Goal: Information Seeking & Learning: Learn about a topic

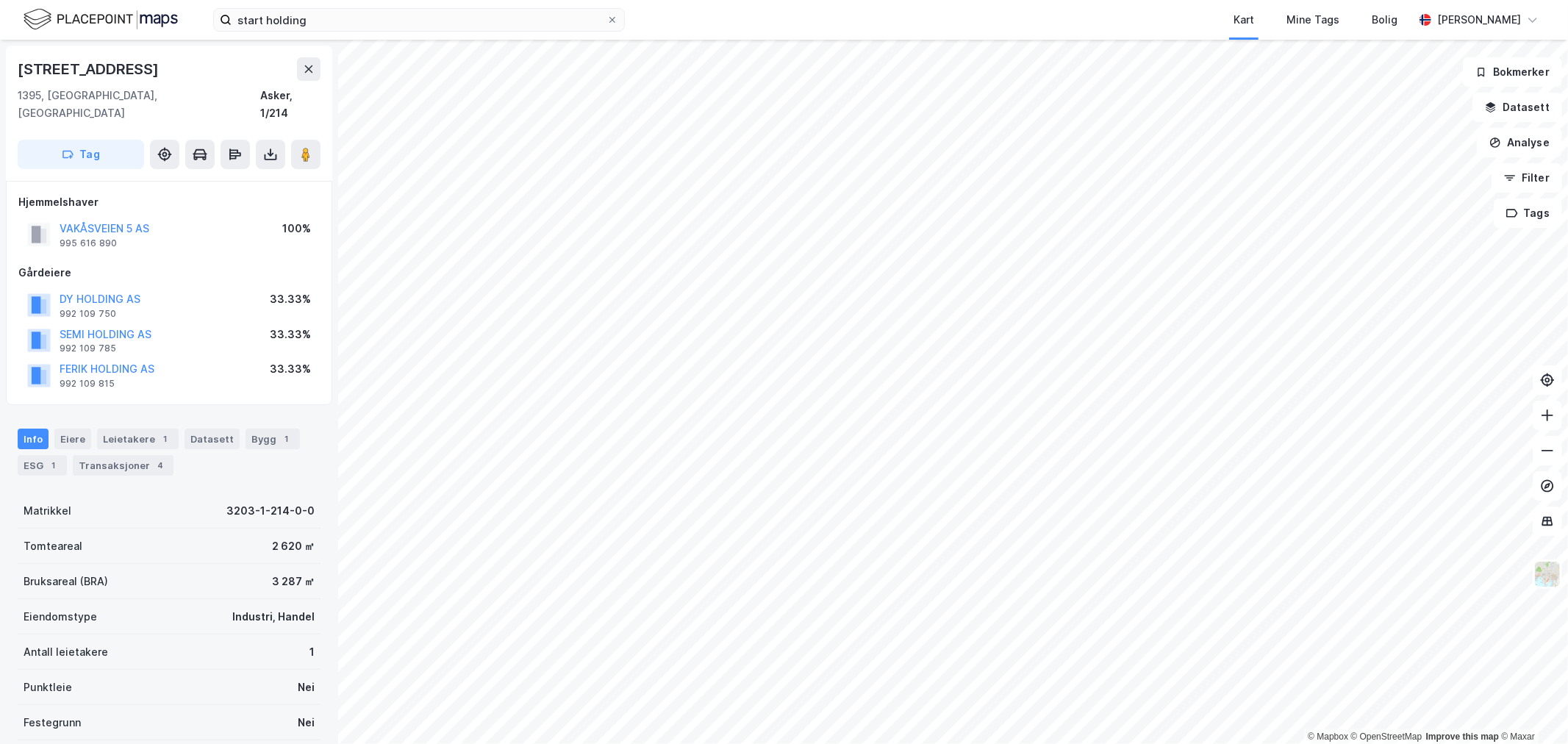
scroll to position [210, 0]
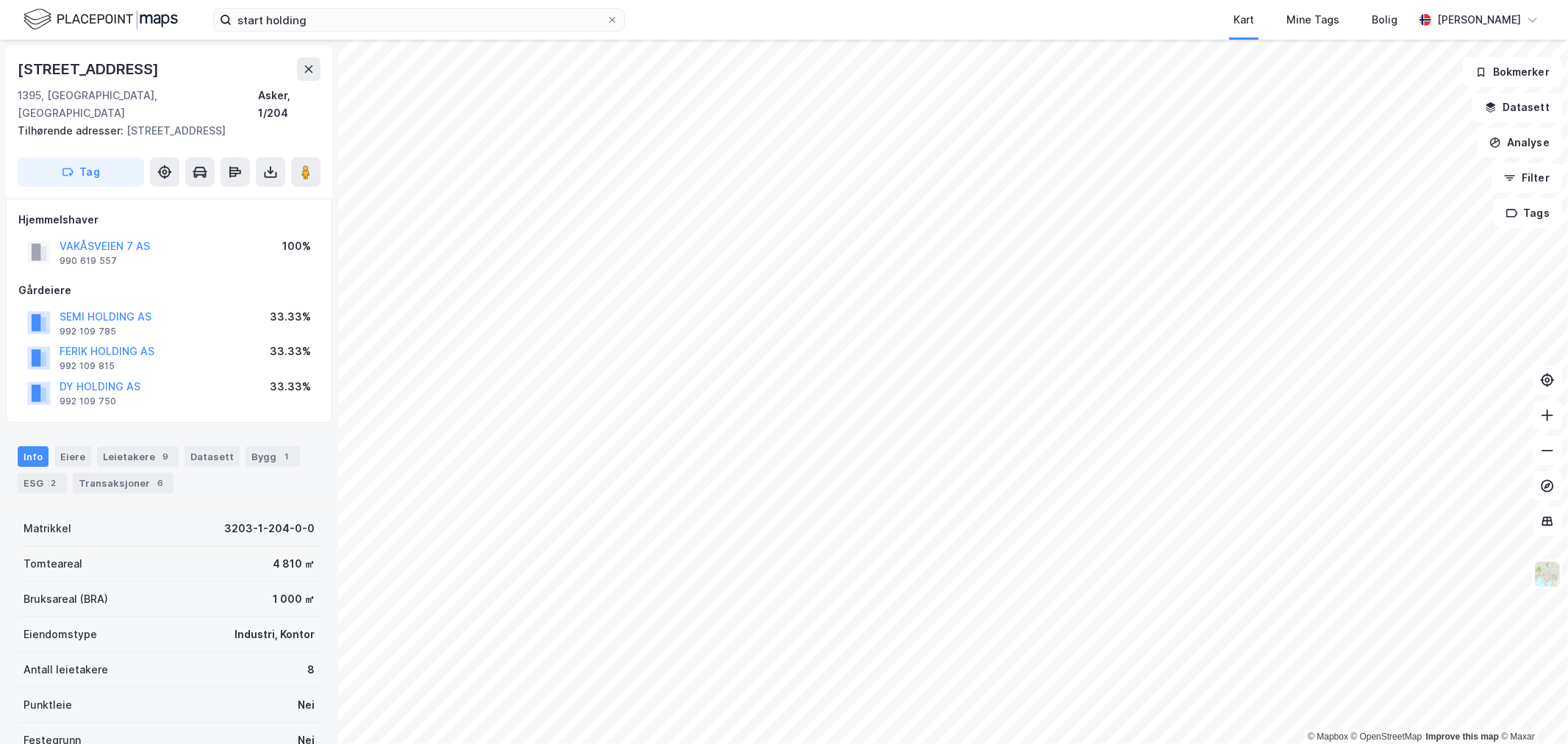
scroll to position [210, 0]
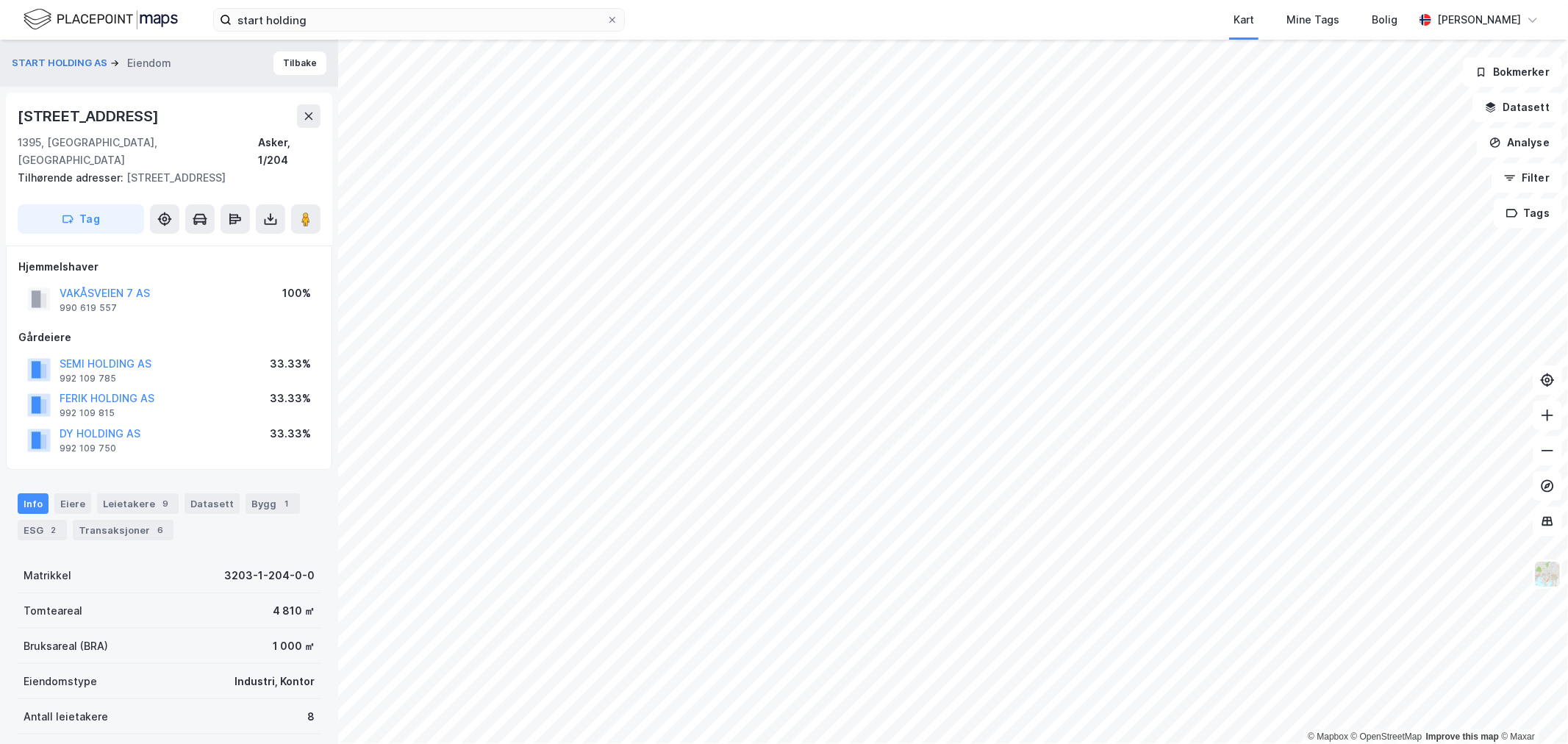
scroll to position [3, 0]
click at [0, 0] on button "SEMI HOLDING AS" at bounding box center [0, 0] width 0 height 0
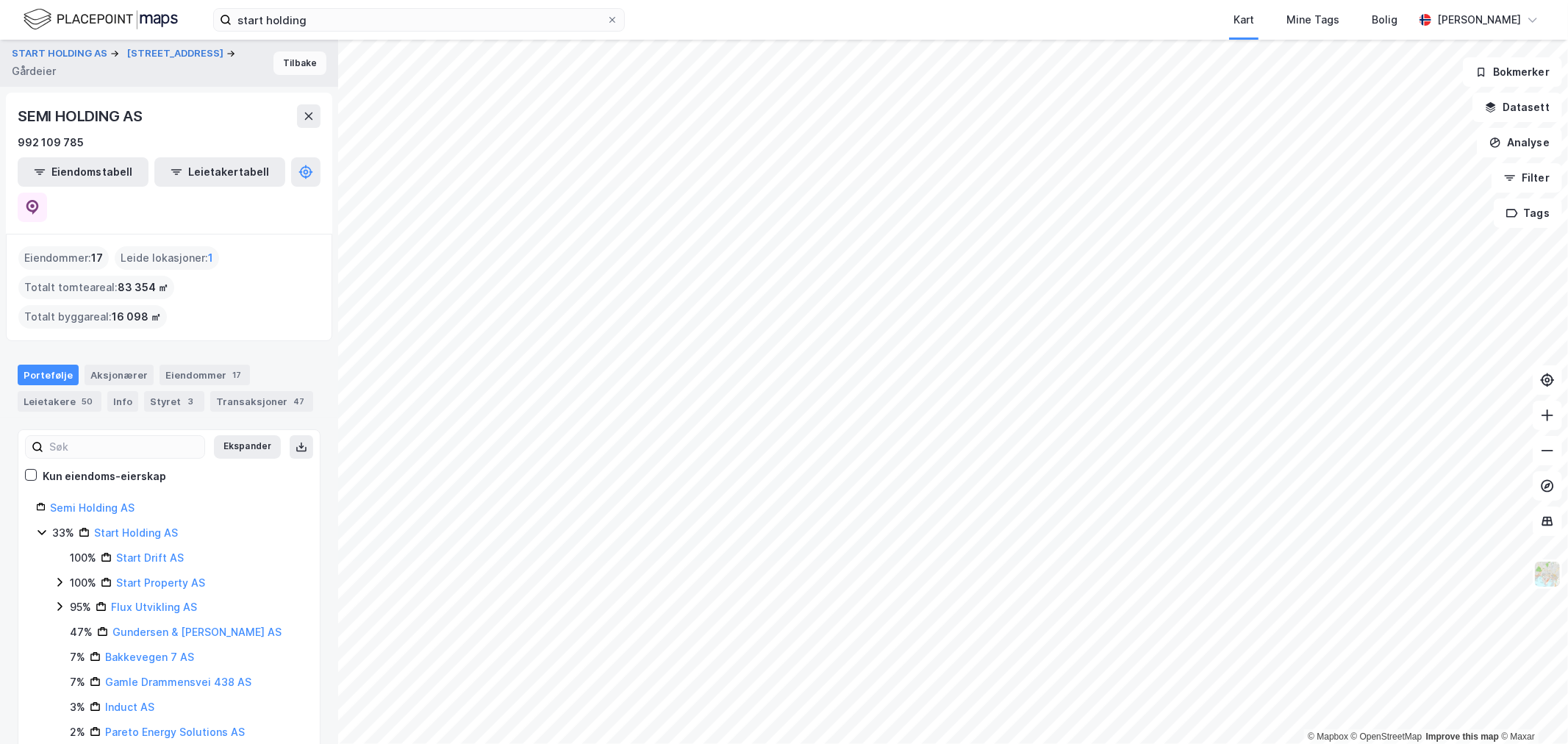
click at [282, 59] on button "Tilbake" at bounding box center [300, 63] width 53 height 24
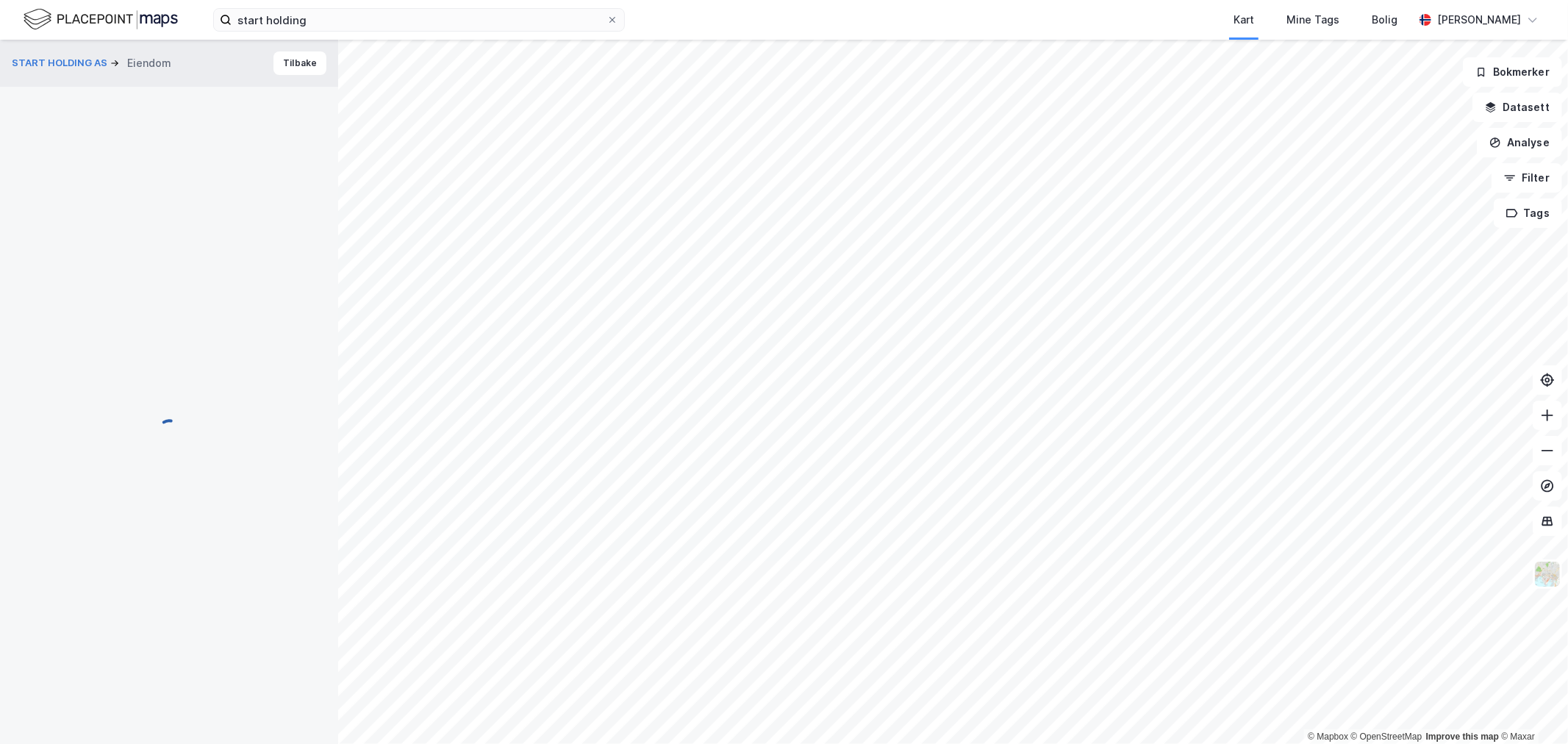
scroll to position [3, 0]
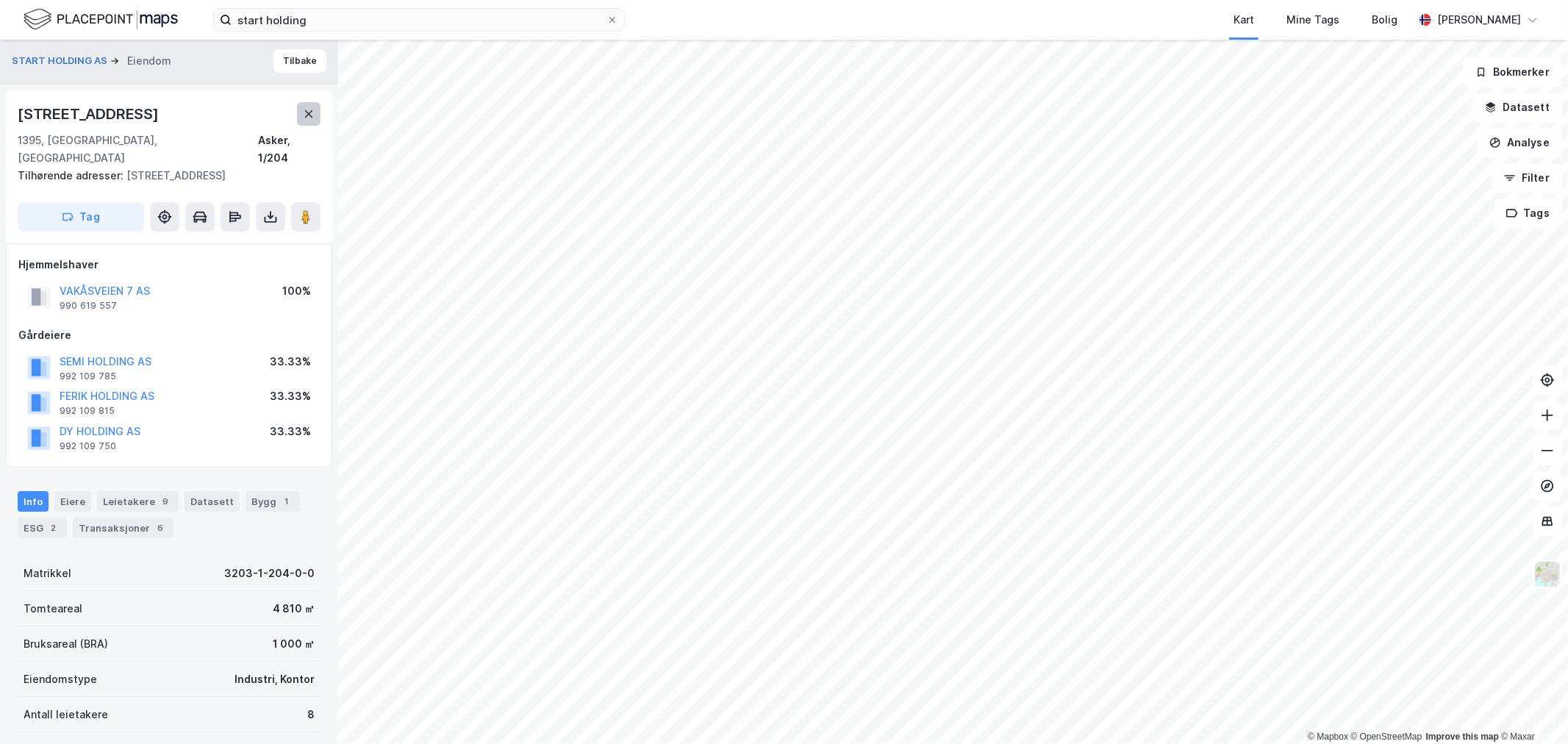
click at [299, 109] on button at bounding box center [309, 114] width 24 height 24
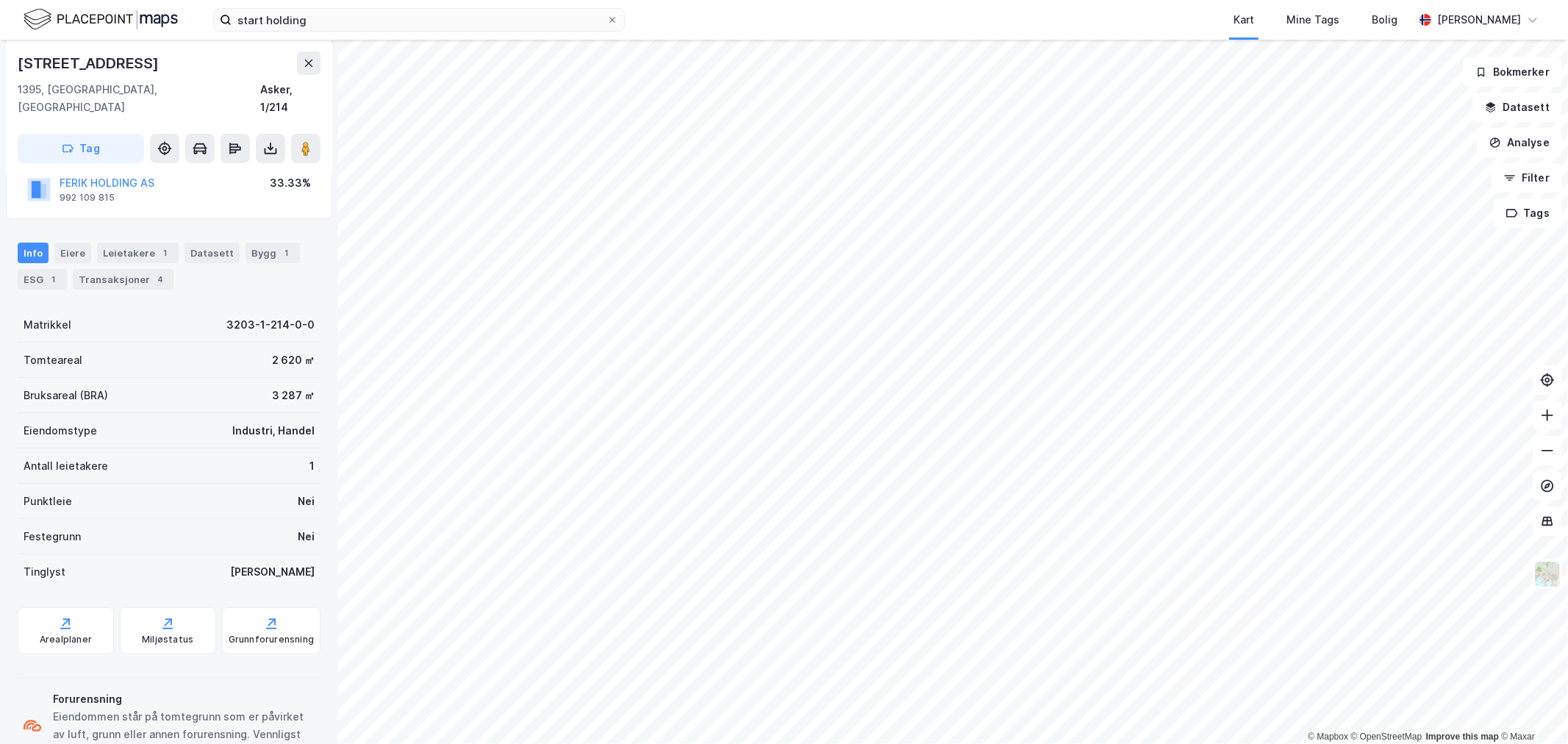
scroll to position [221, 0]
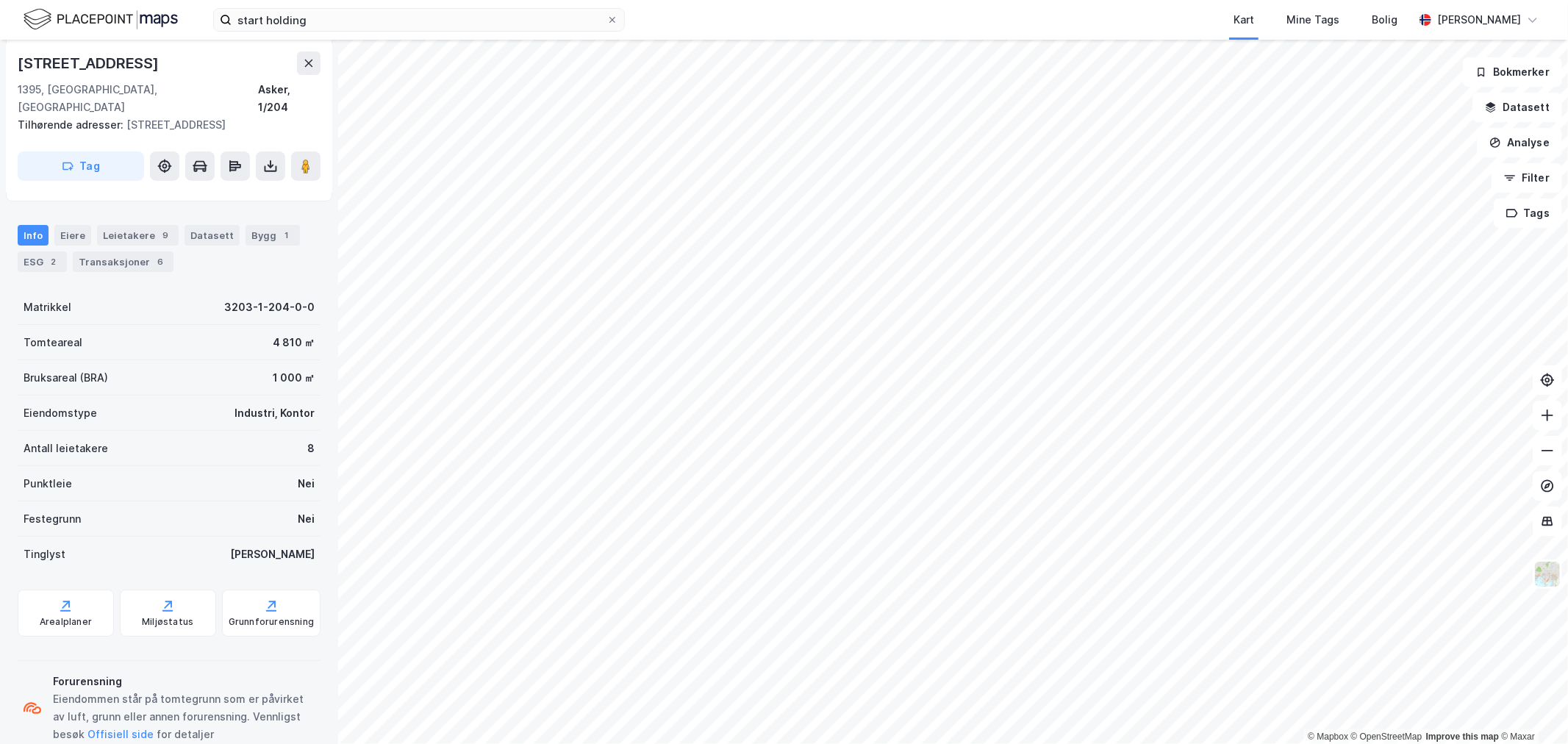
scroll to position [221, 0]
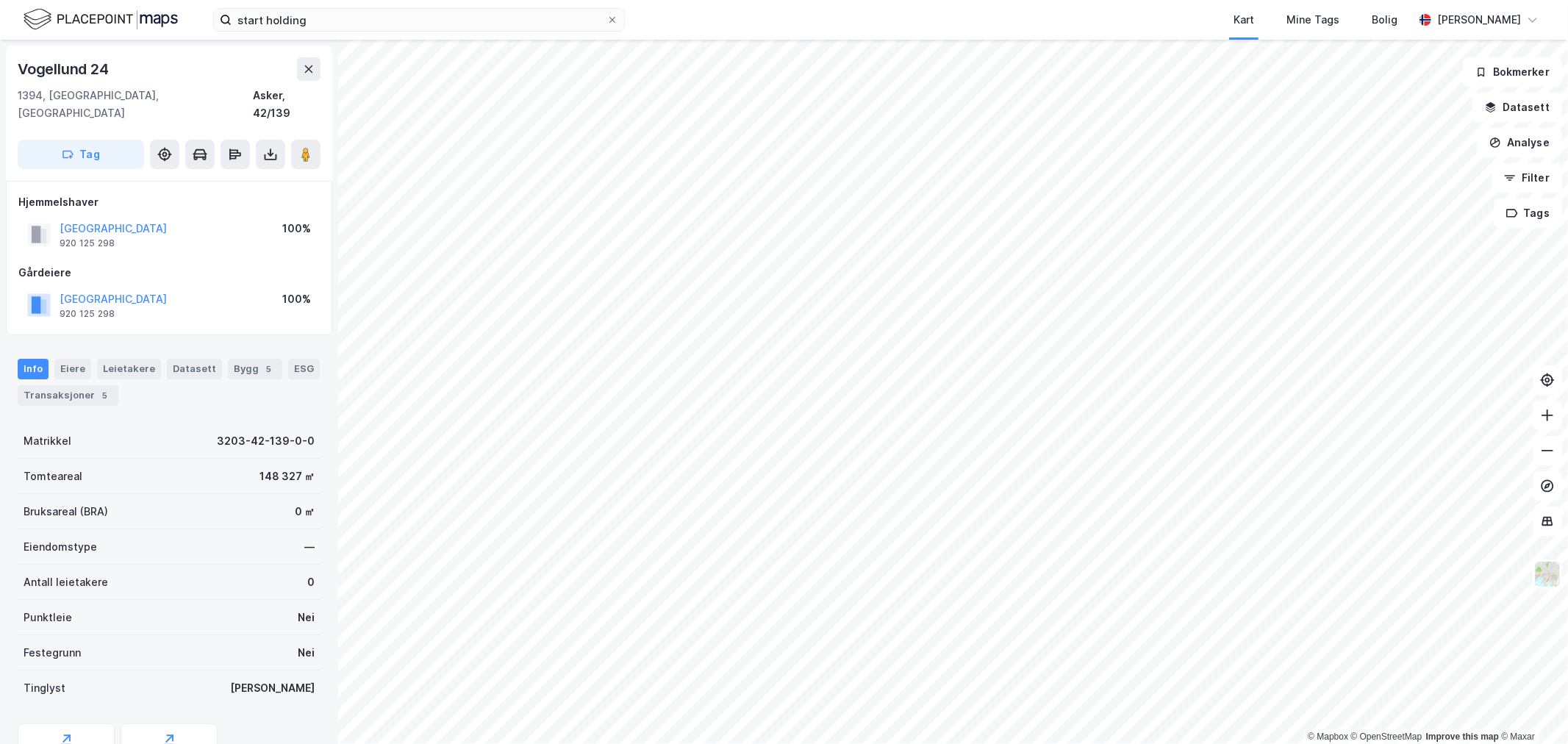
scroll to position [2, 0]
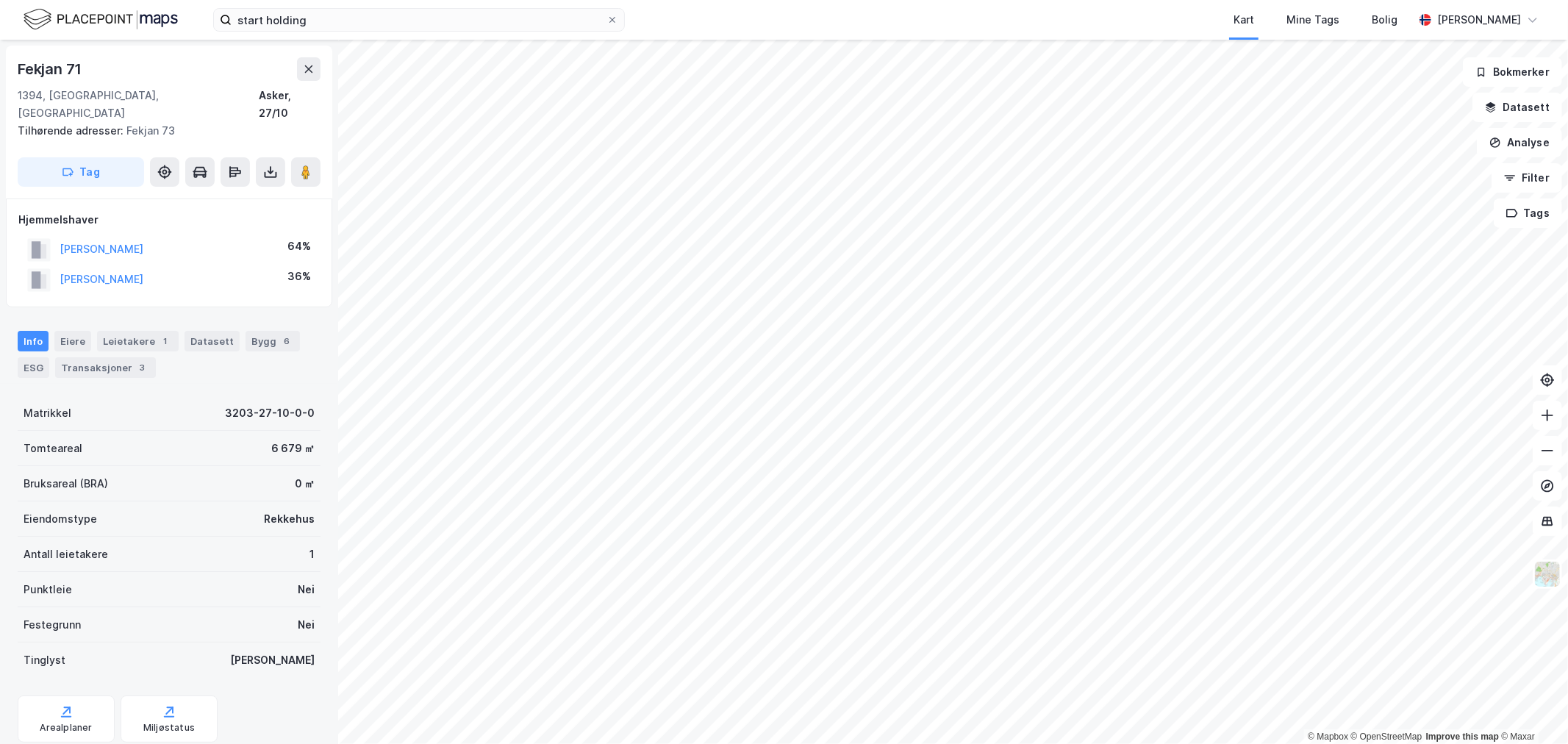
click at [141, 313] on div "Info [PERSON_NAME] 1 Datasett Bygg 6 ESG Transaksjoner 3" at bounding box center [169, 348] width 338 height 71
click at [135, 331] on div "Leietakere 1" at bounding box center [137, 341] width 82 height 20
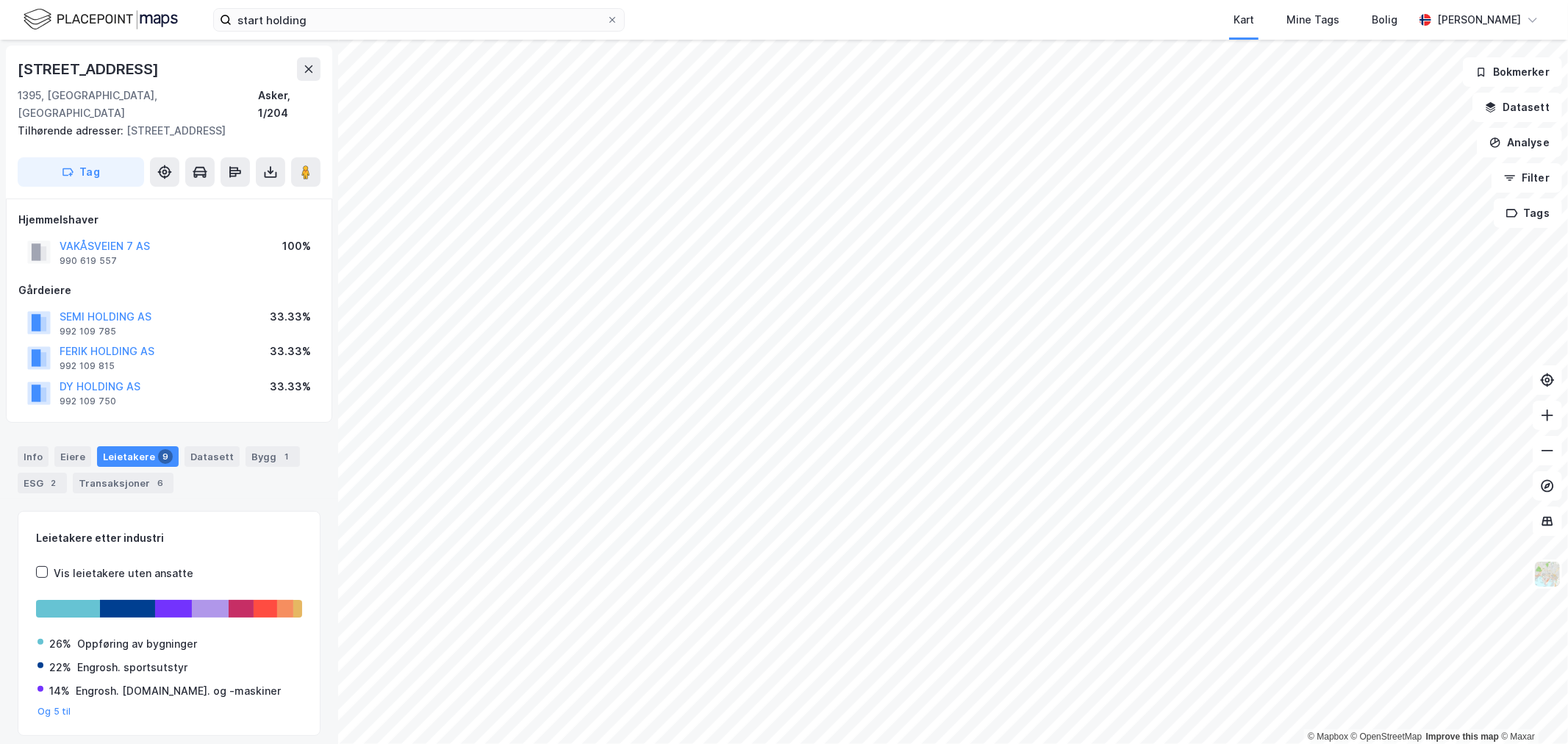
scroll to position [1, 0]
click at [0, 0] on button "SEMI HOLDING AS" at bounding box center [0, 0] width 0 height 0
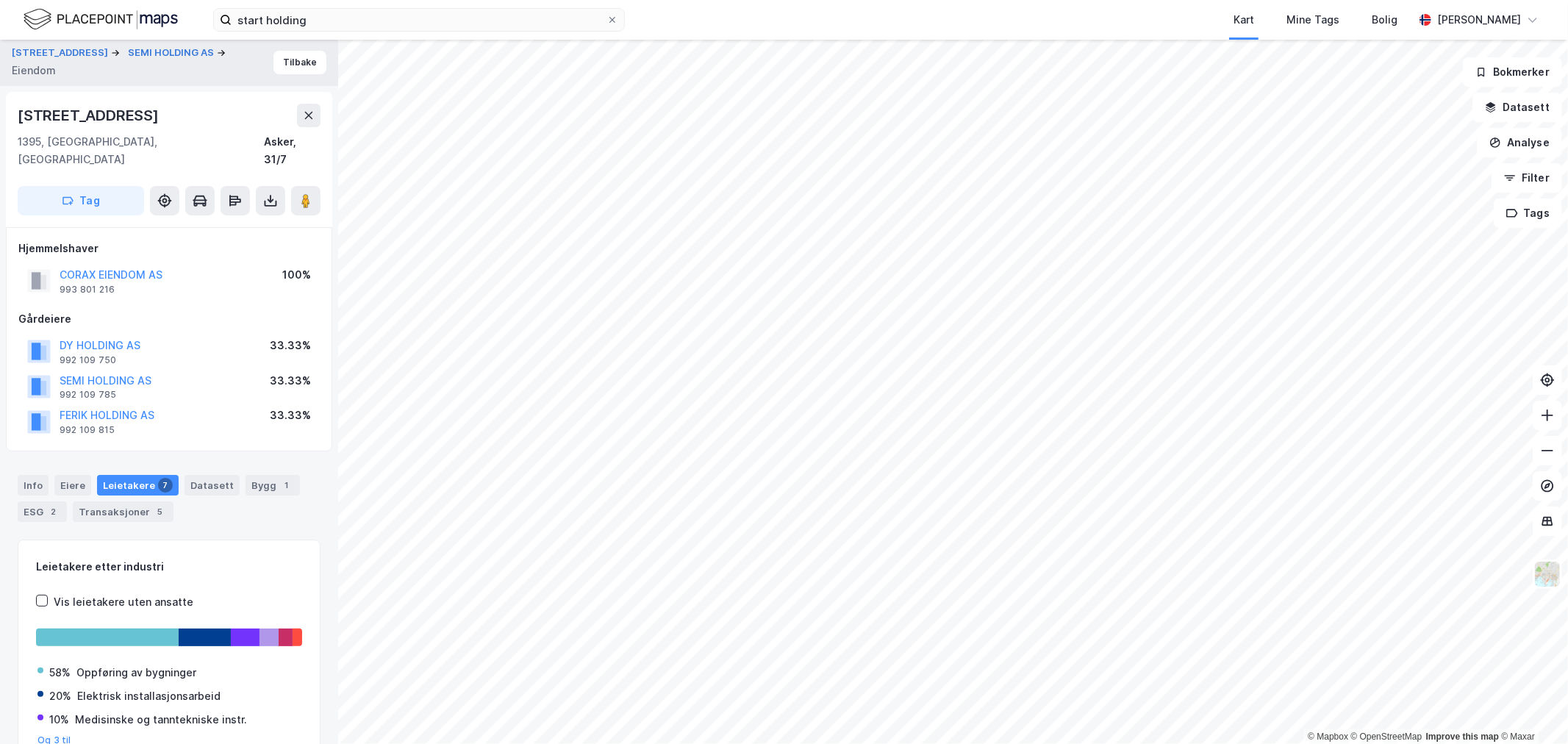
scroll to position [61, 0]
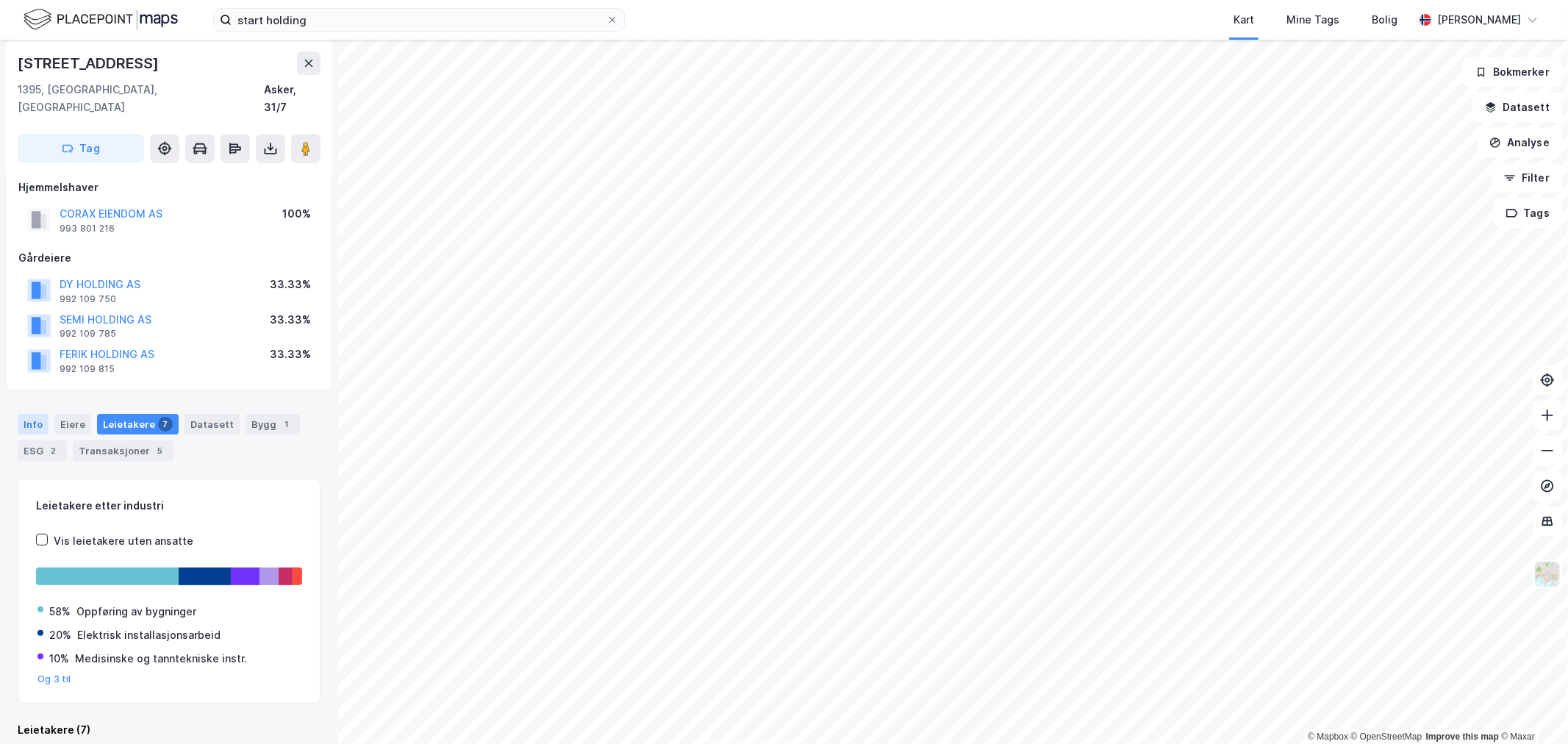
click at [38, 414] on div "Info" at bounding box center [33, 424] width 31 height 20
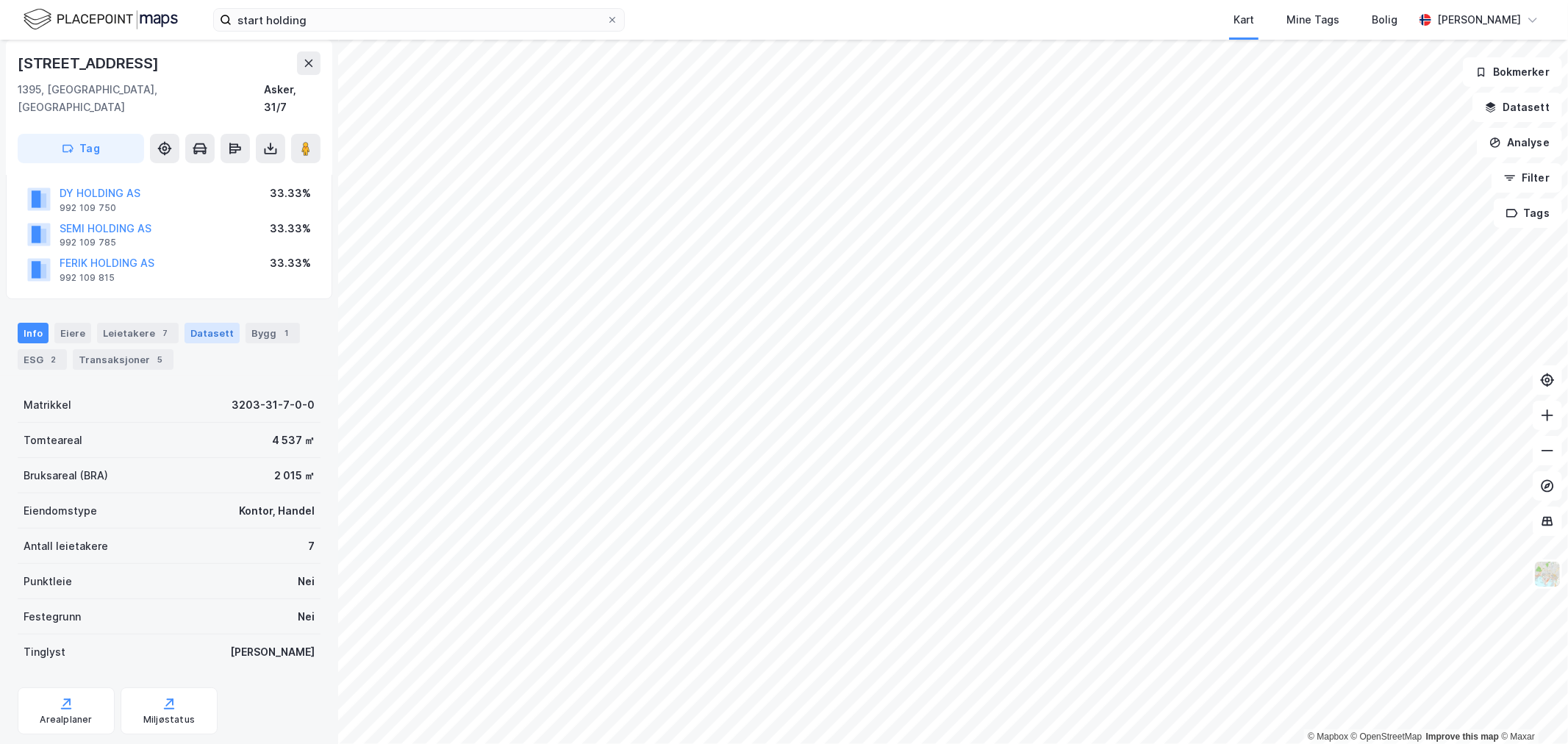
scroll to position [163, 0]
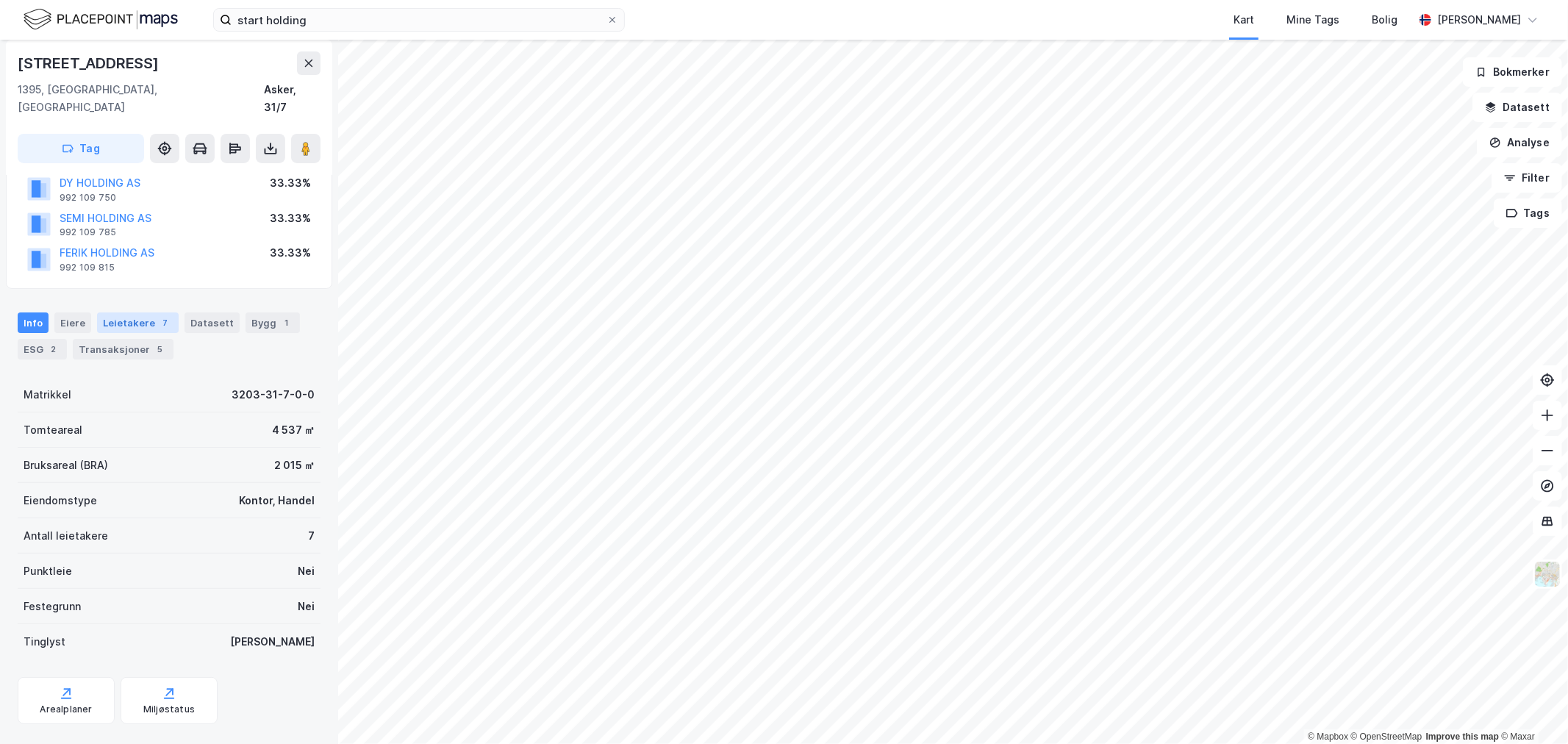
click at [128, 312] on div "Leietakere 7" at bounding box center [137, 322] width 82 height 20
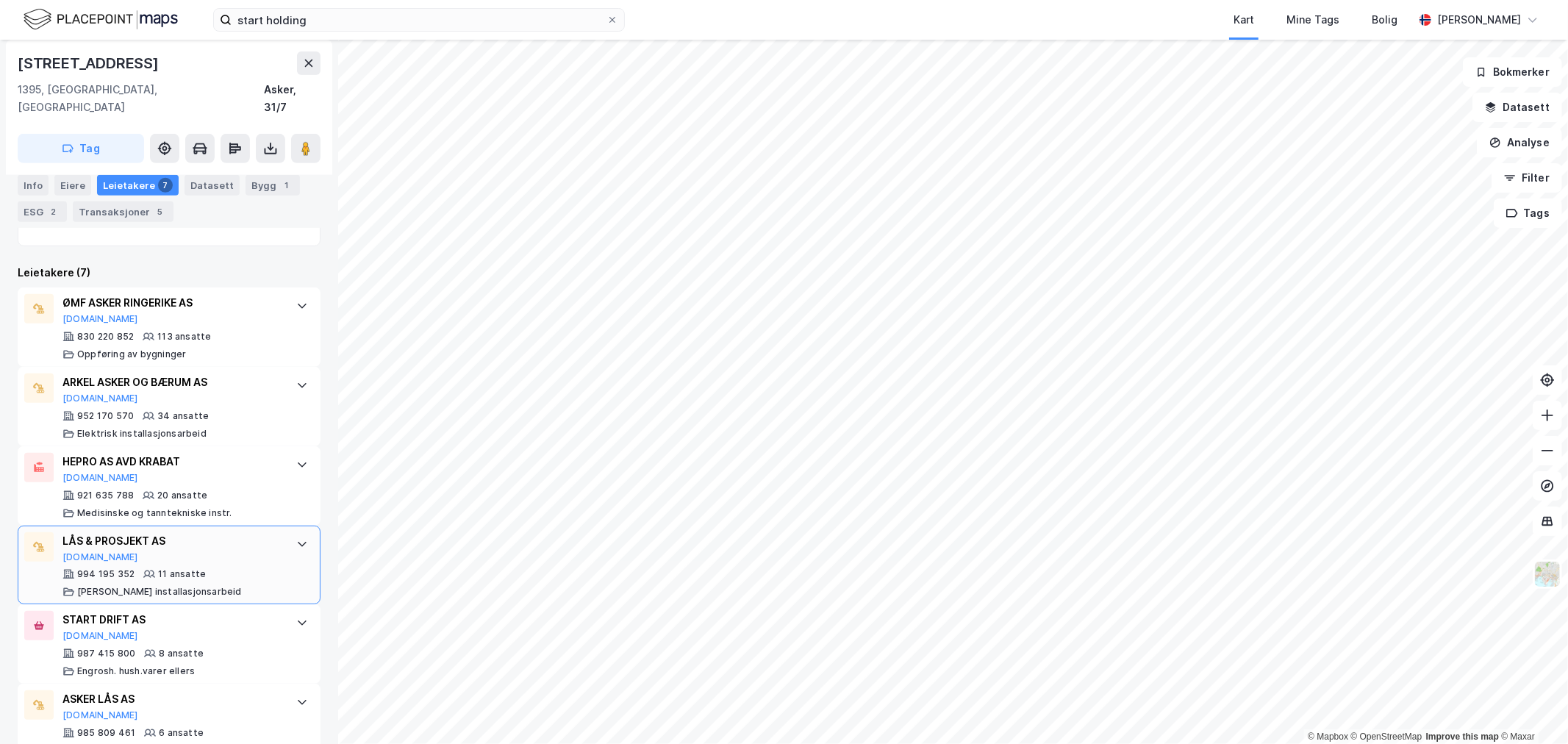
scroll to position [490, 0]
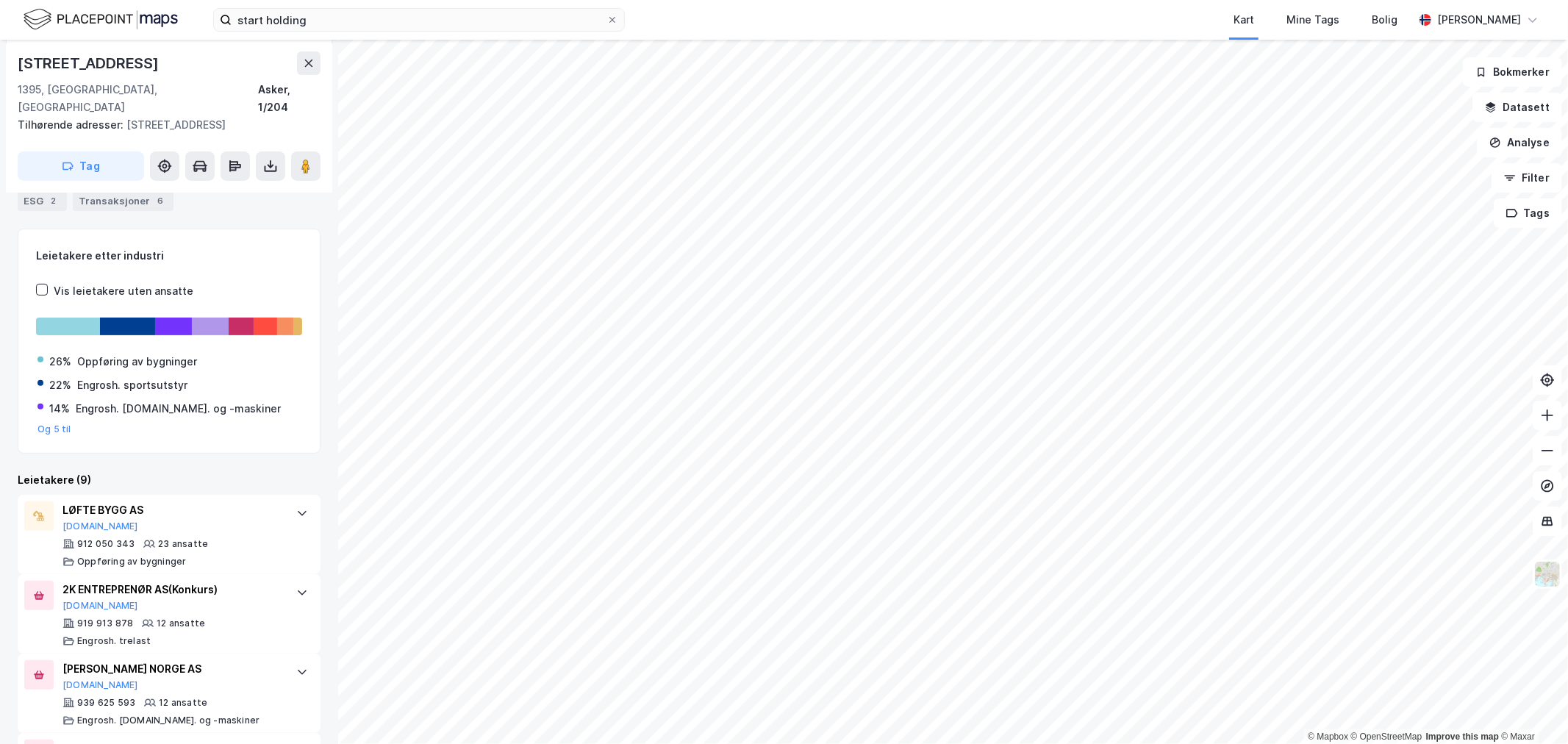
scroll to position [196, 0]
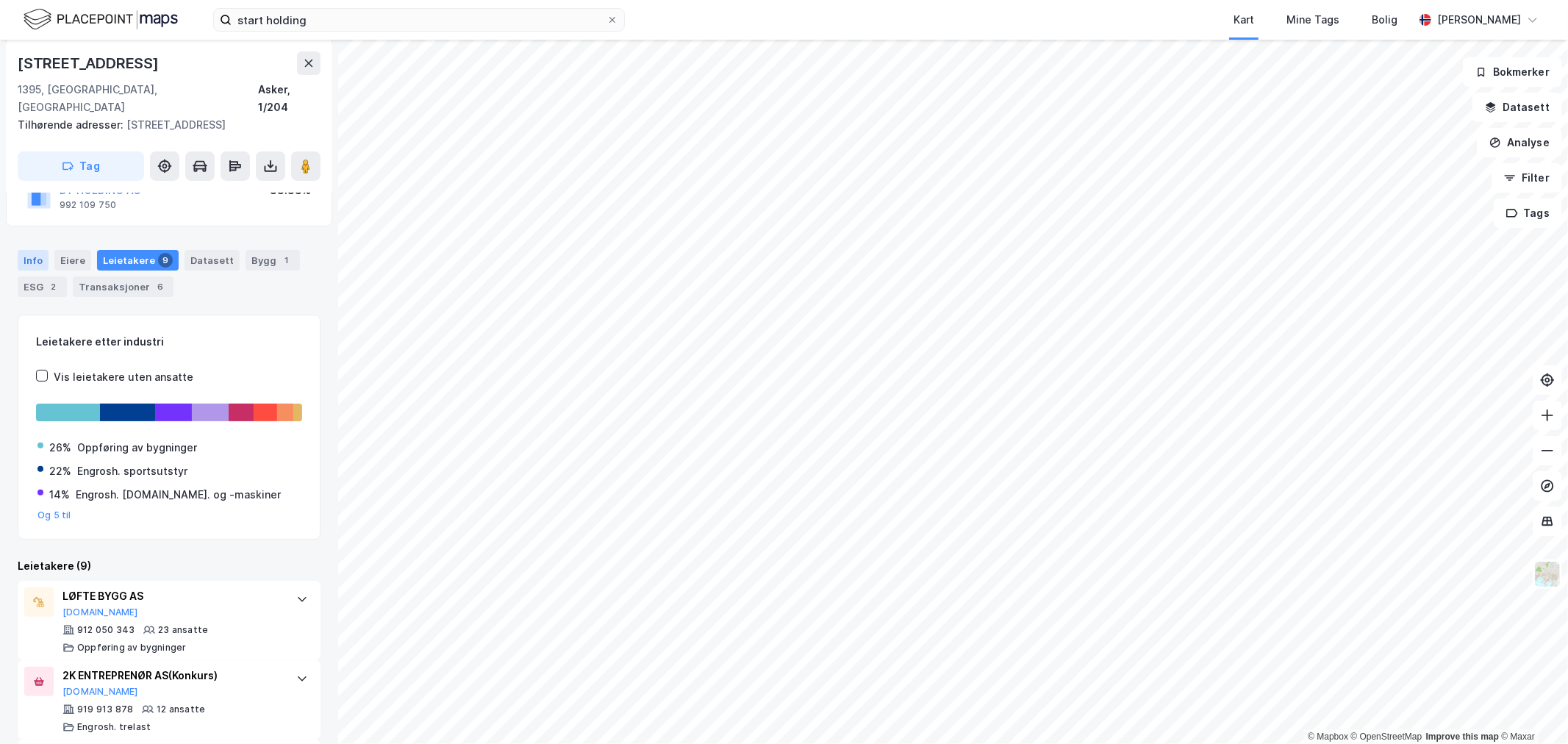
click at [32, 250] on div "Info" at bounding box center [33, 260] width 31 height 20
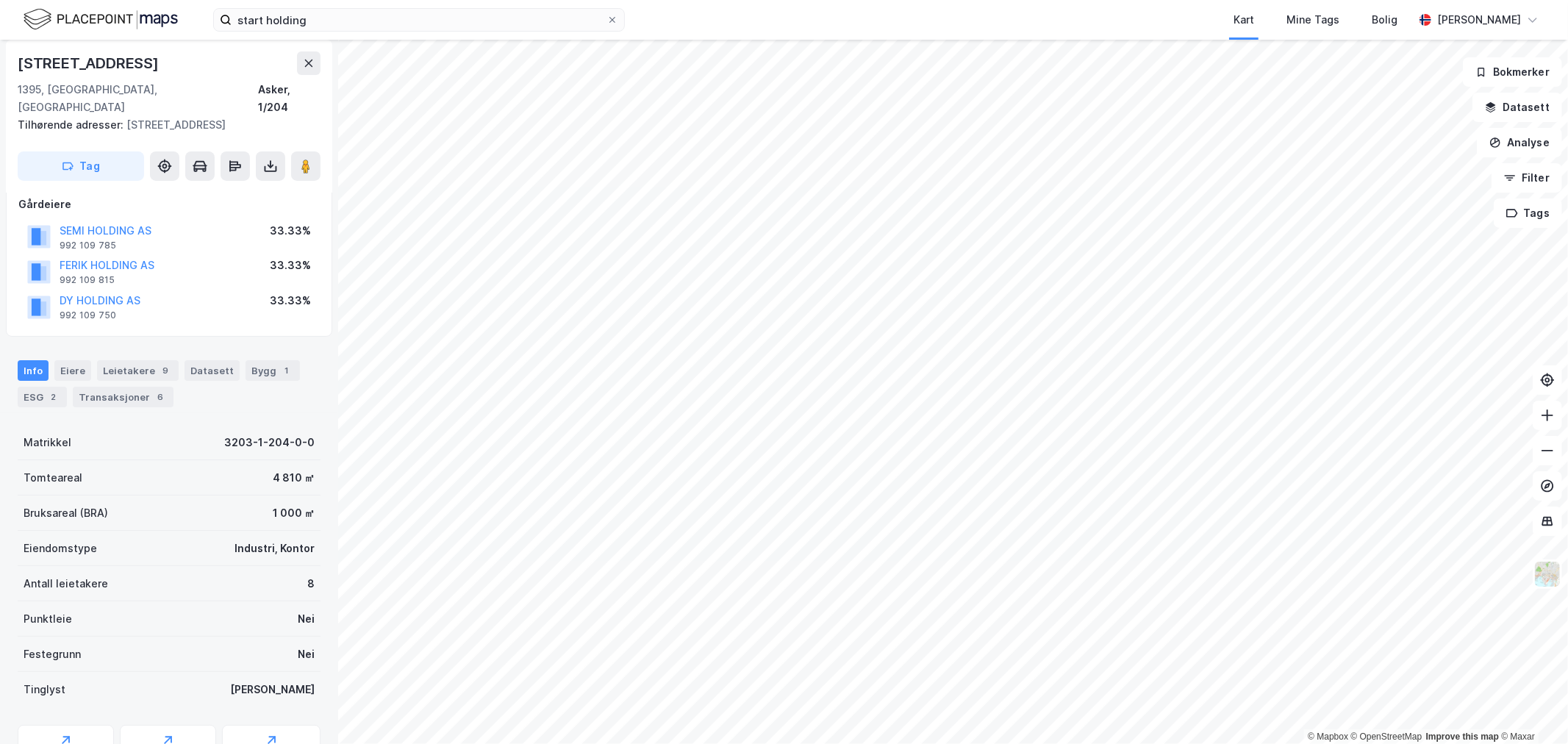
scroll to position [75, 0]
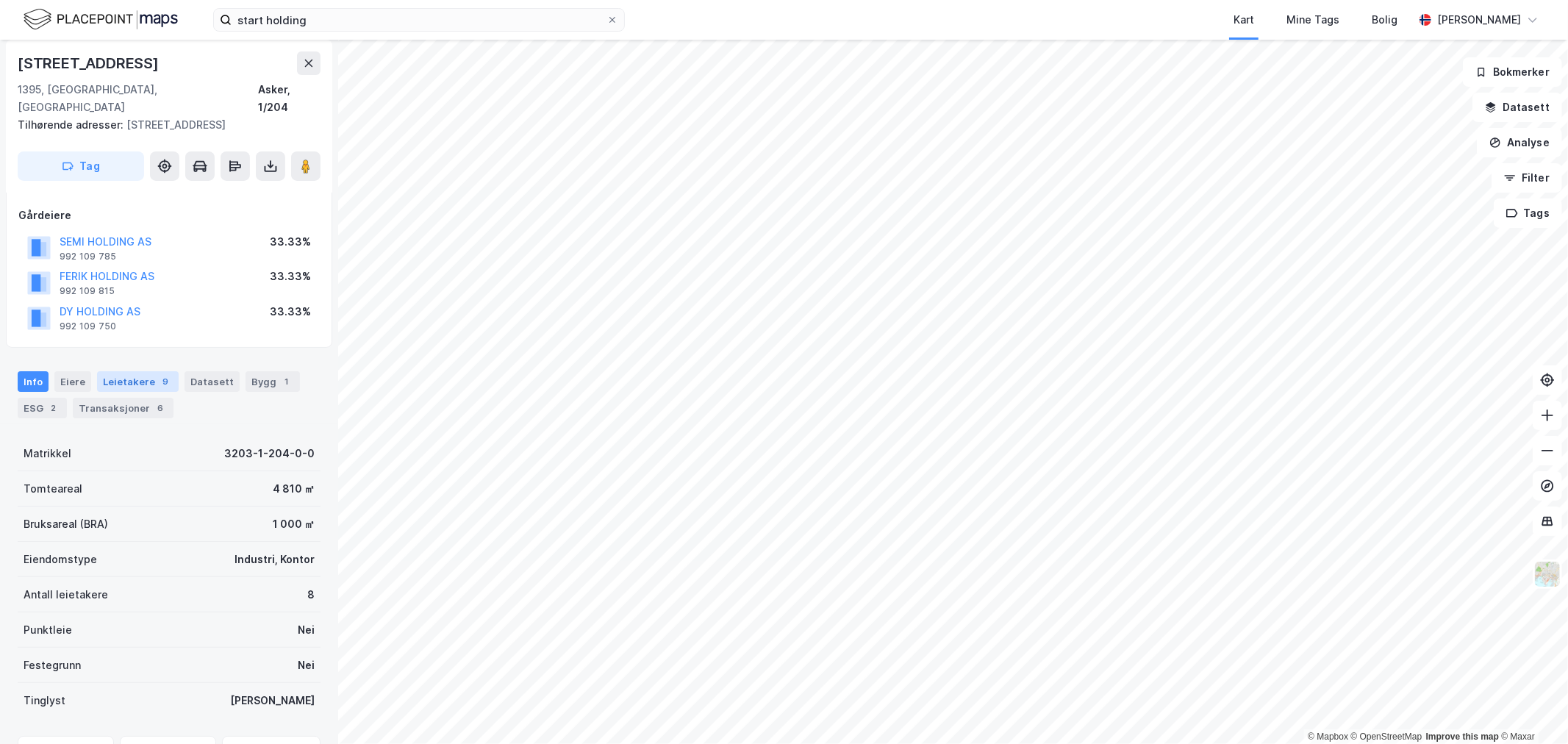
click at [124, 372] on div "Leietakere 9" at bounding box center [137, 381] width 82 height 20
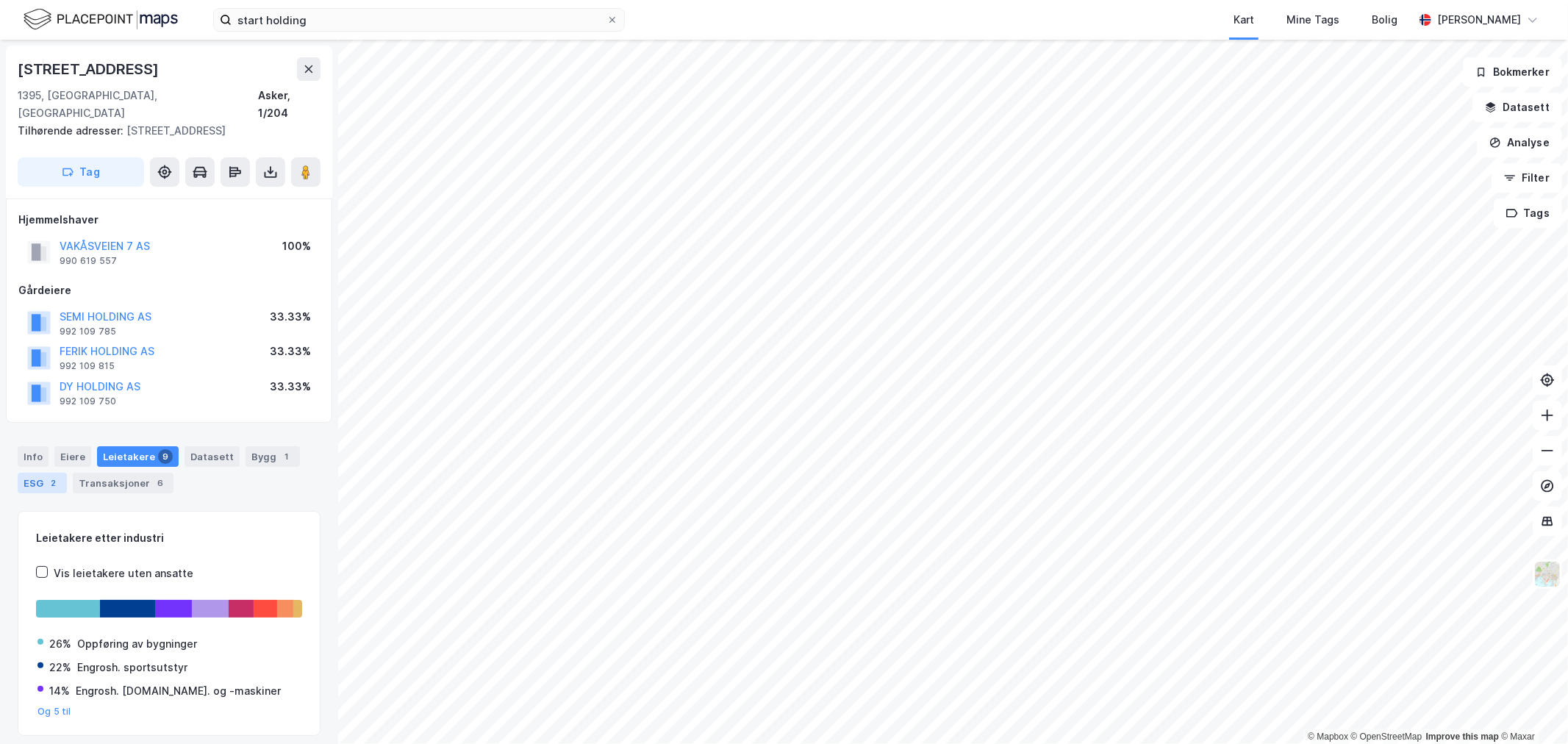
click at [38, 473] on div "ESG 2" at bounding box center [42, 483] width 50 height 20
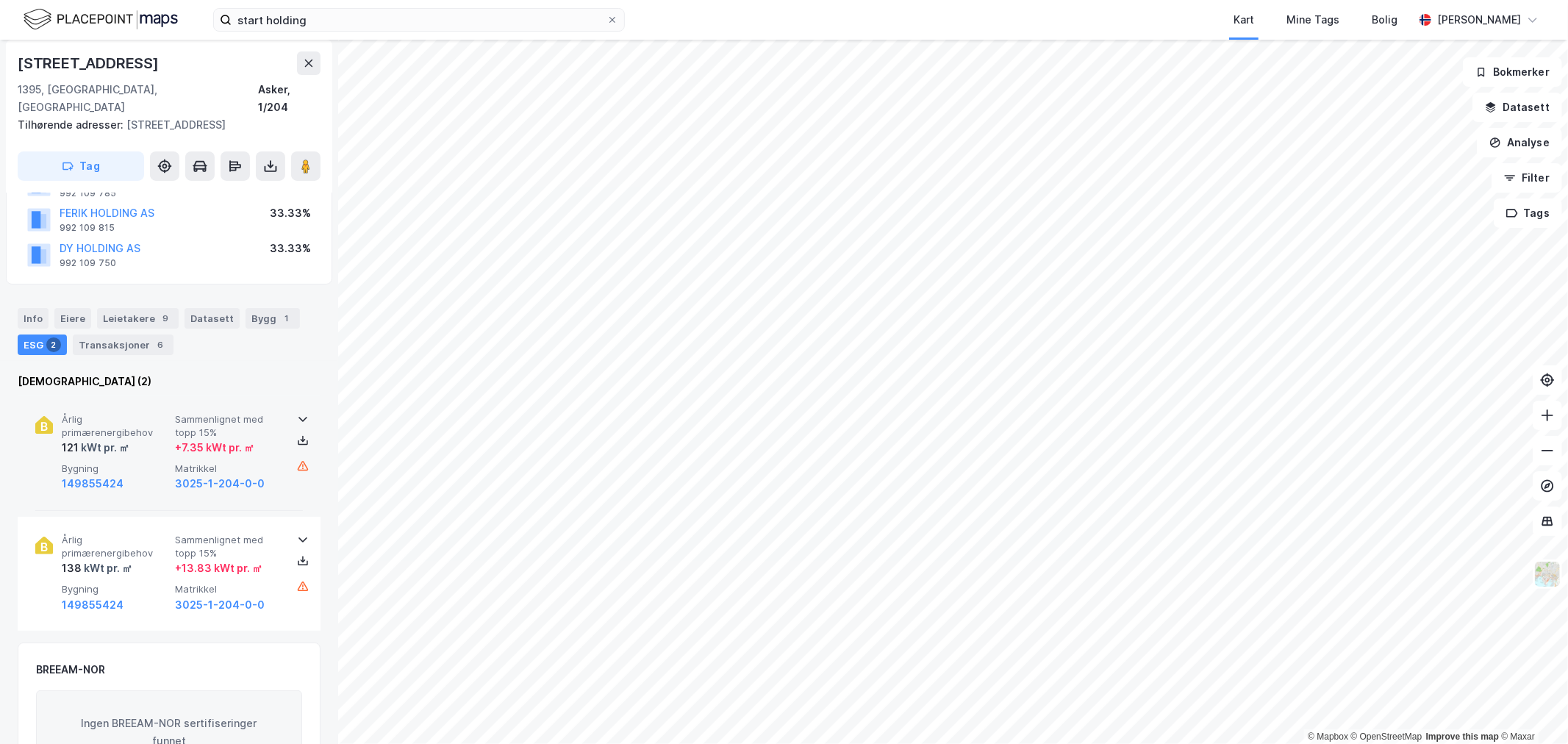
scroll to position [82, 0]
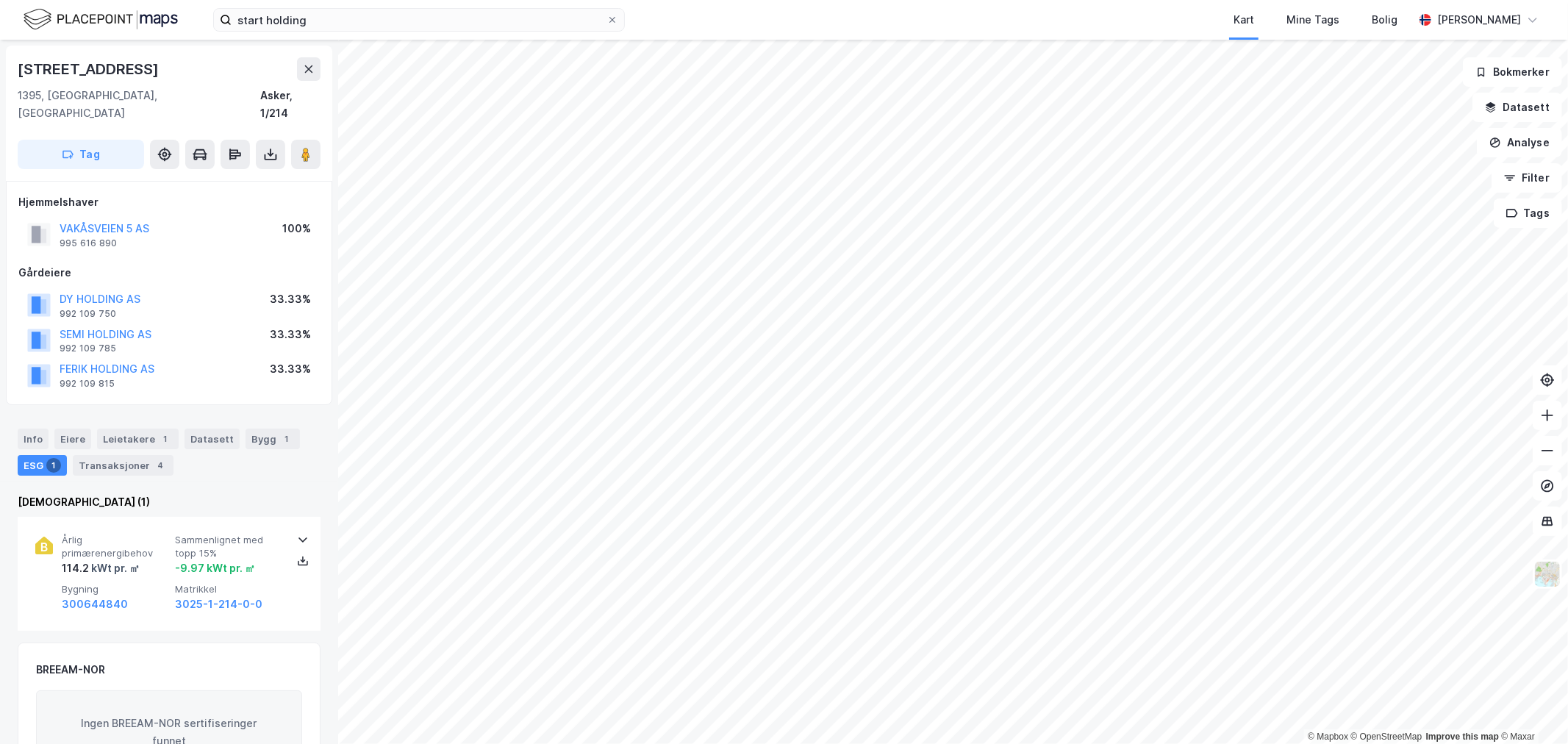
scroll to position [82, 0]
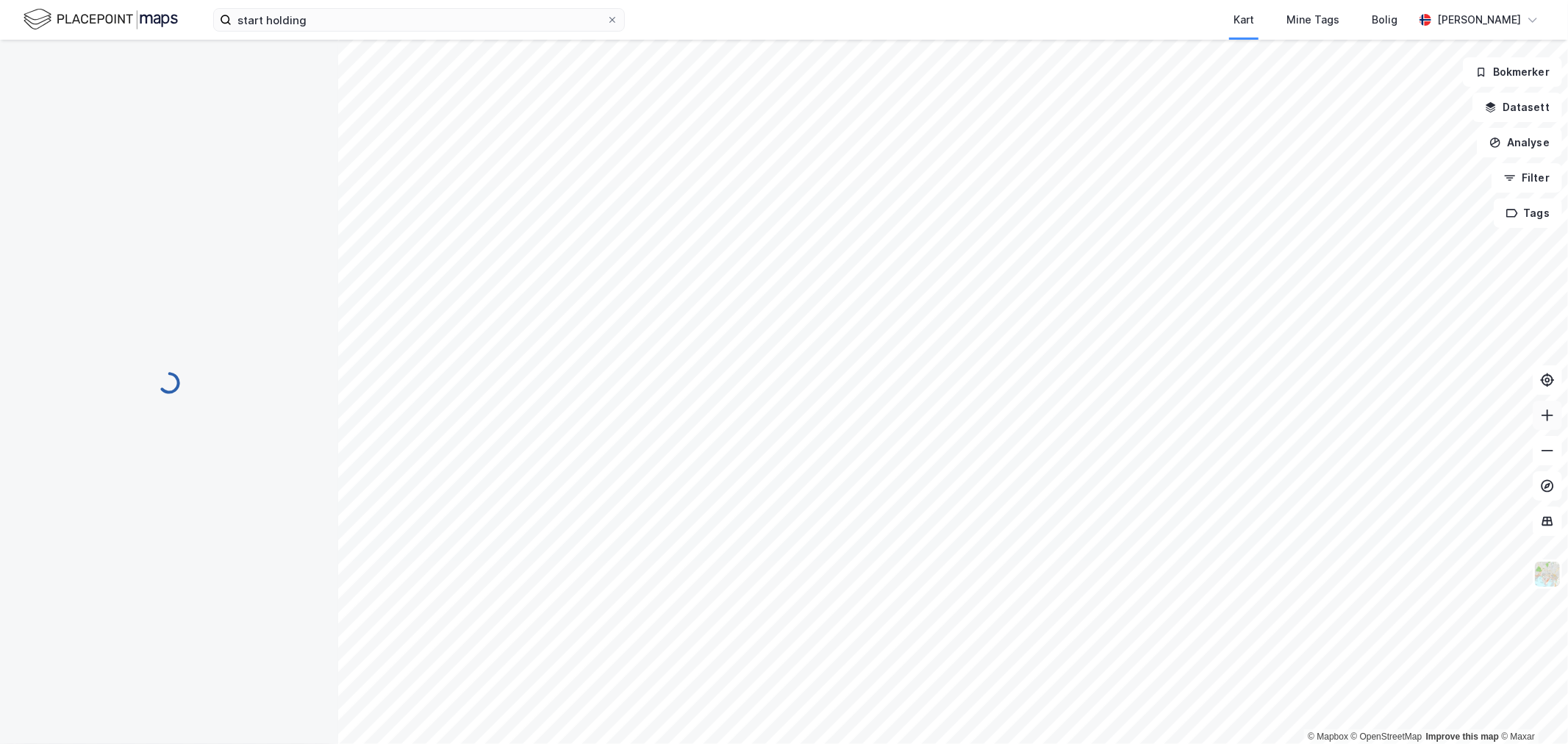
scroll to position [82, 0]
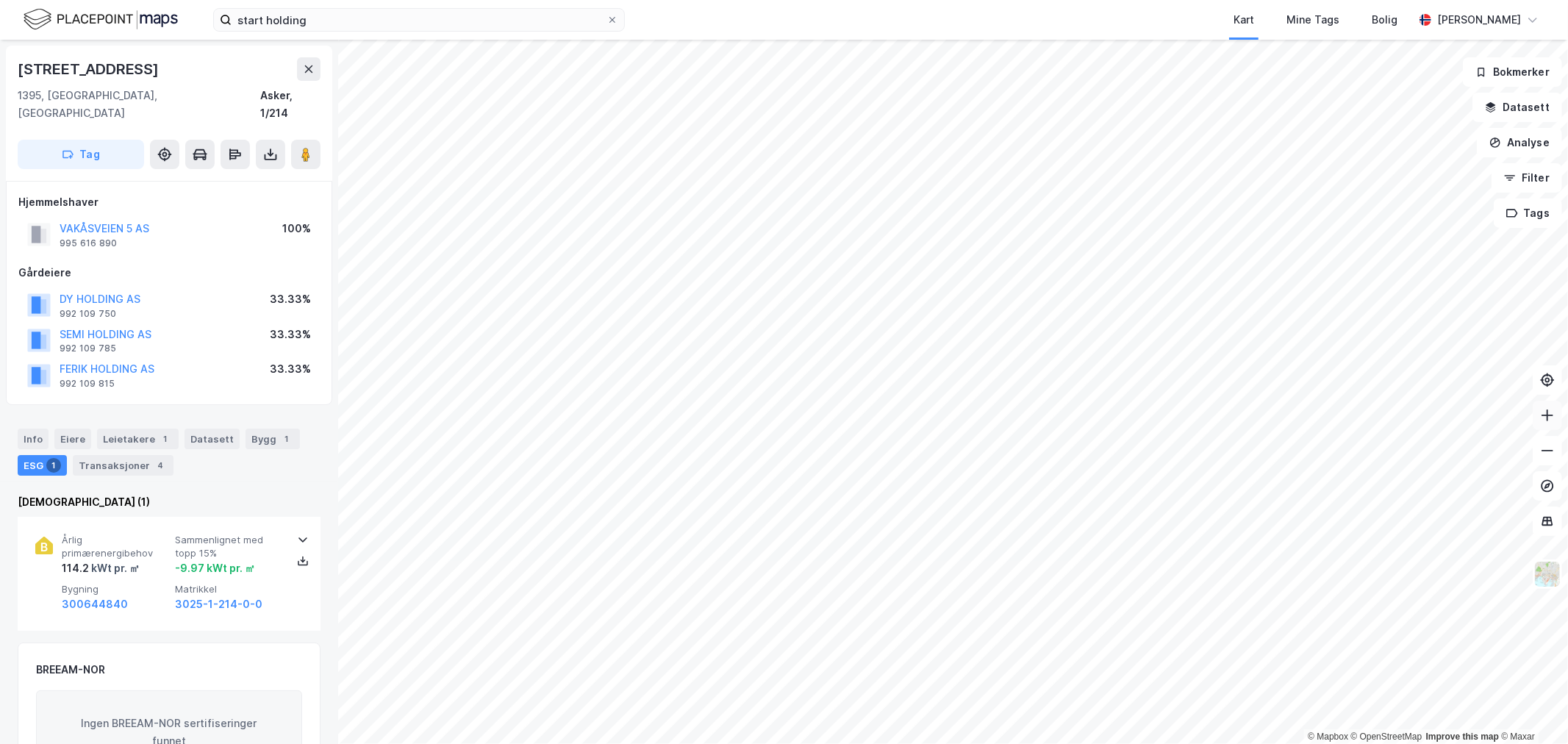
scroll to position [82, 0]
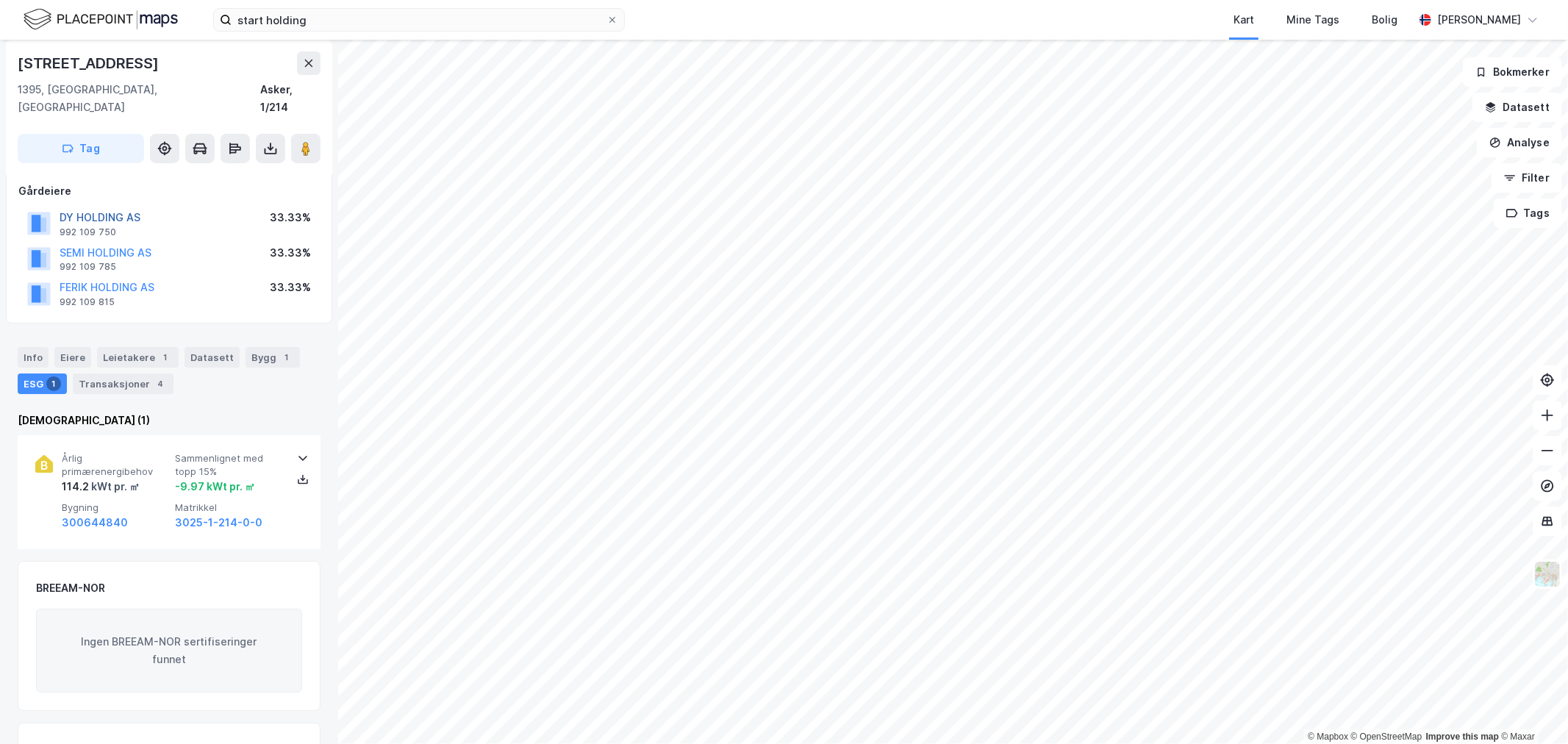
click at [0, 0] on button "DY HOLDING AS" at bounding box center [0, 0] width 0 height 0
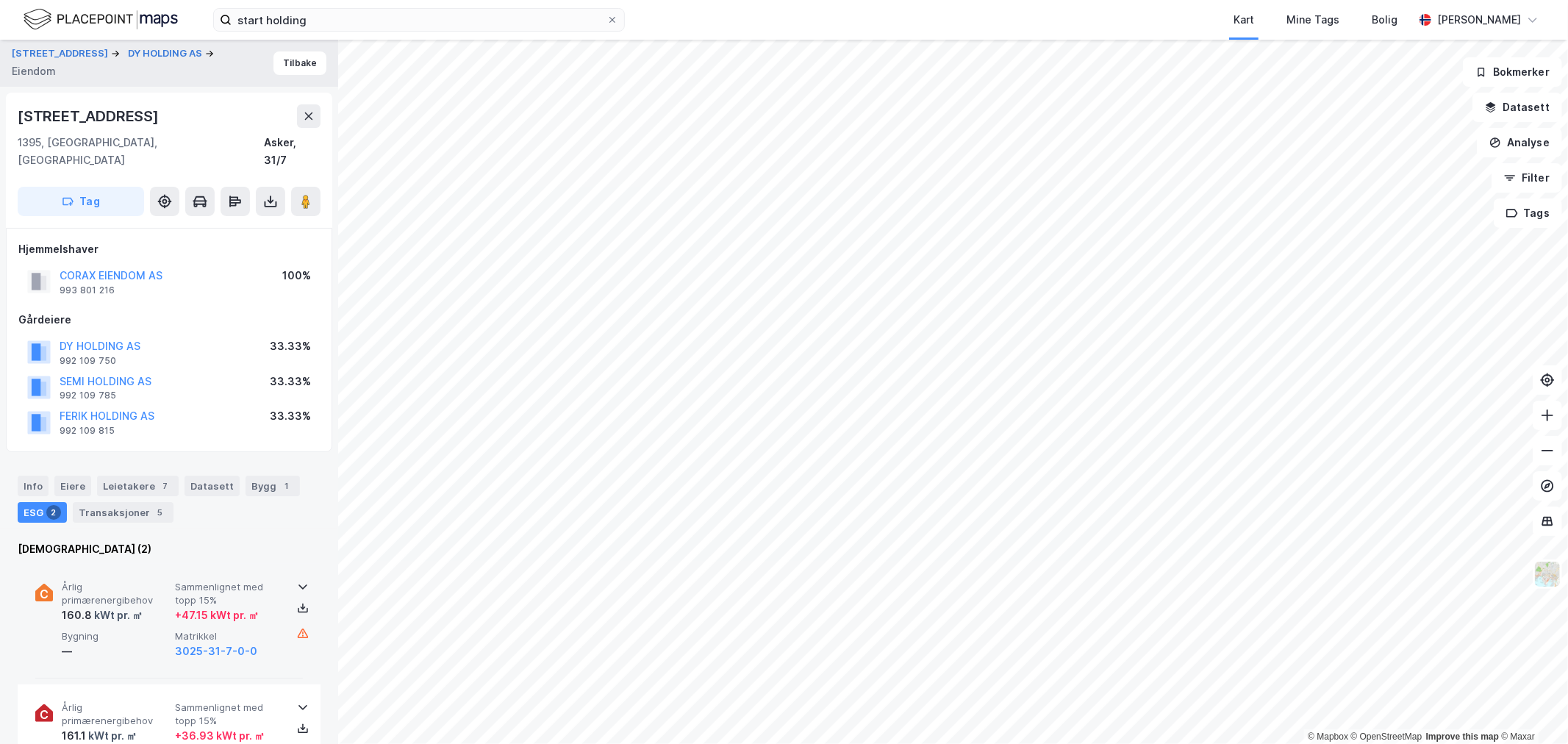
scroll to position [82, 0]
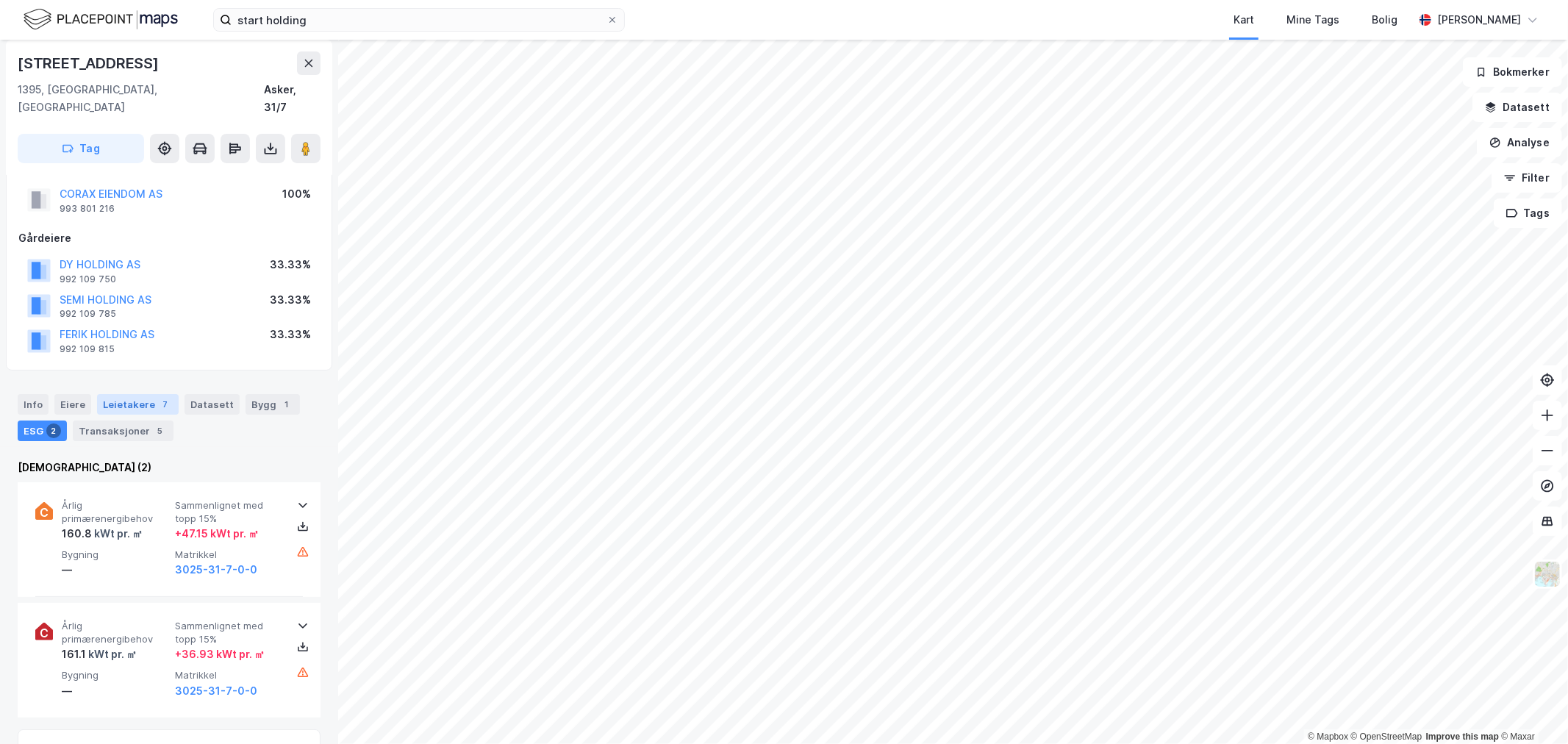
click at [141, 394] on div "Leietakere 7" at bounding box center [137, 404] width 82 height 20
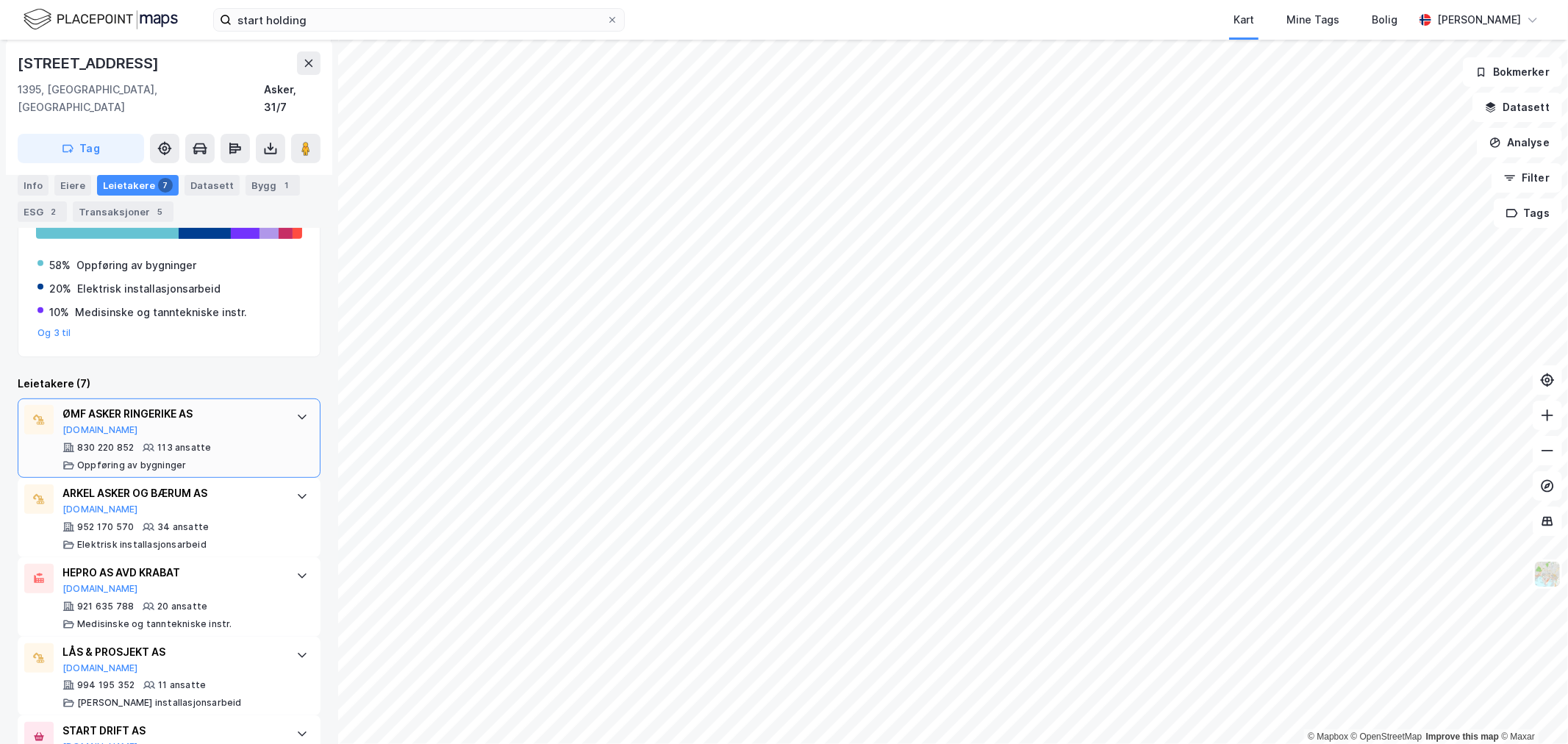
scroll to position [163, 0]
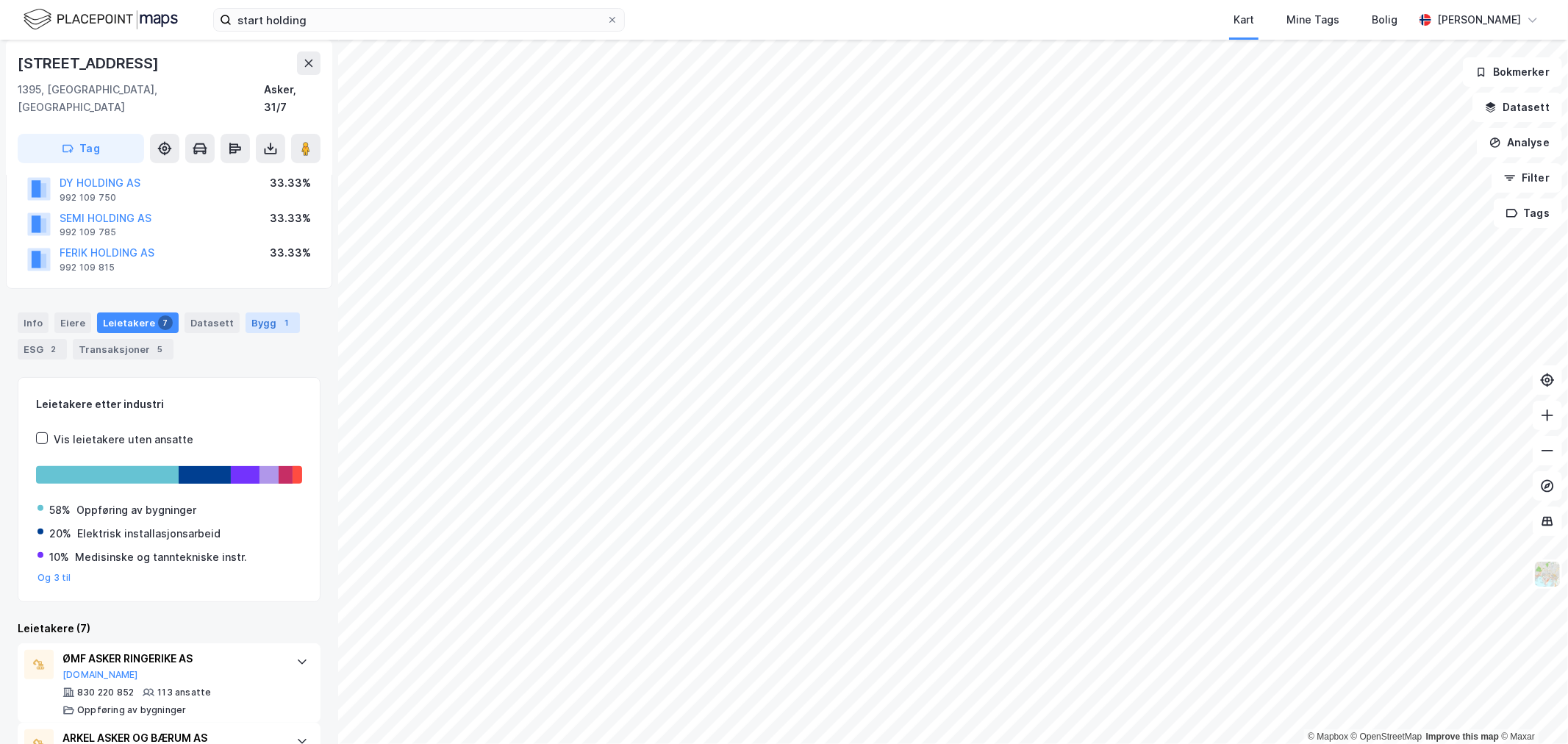
click at [258, 312] on div "Bygg 1" at bounding box center [273, 322] width 55 height 20
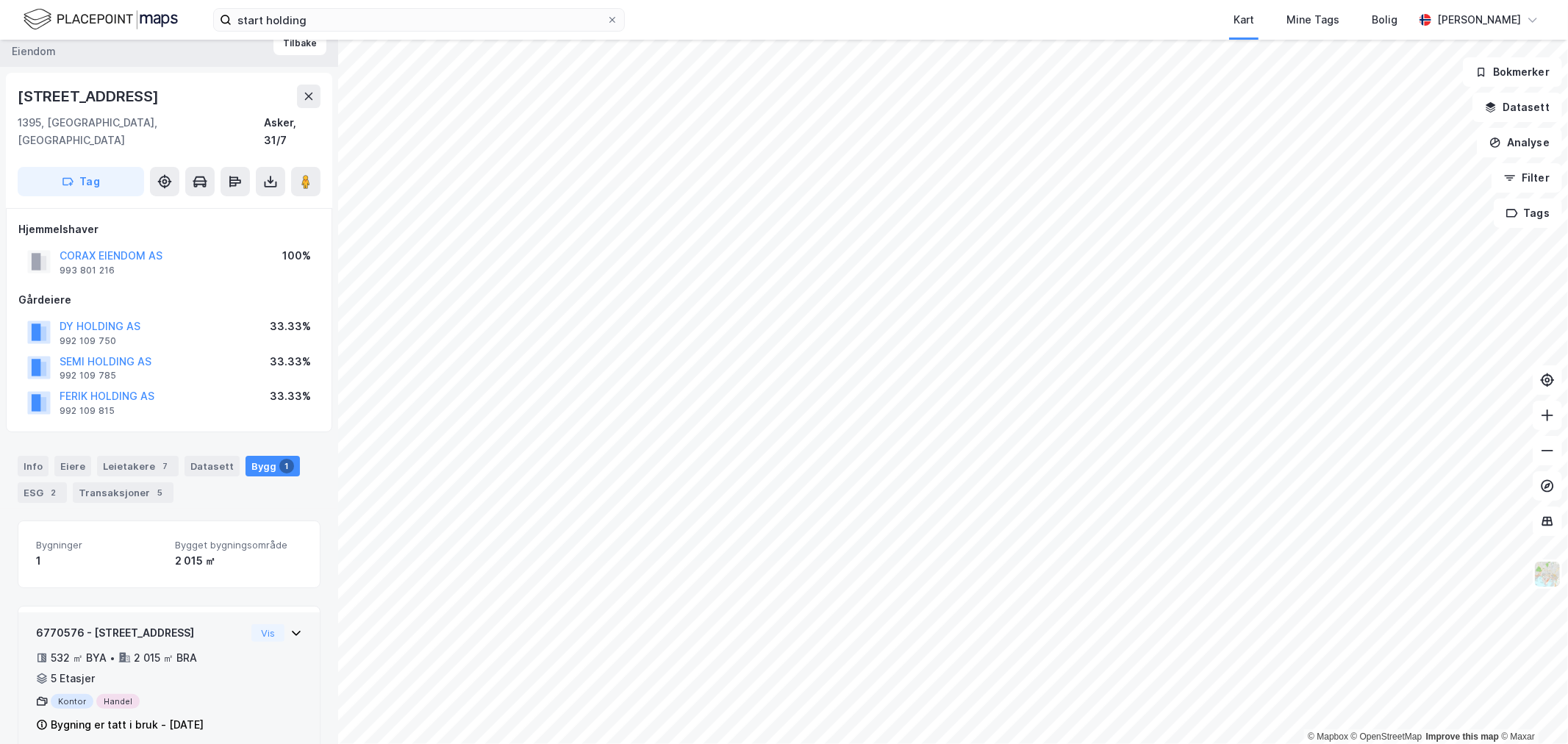
scroll to position [28, 0]
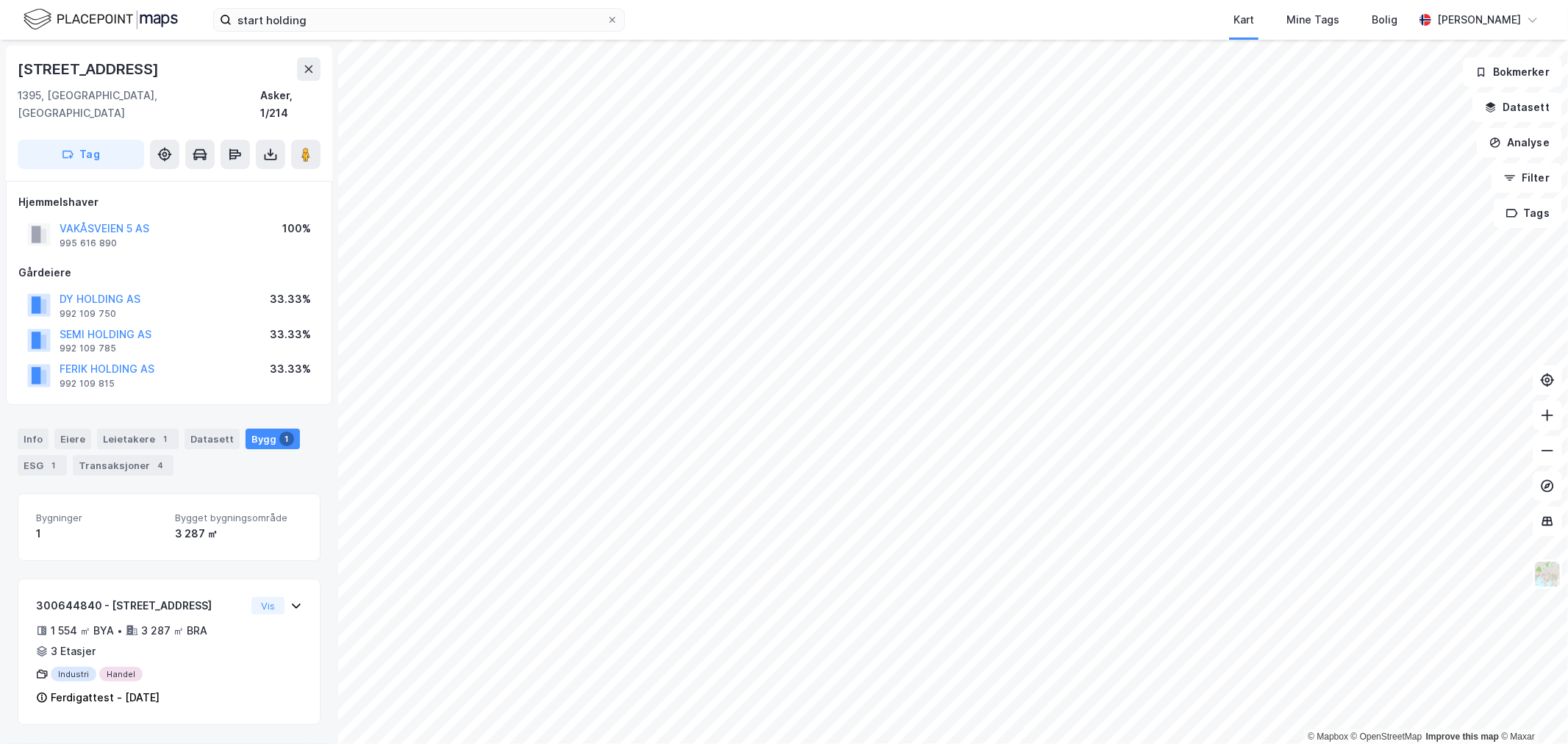
click at [930, 11] on div "Kart Mine Tags Bolig" at bounding box center [1054, 19] width 718 height 40
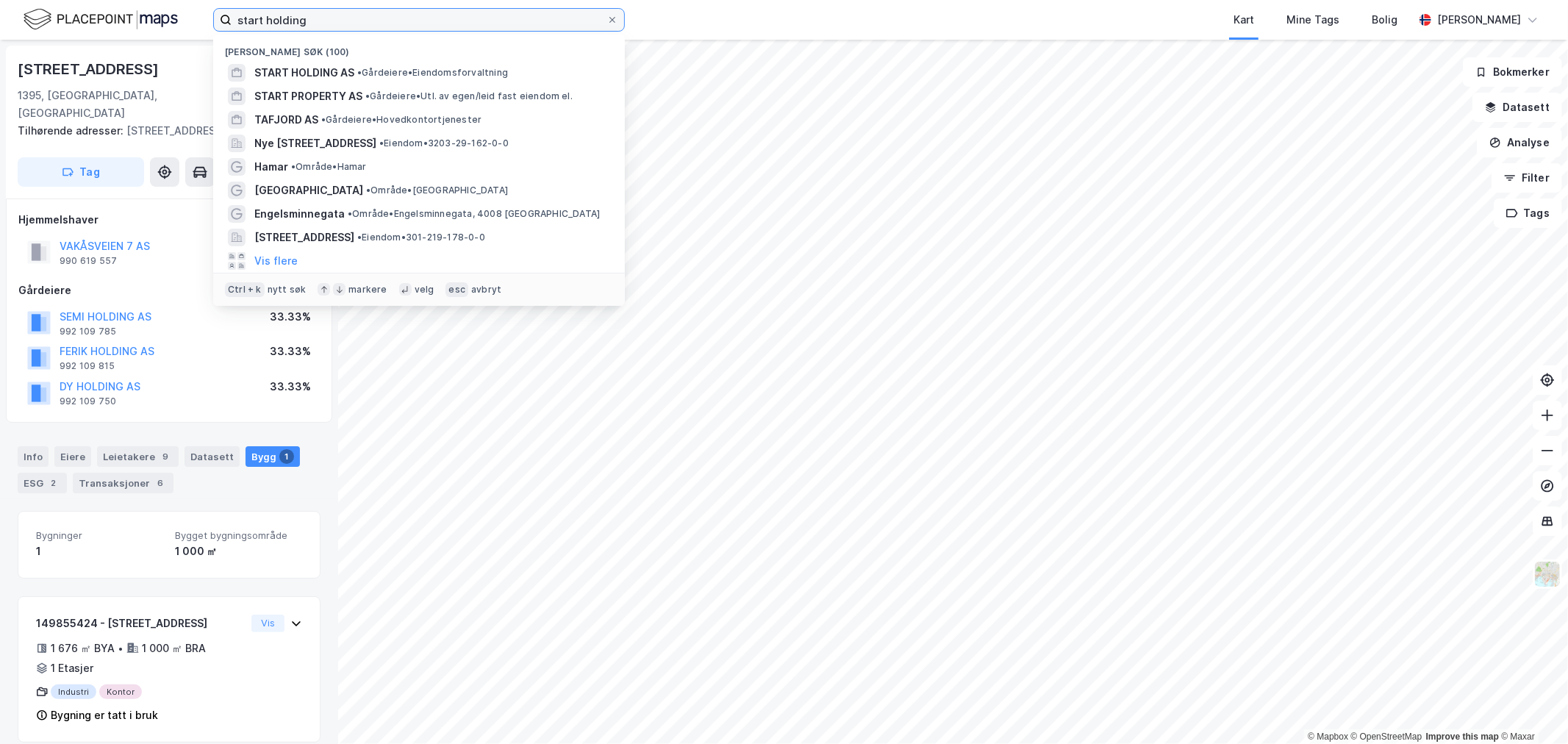
drag, startPoint x: 382, startPoint y: 15, endPoint x: -64, endPoint y: -3, distance: 446.4
click at [0, 0] on html "start holding Nylige søk (100) START HOLDING AS • Gårdeiere • Eiendomsforvaltni…" at bounding box center [784, 372] width 1568 height 744
paste input "[STREET_ADDRESS]"
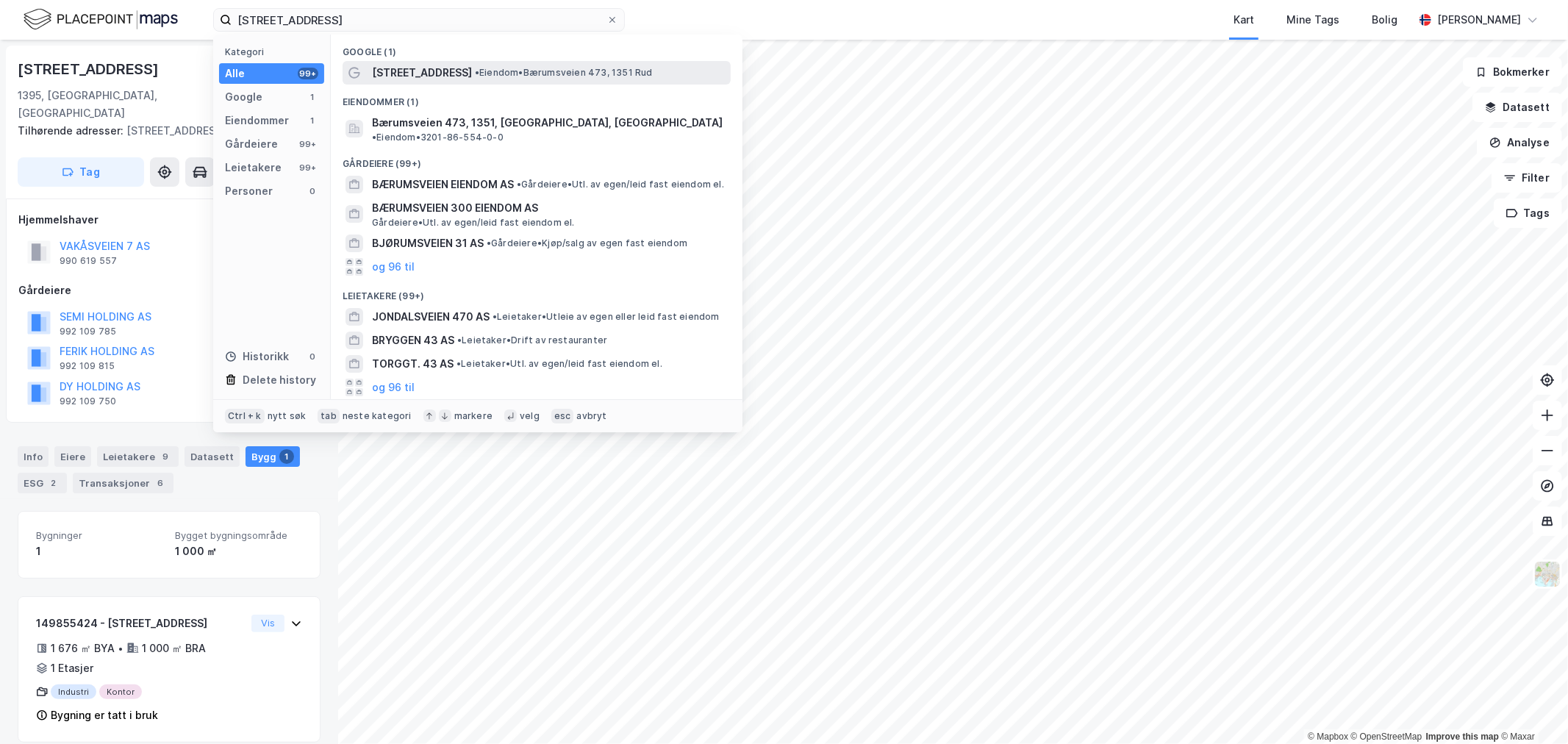
click at [413, 68] on span "[STREET_ADDRESS]" at bounding box center [422, 72] width 100 height 18
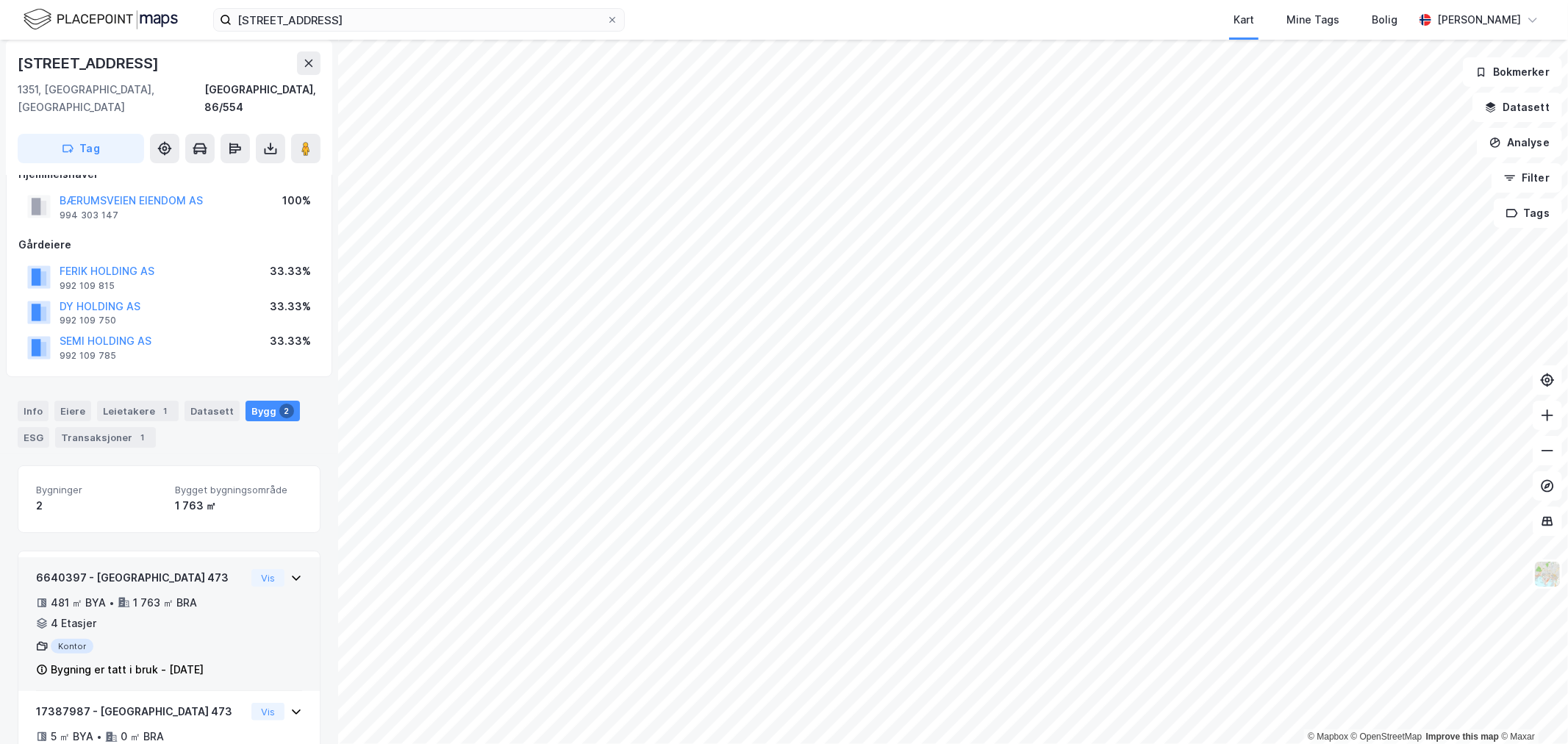
scroll to position [73, 0]
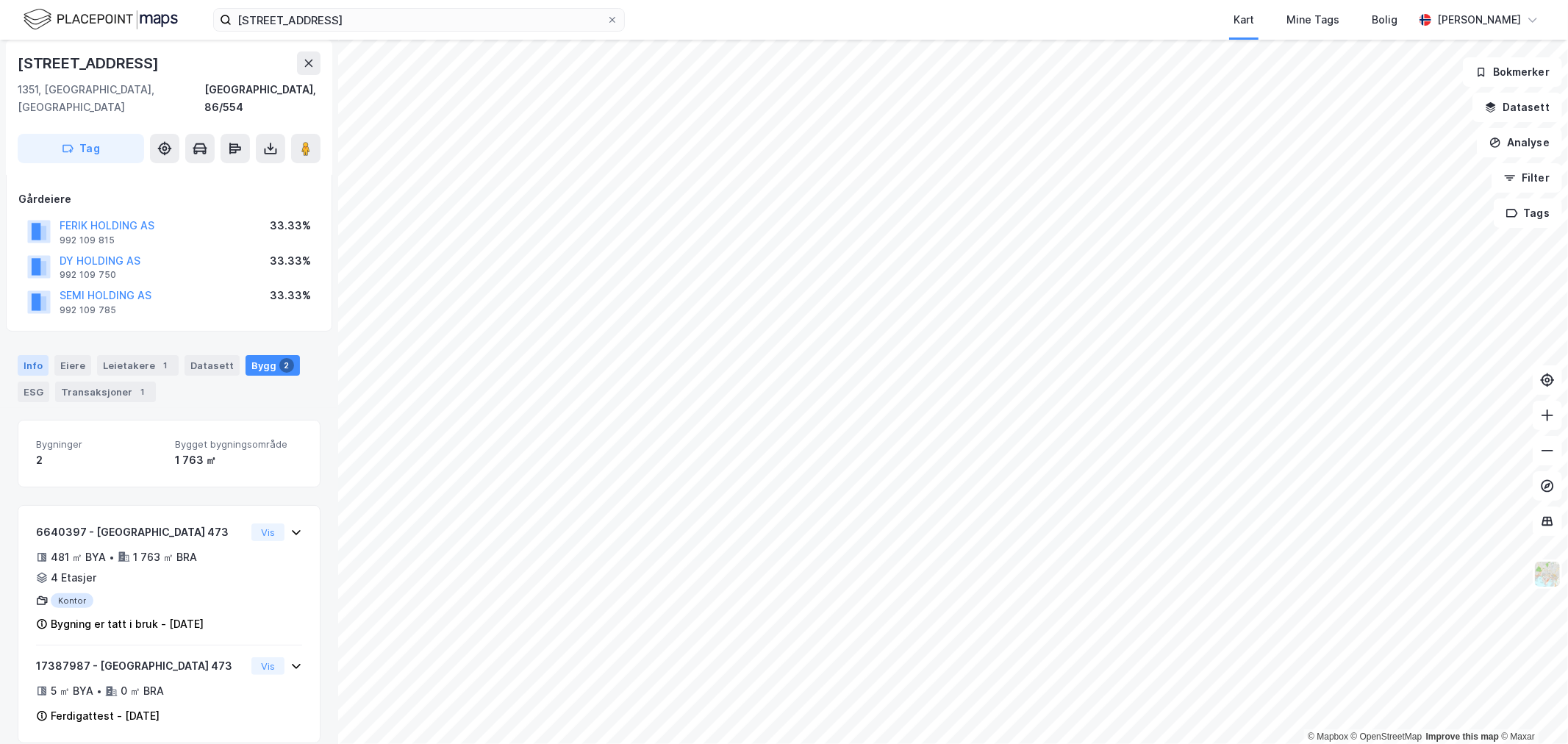
click at [30, 355] on div "Info" at bounding box center [33, 365] width 31 height 20
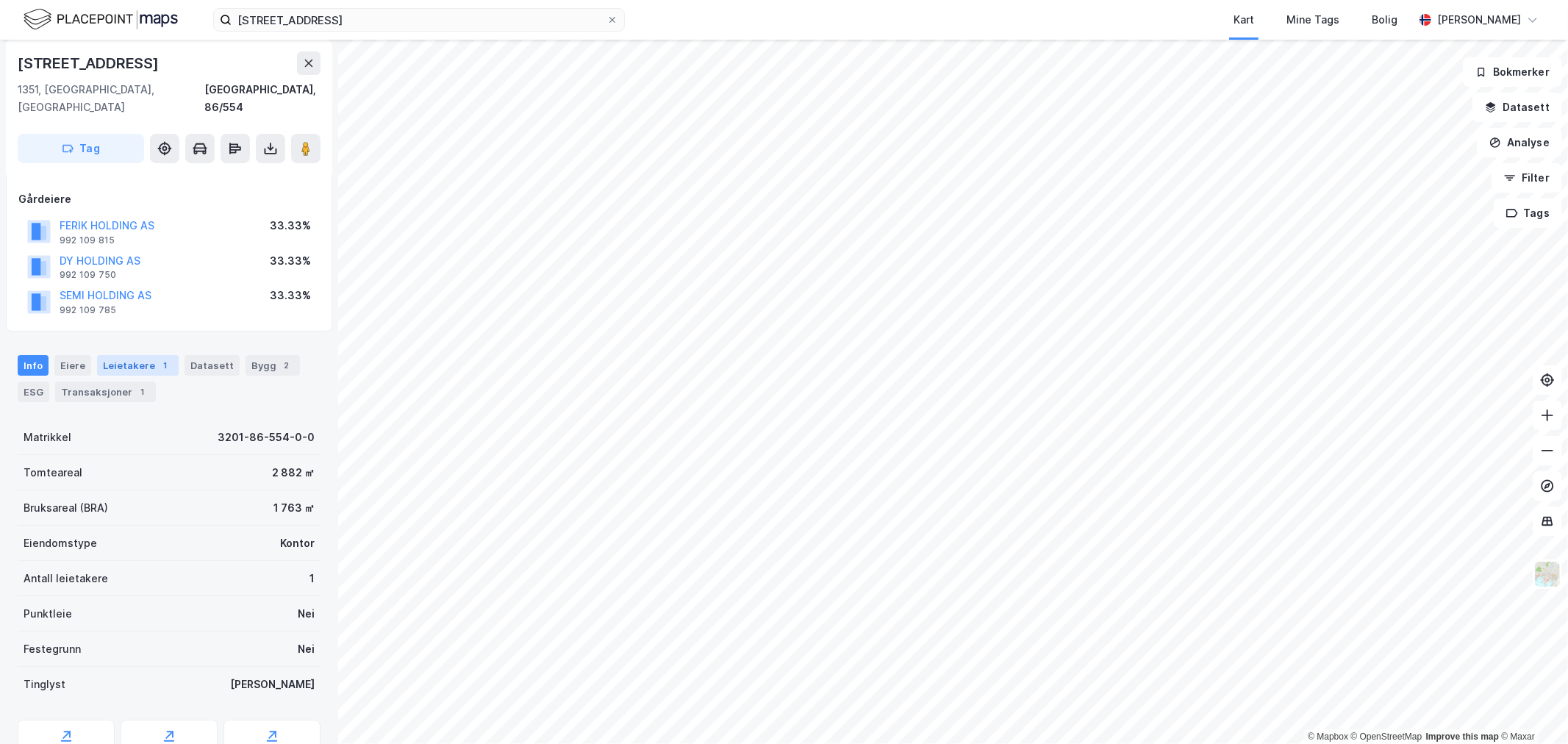
click at [138, 355] on div "Leietakere 1" at bounding box center [137, 365] width 82 height 20
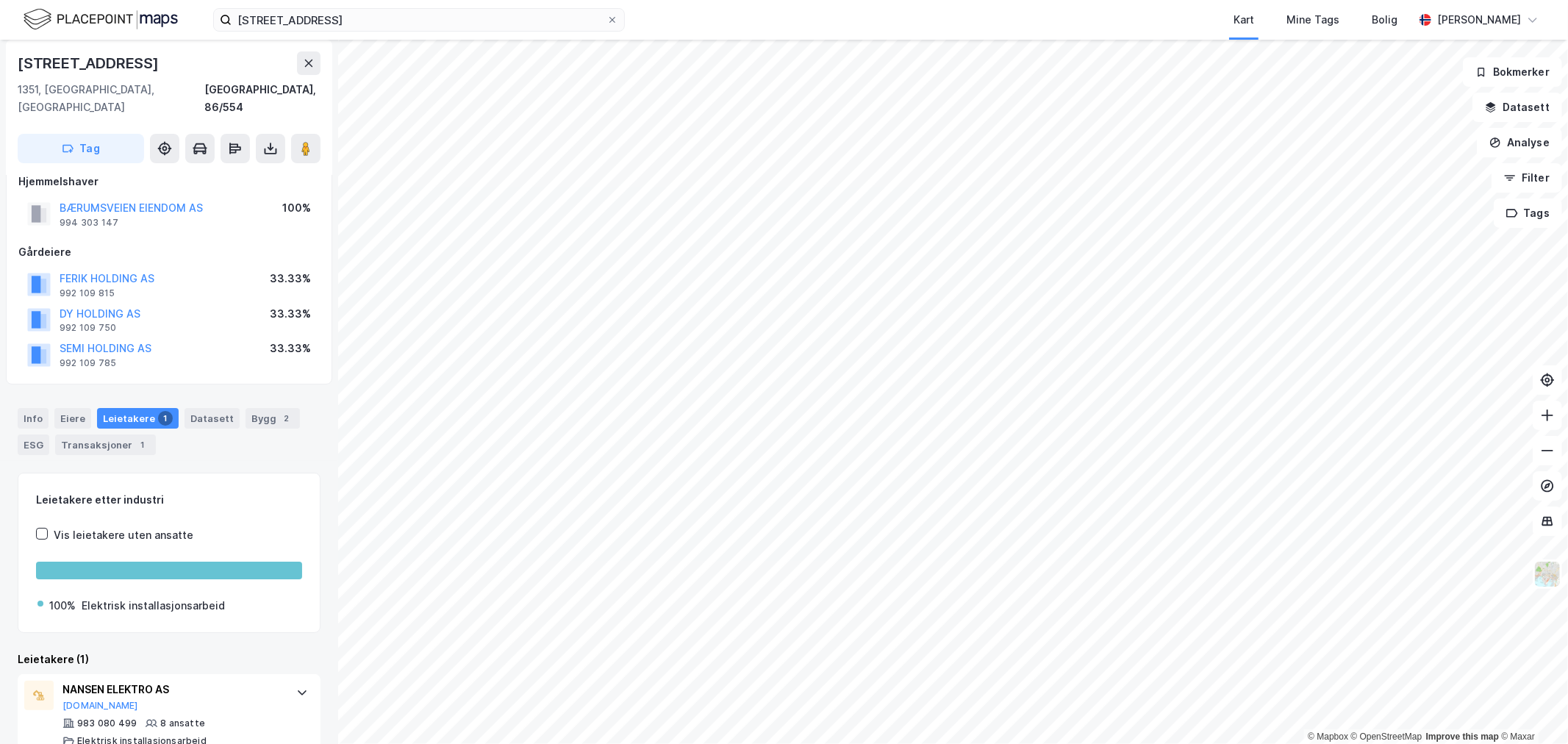
scroll to position [30, 0]
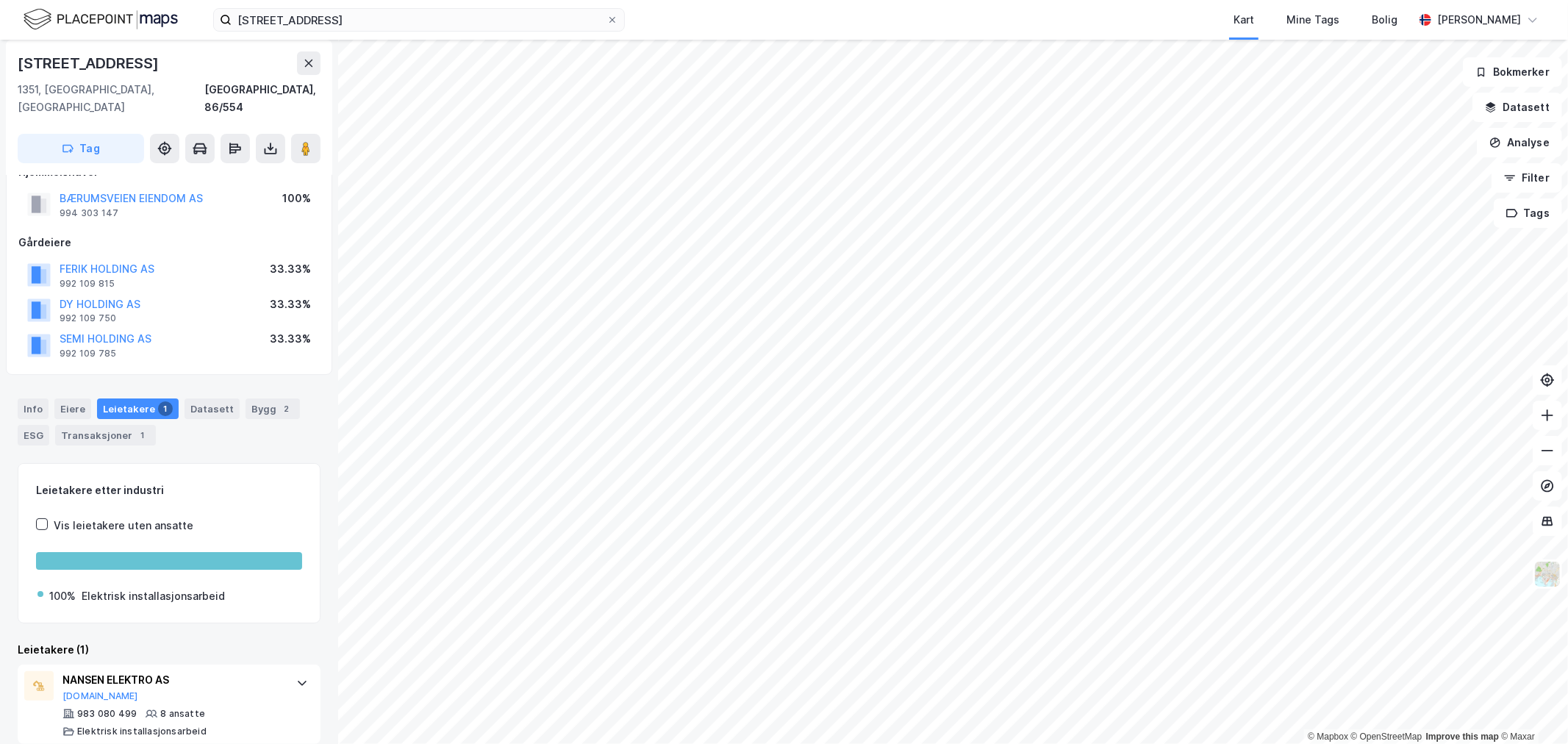
click at [710, 30] on div "Kart Mine Tags Bolig" at bounding box center [1054, 19] width 718 height 40
click at [34, 398] on div "Info" at bounding box center [33, 408] width 31 height 20
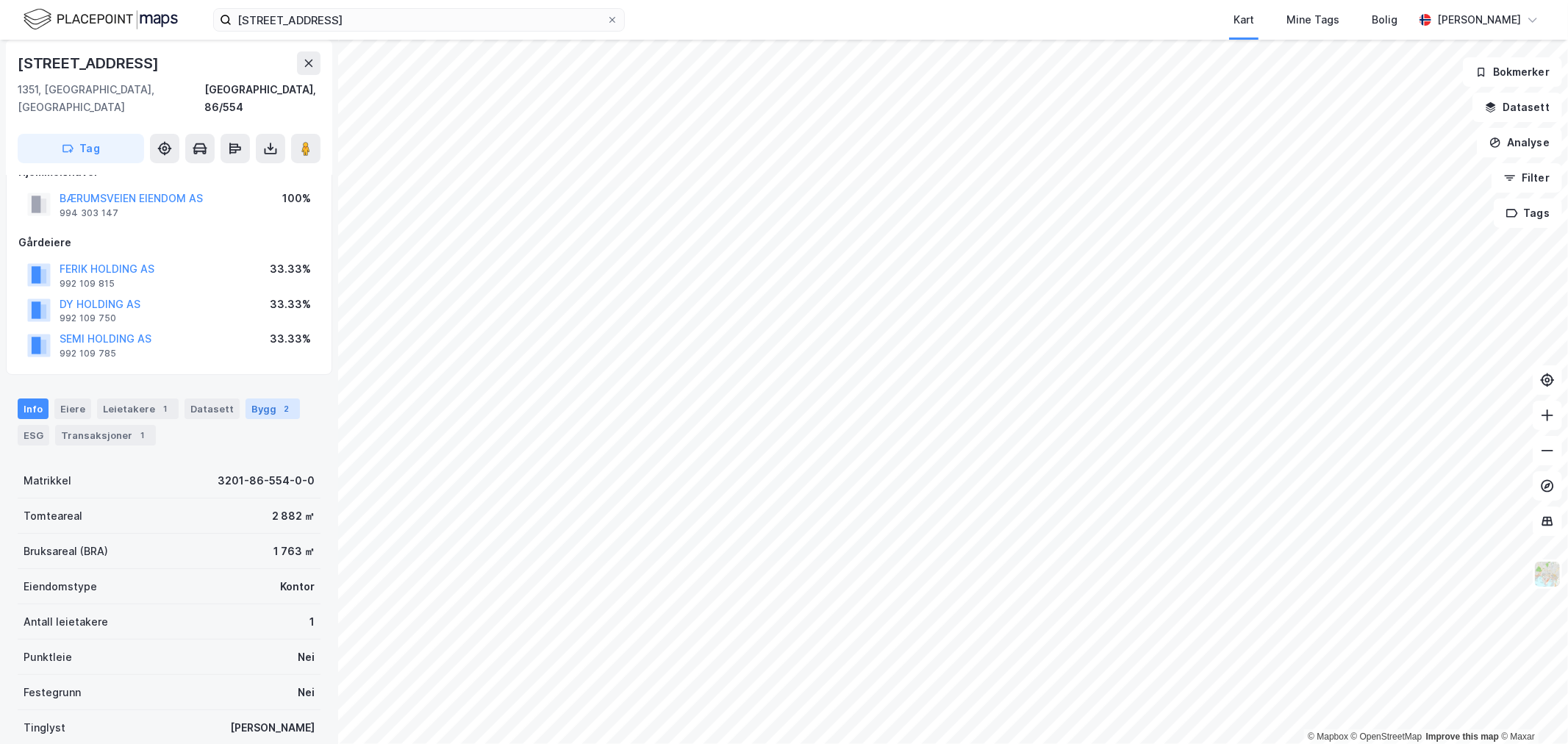
click at [267, 398] on div "Bygg 2" at bounding box center [273, 408] width 55 height 20
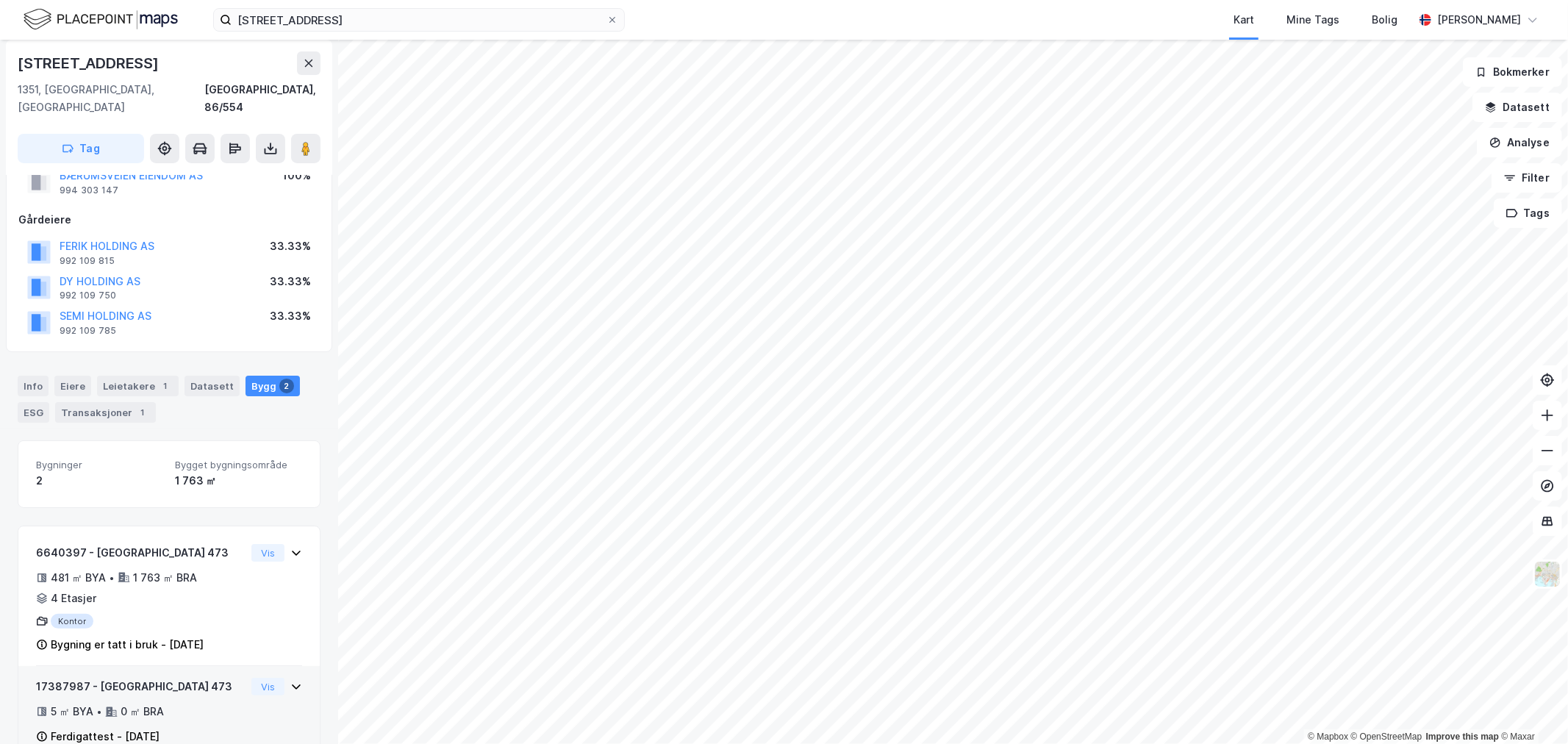
scroll to position [73, 0]
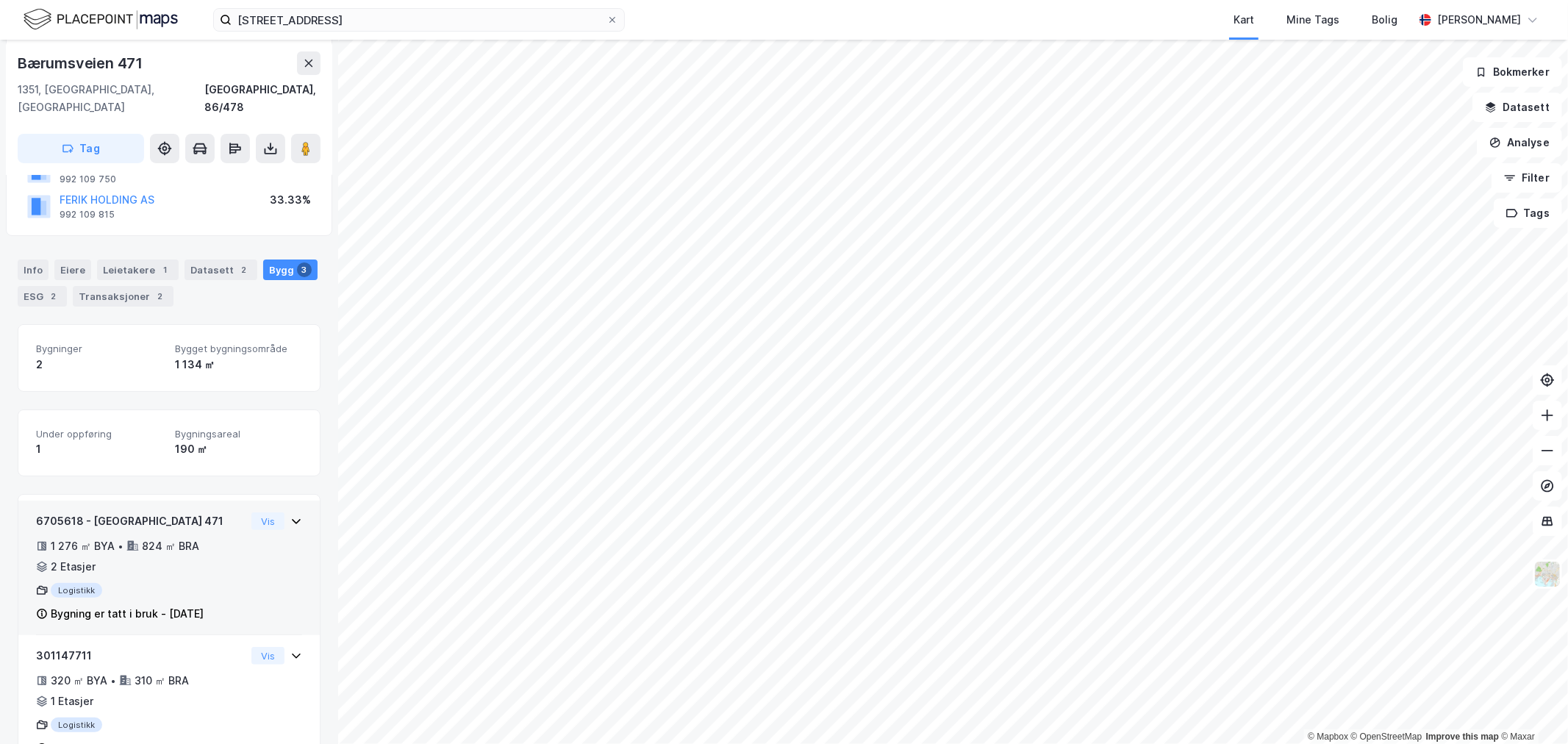
scroll to position [164, 0]
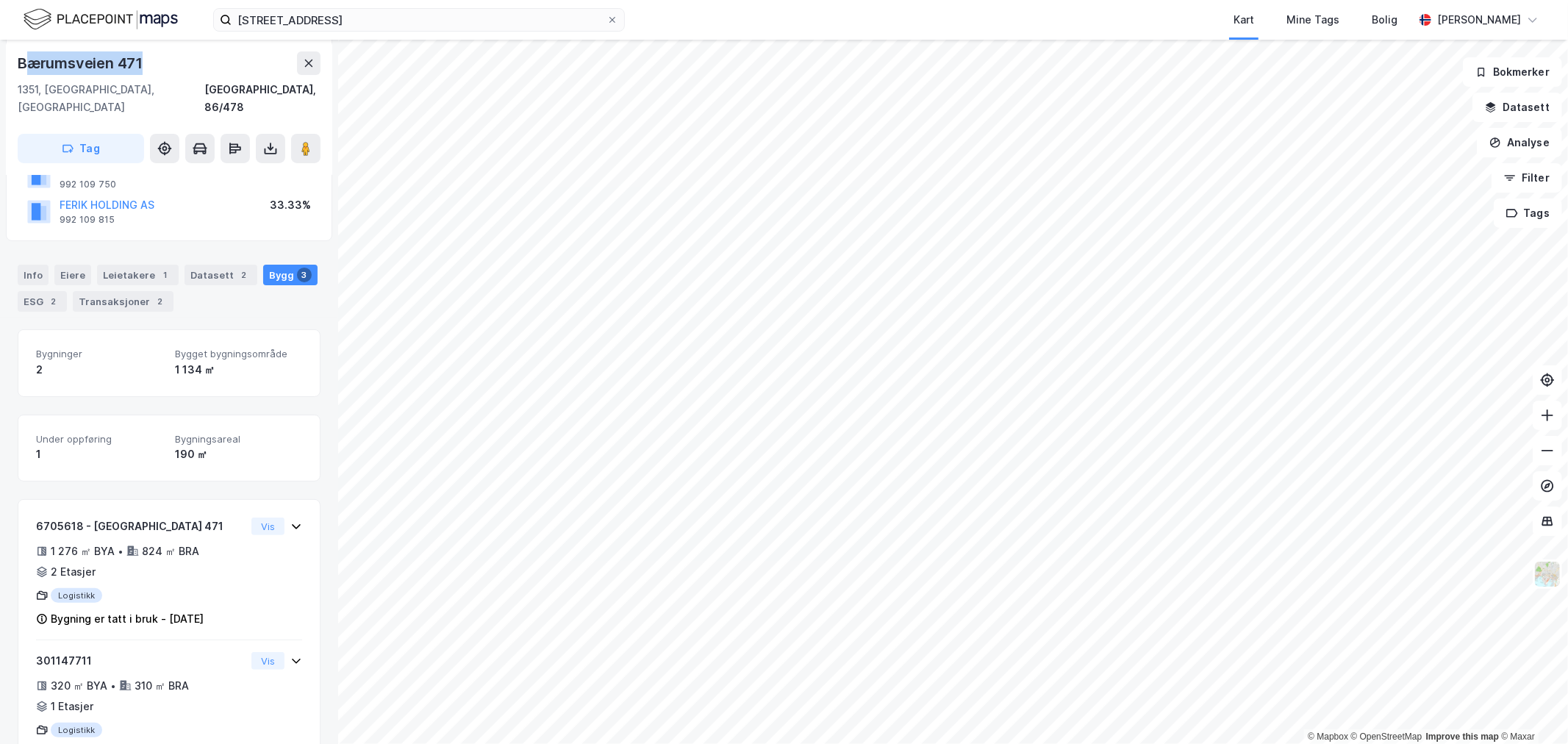
drag, startPoint x: 145, startPoint y: 63, endPoint x: 24, endPoint y: 66, distance: 121.0
click at [24, 66] on div "Bærumsveien 471" at bounding box center [169, 63] width 303 height 24
click at [24, 66] on div "Bærumsveien 471" at bounding box center [82, 63] width 128 height 24
drag, startPoint x: 16, startPoint y: 61, endPoint x: 177, endPoint y: 66, distance: 161.1
click at [177, 66] on div "Bærumsveien 471 1351, [GEOGRAPHIC_DATA], [STREET_ADDRESS]" at bounding box center [169, 107] width 327 height 136
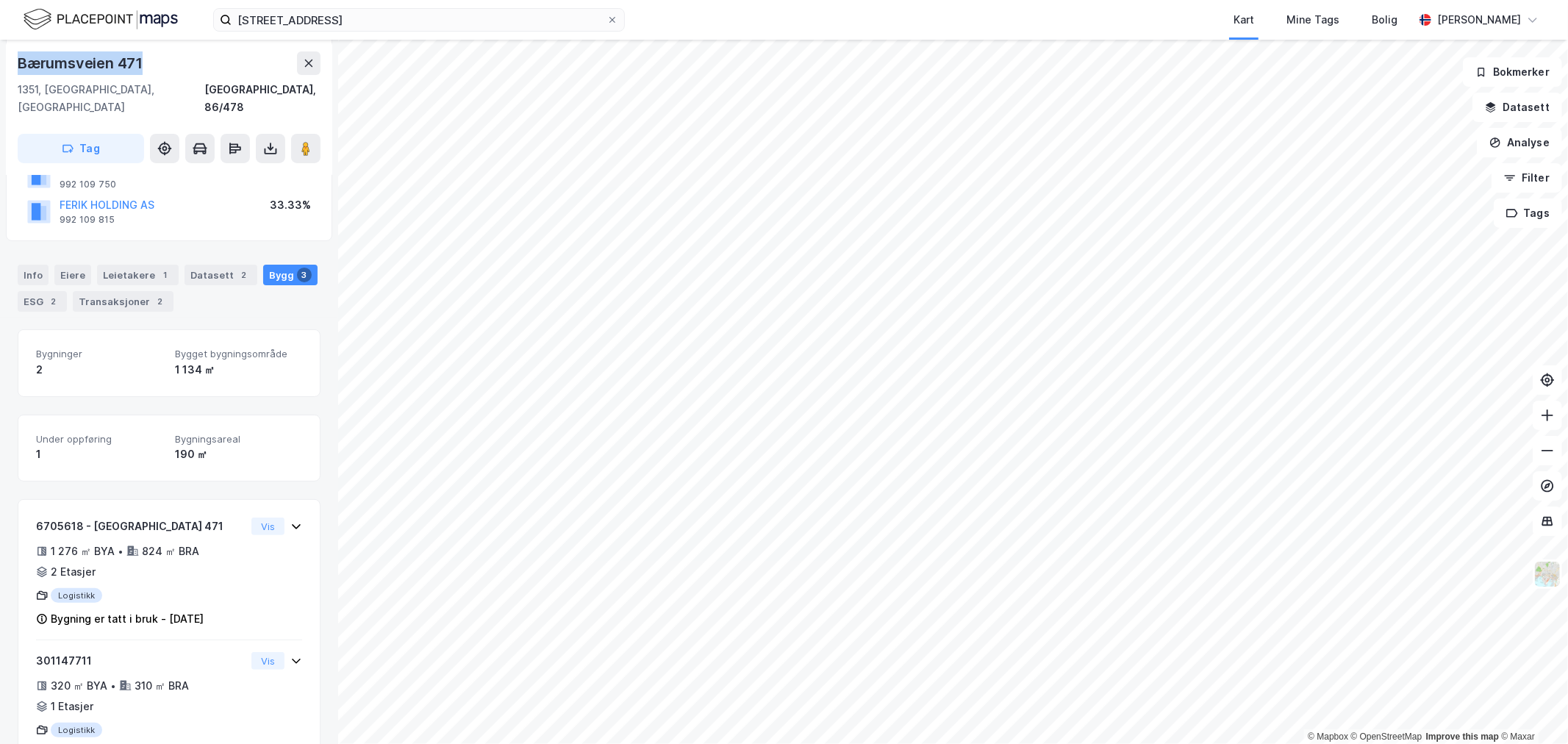
copy div "Bærumsveien 471"
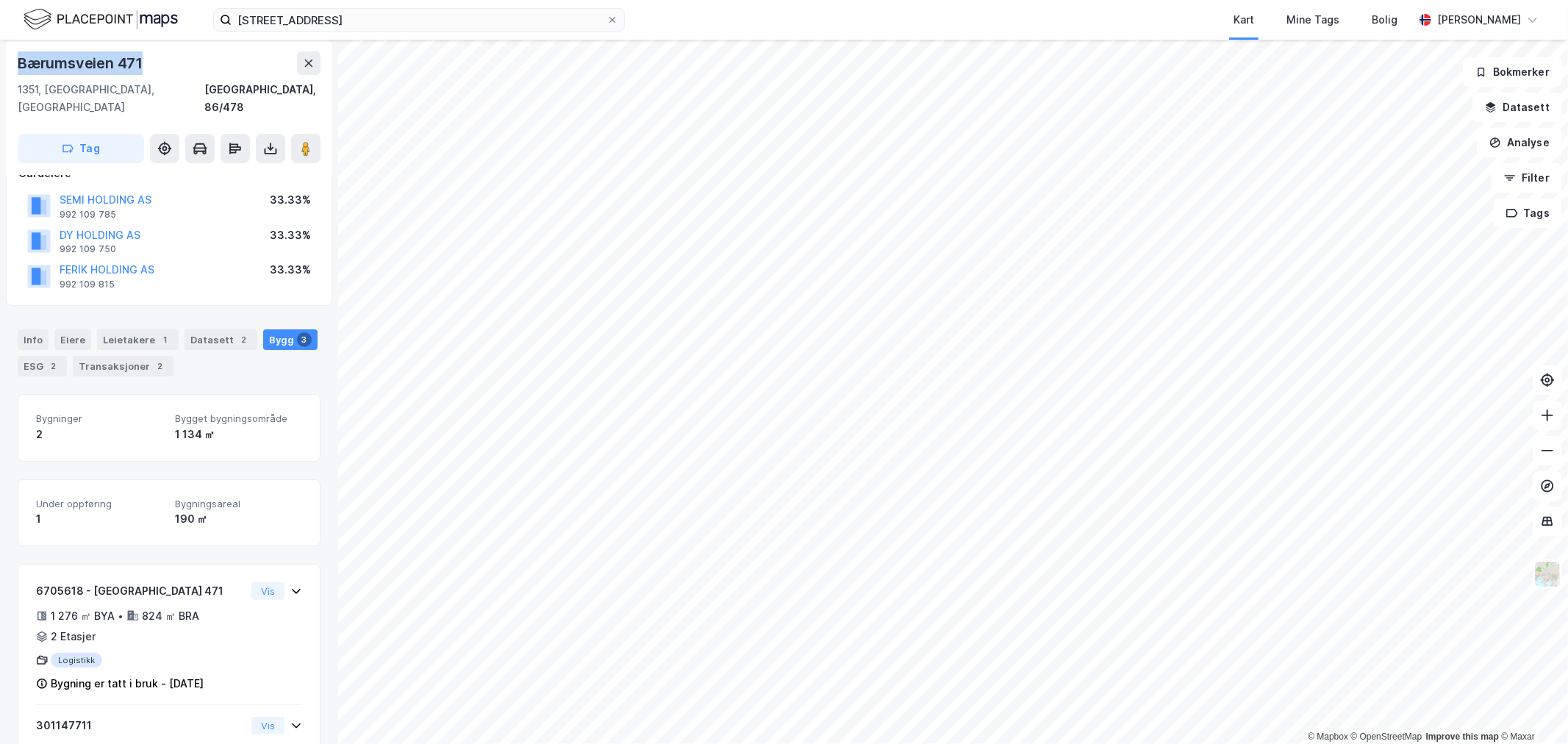
scroll to position [82, 0]
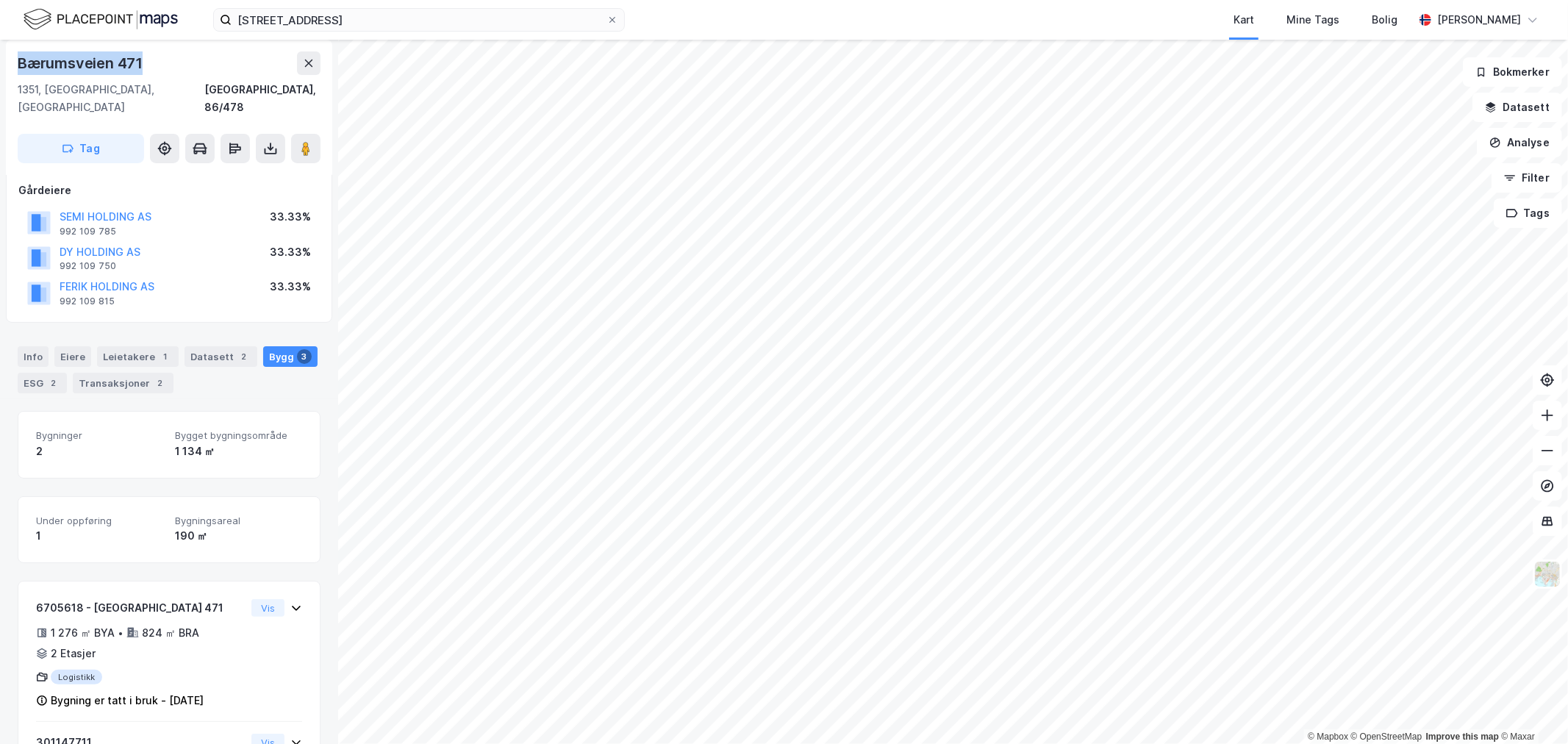
click at [178, 60] on div "Bærumsveien 471" at bounding box center [169, 63] width 303 height 24
drag, startPoint x: 177, startPoint y: 59, endPoint x: 20, endPoint y: 64, distance: 157.1
click at [20, 64] on div "Bærumsveien 471" at bounding box center [169, 63] width 303 height 24
click at [255, 299] on div "Hjemmelshaver BÆRUMSVEIEN EIENDOM AS 994 303 147 100% Gårdeiere SEMI HOLDING AS…" at bounding box center [169, 210] width 327 height 224
click at [311, 61] on icon at bounding box center [309, 63] width 12 height 12
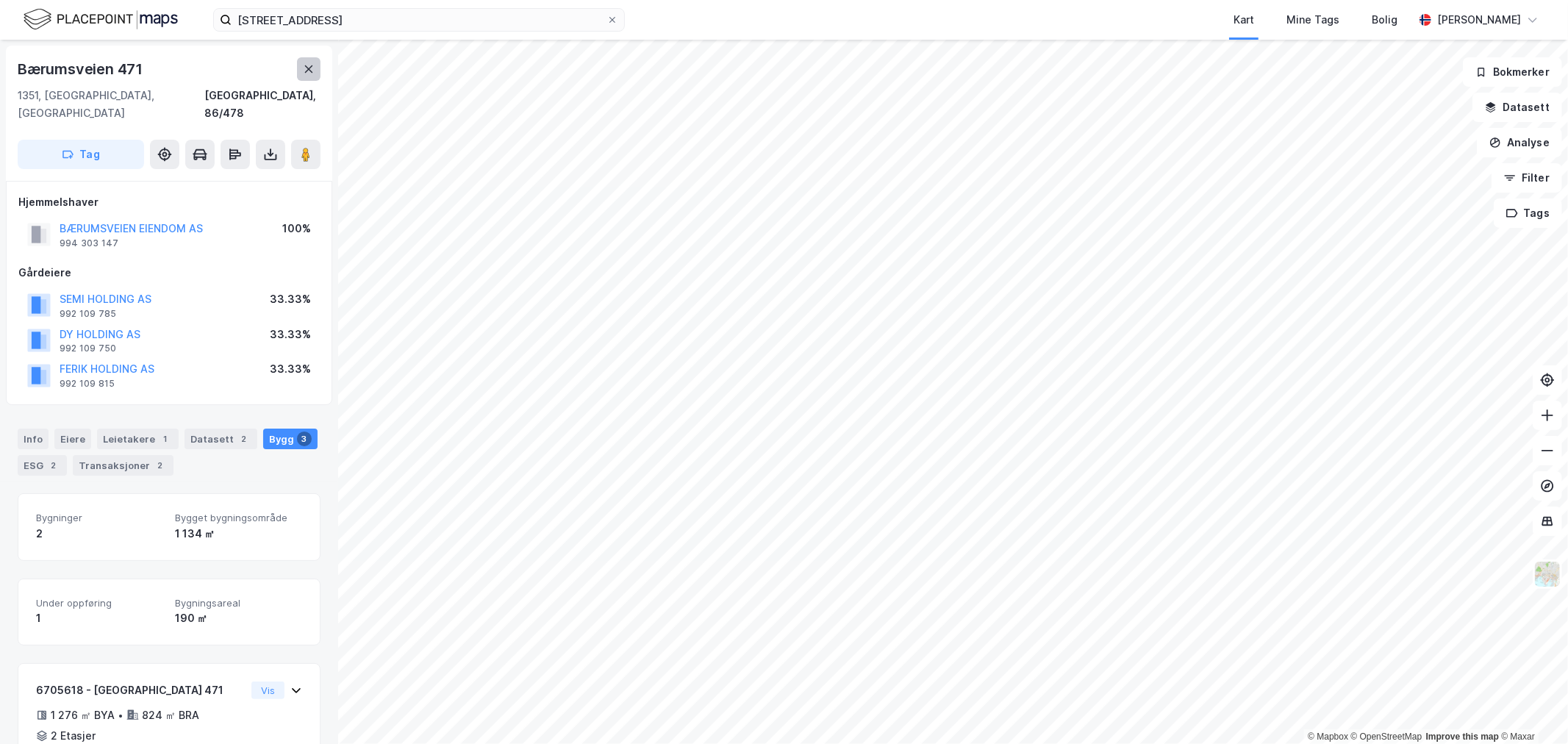
click at [305, 64] on icon at bounding box center [309, 69] width 12 height 12
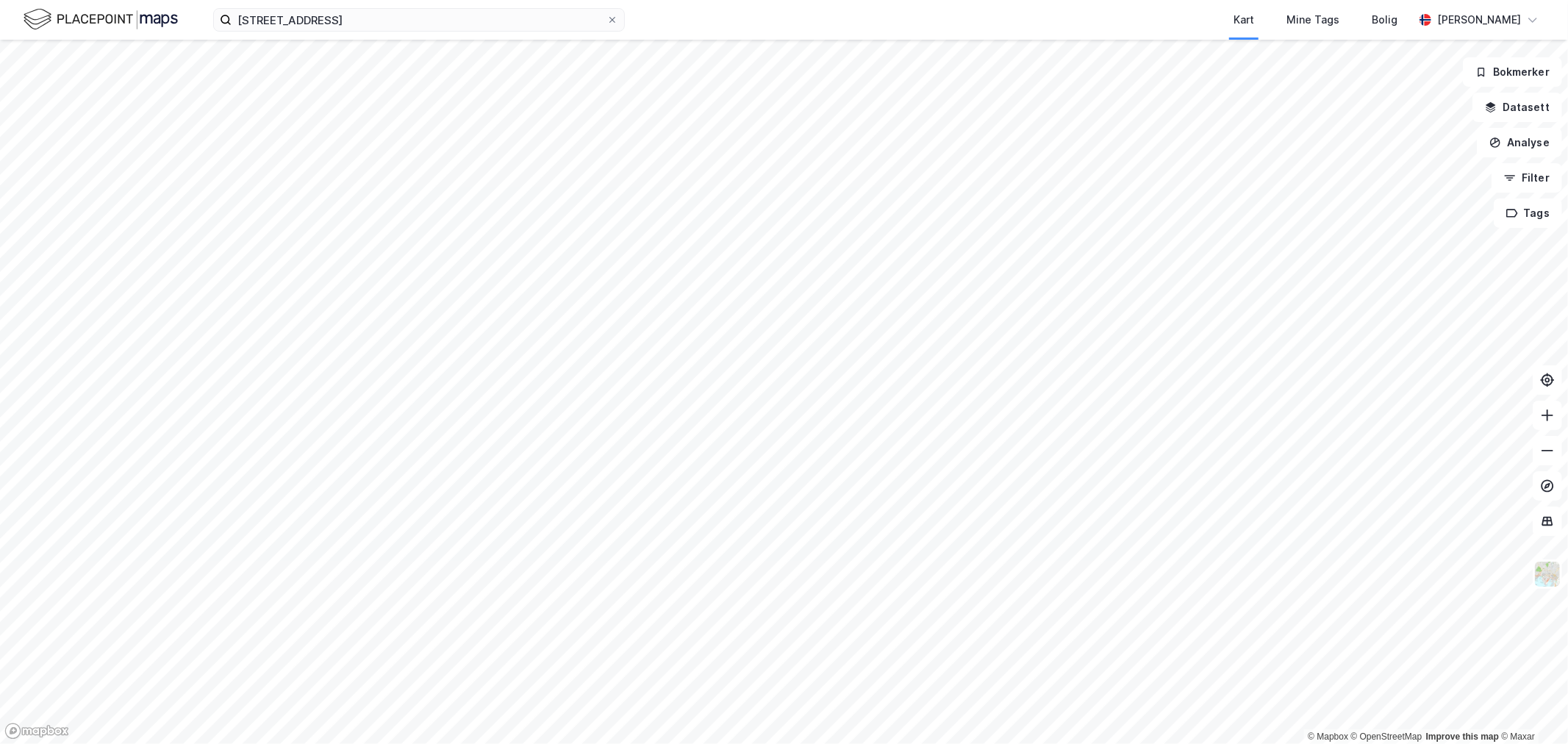
click at [671, 8] on div "Bærumsveien 473 Kart Mine Tags Bolig [PERSON_NAME]" at bounding box center [784, 19] width 1568 height 40
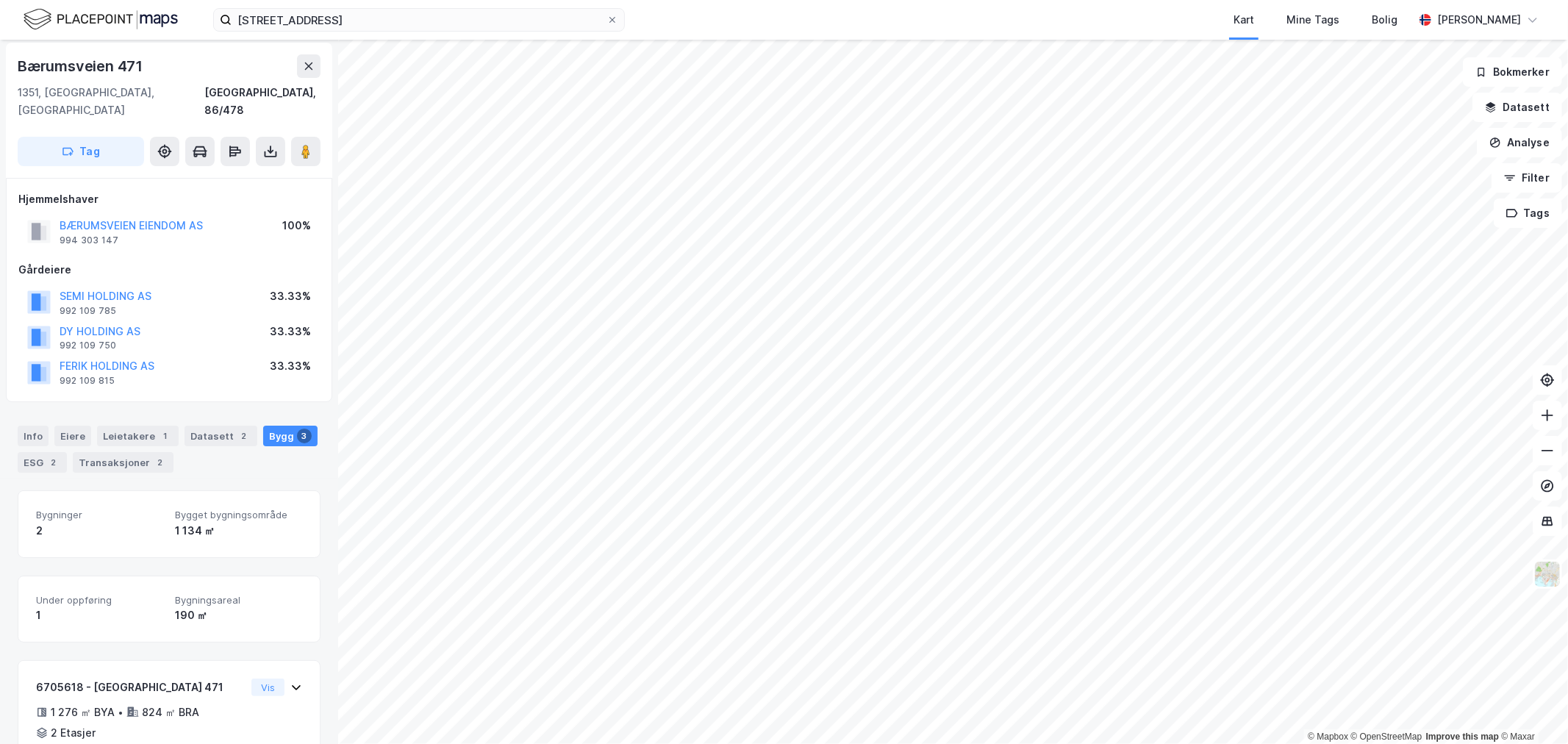
scroll to position [166, 0]
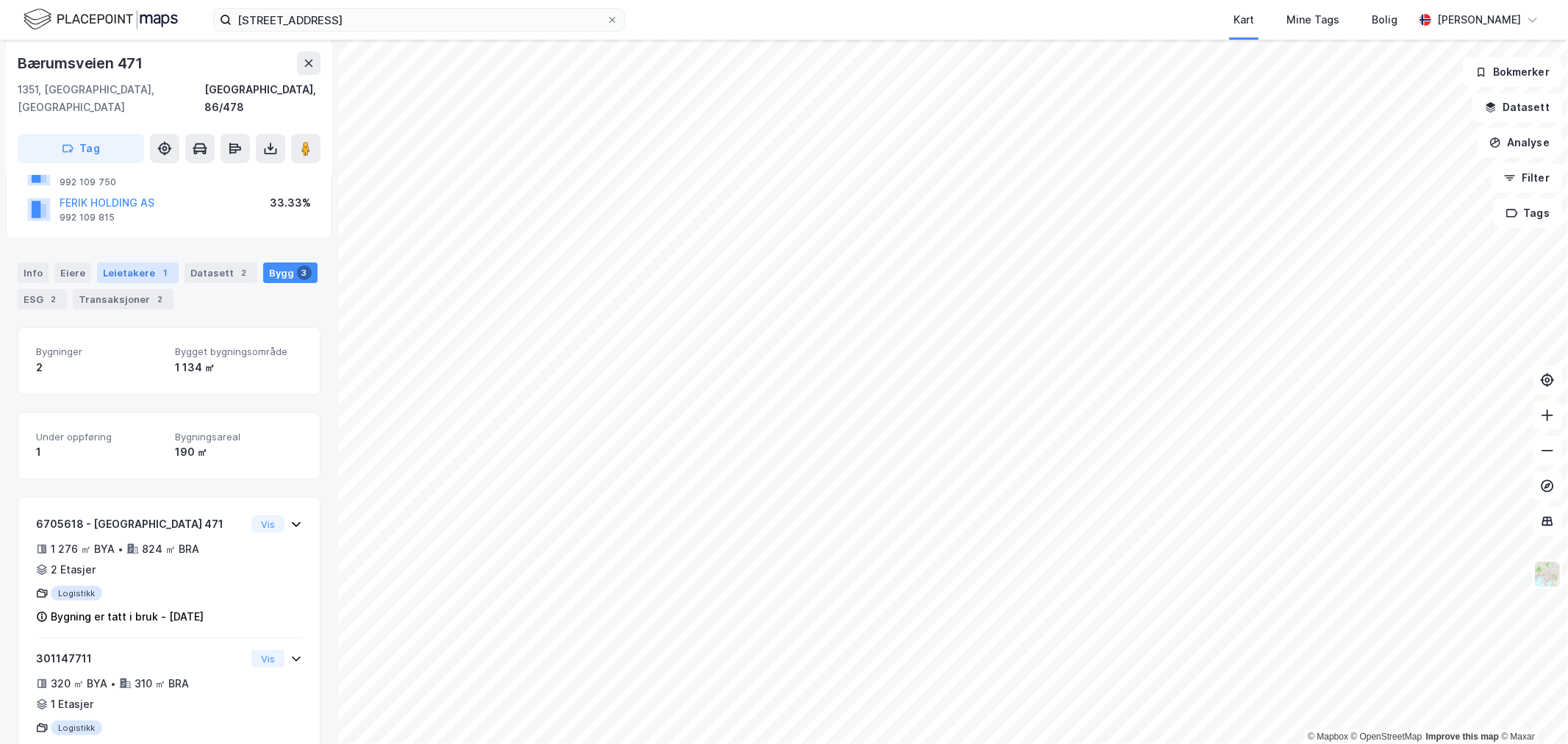
click at [126, 263] on div "Leietakere 1" at bounding box center [137, 273] width 82 height 20
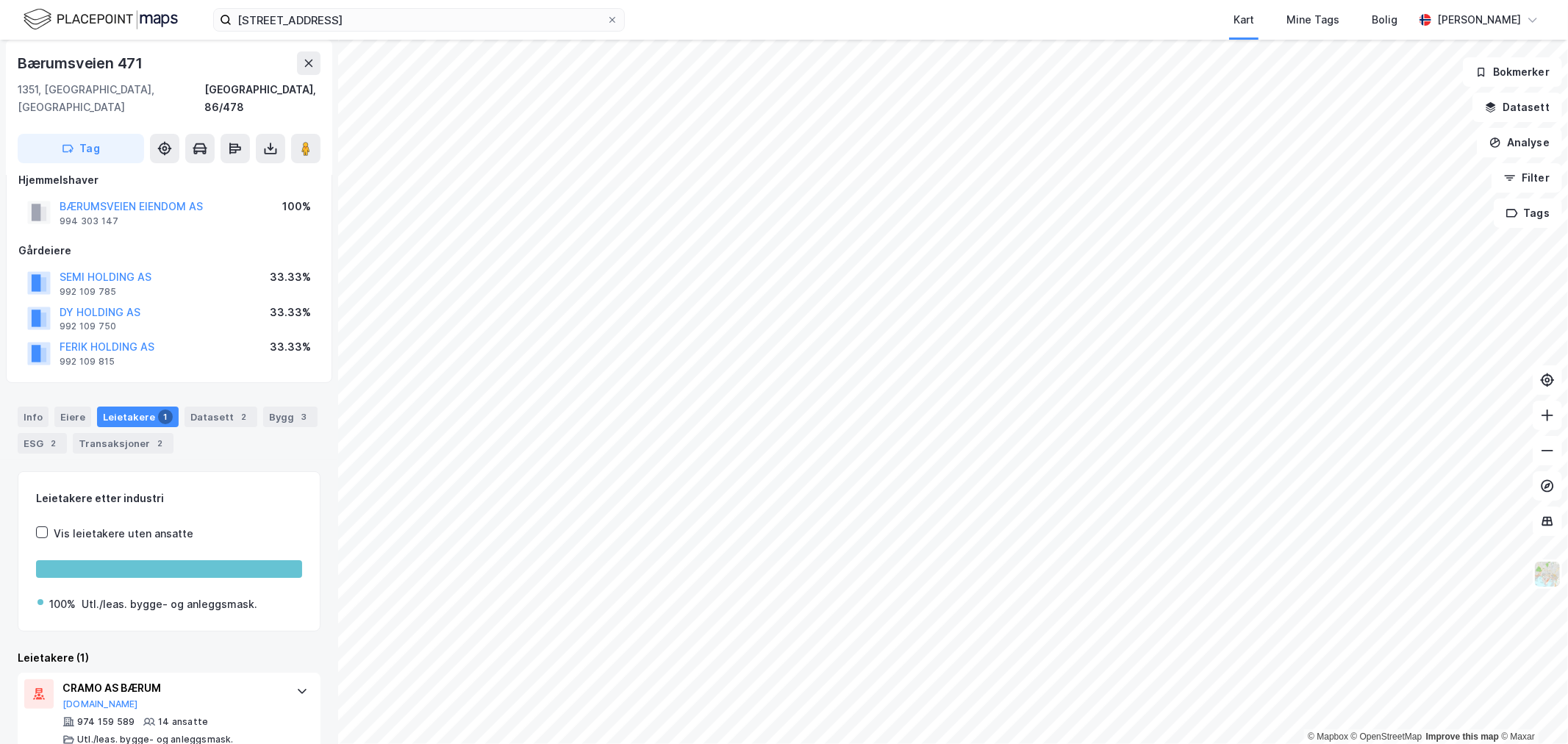
scroll to position [30, 0]
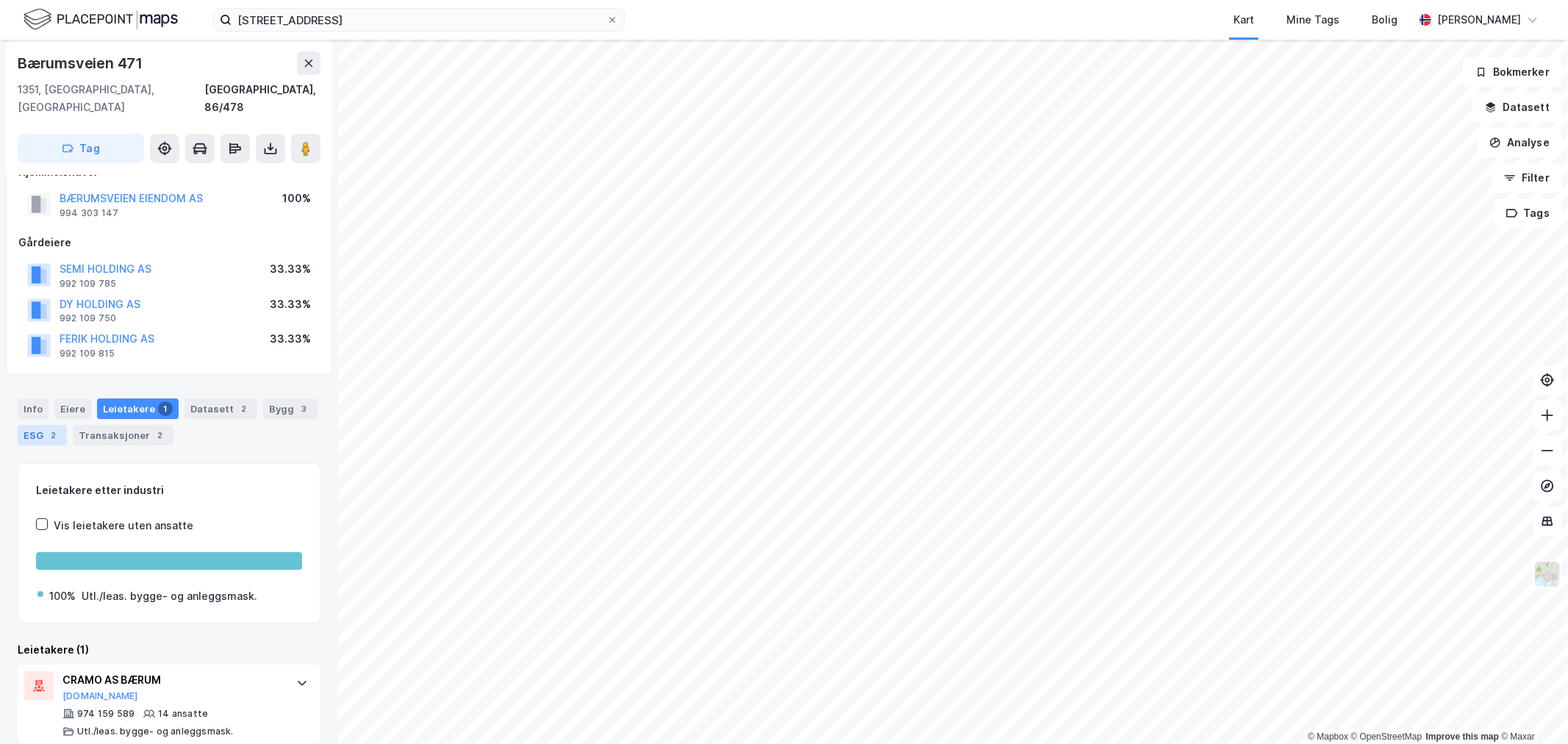
click at [45, 425] on div "ESG 2" at bounding box center [42, 435] width 50 height 20
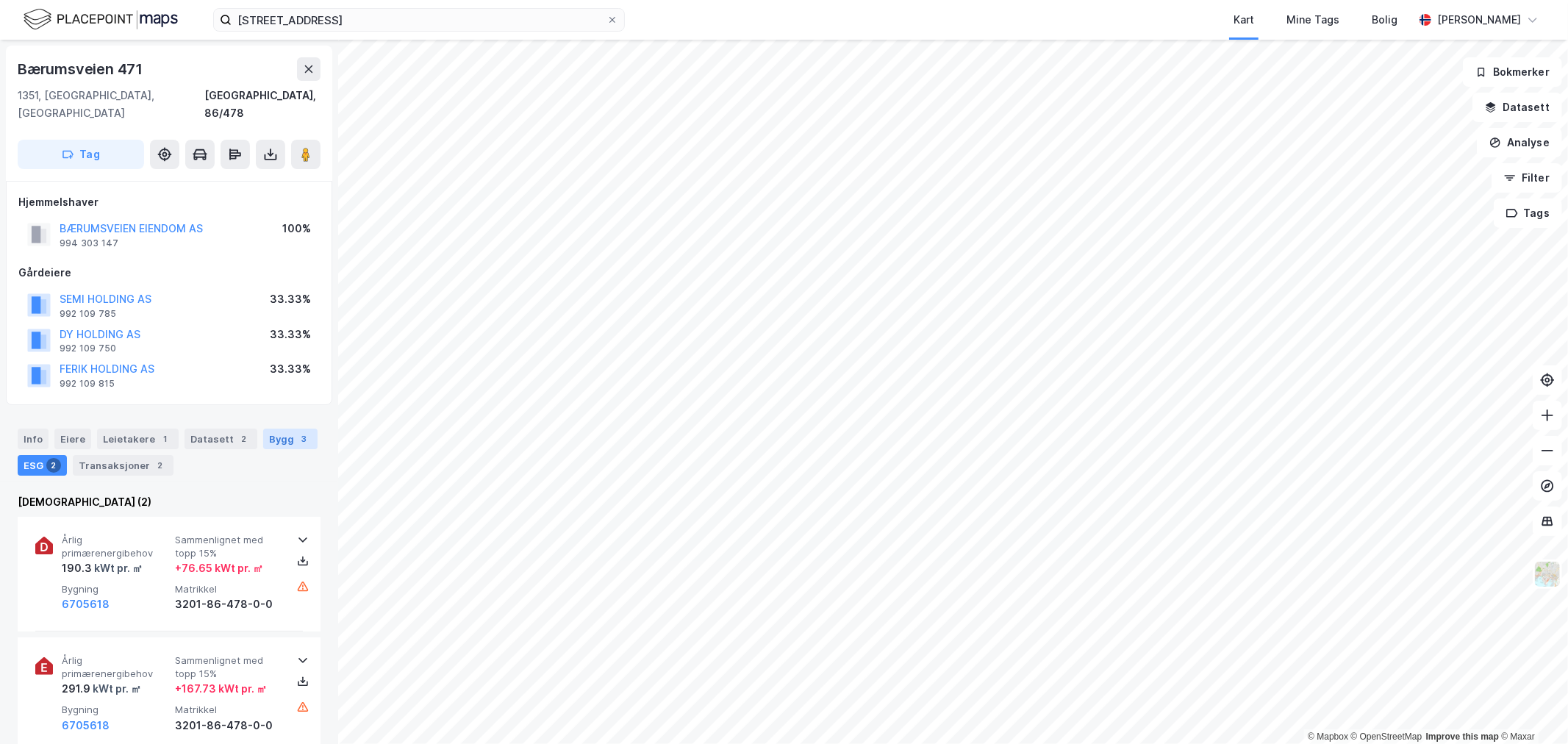
click at [273, 411] on div "Info [PERSON_NAME] 1 Datasett 2 Bygg 3 ESG 2 Transaksjoner 2" at bounding box center [169, 446] width 338 height 71
click at [273, 428] on div "Bygg 3" at bounding box center [290, 438] width 55 height 20
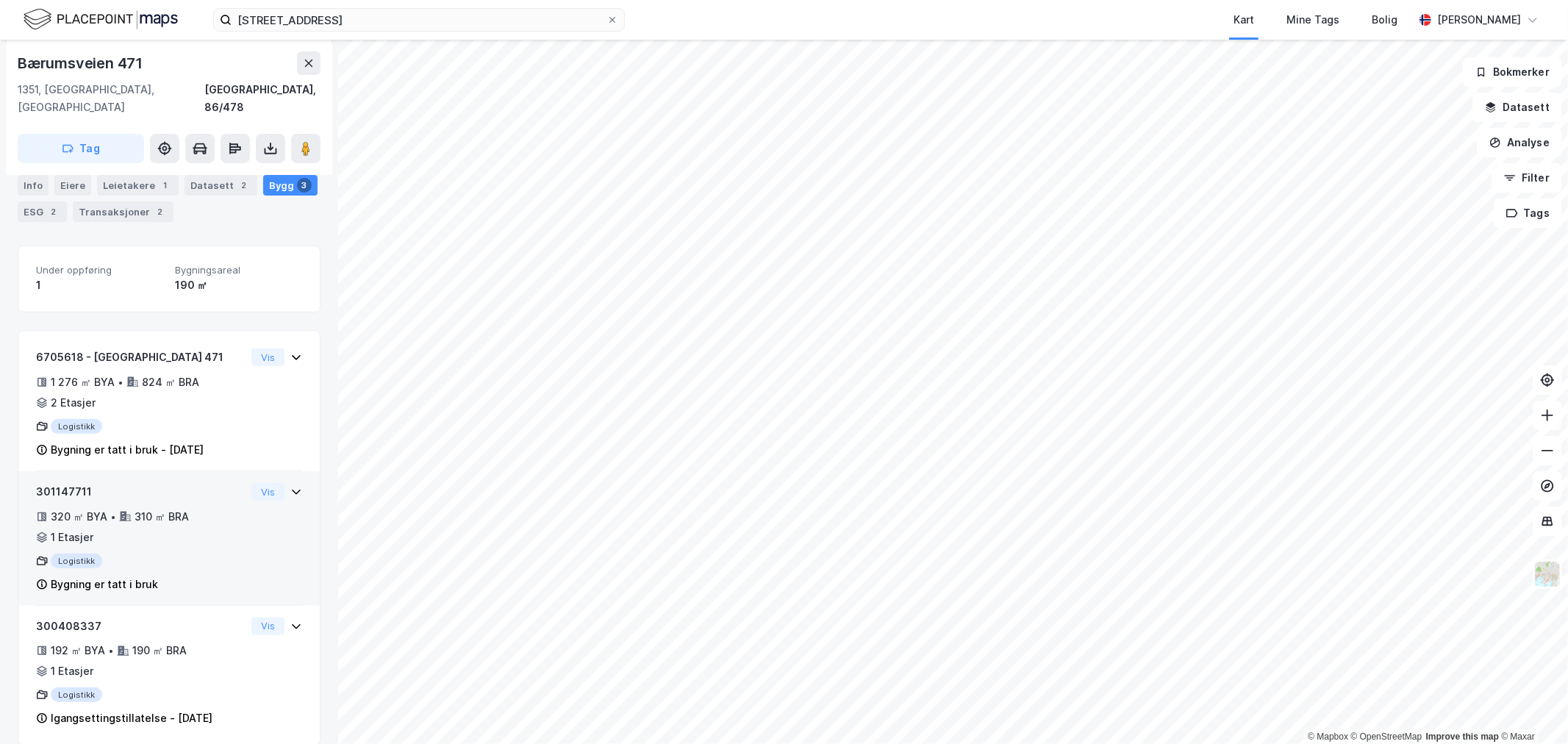
scroll to position [334, 0]
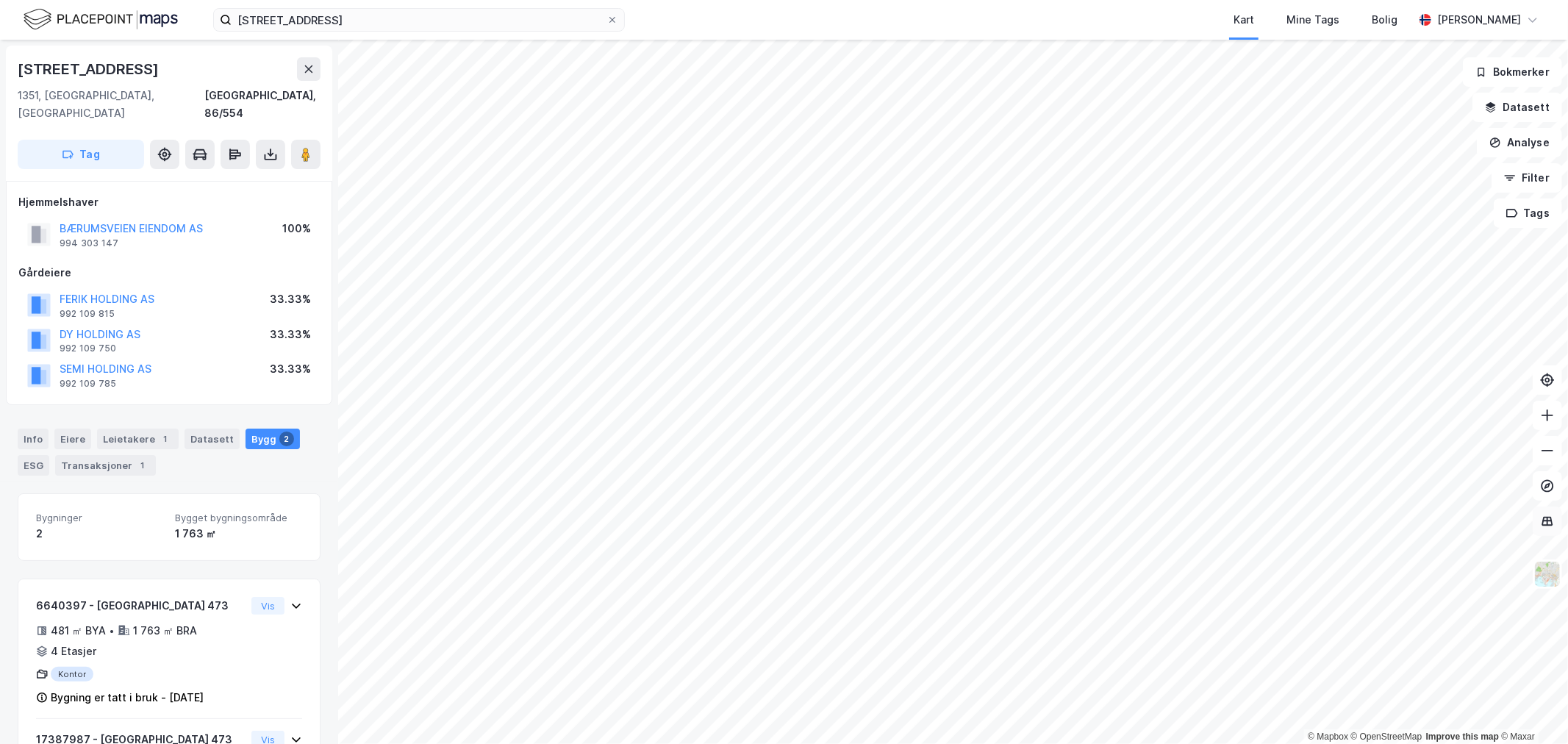
scroll to position [73, 0]
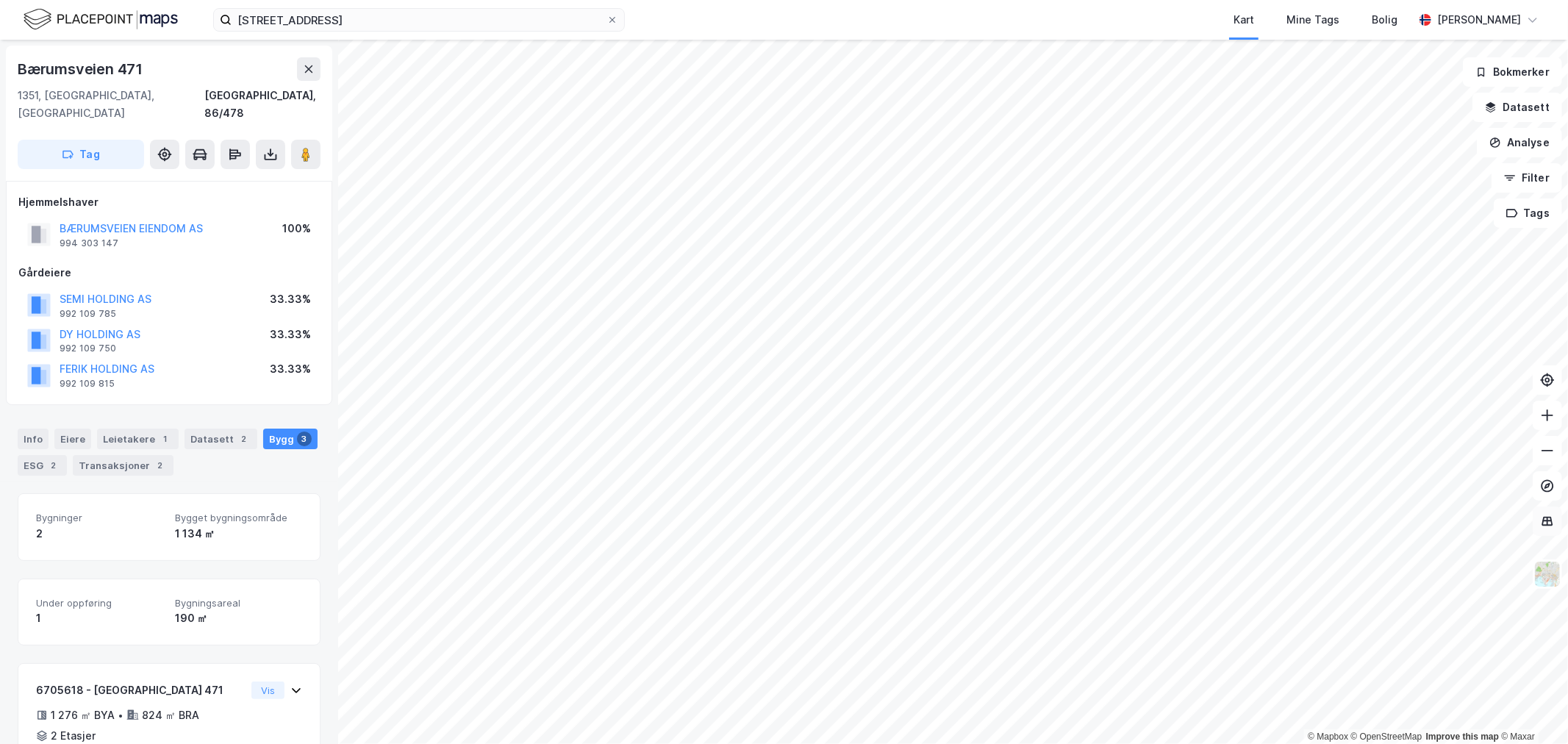
scroll to position [73, 0]
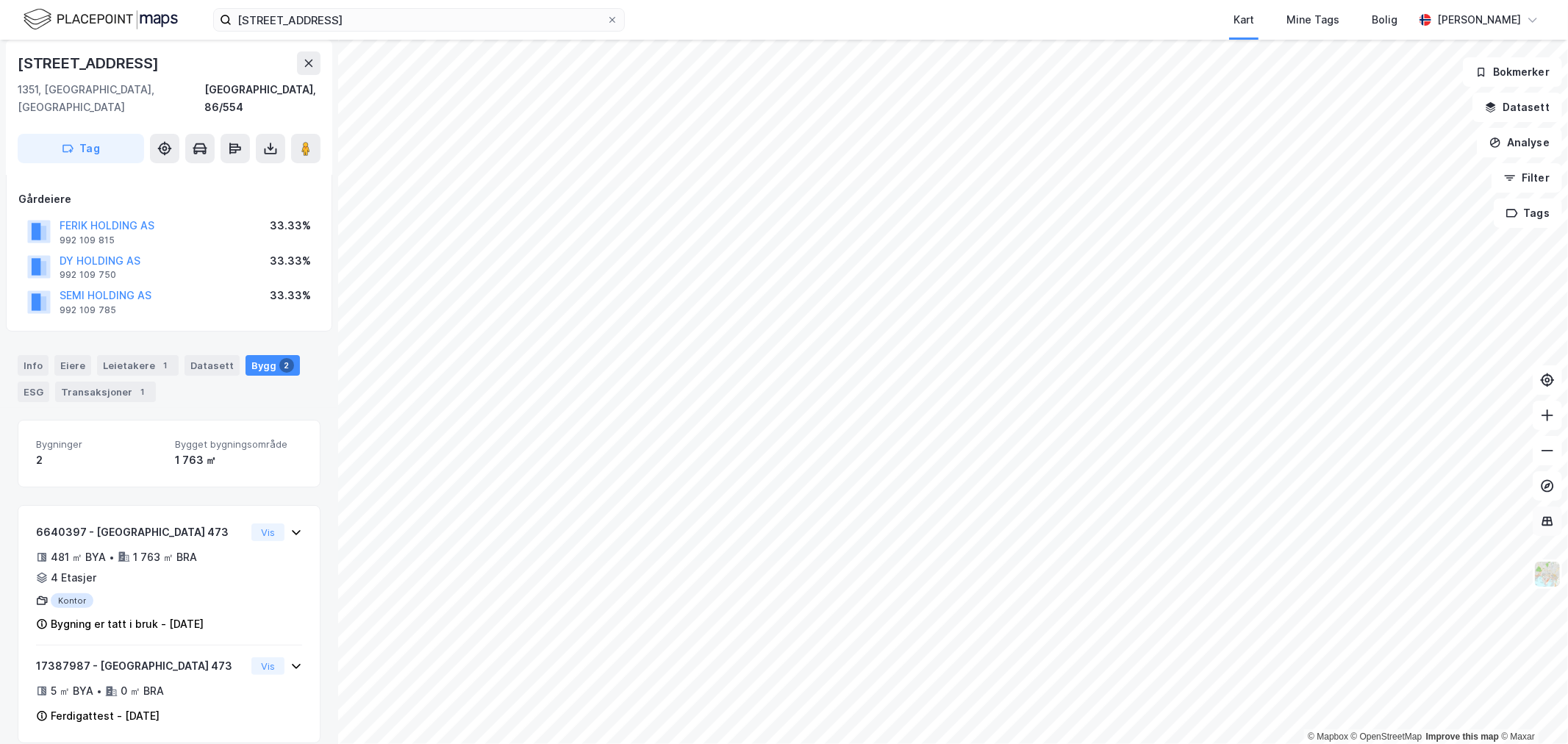
scroll to position [73, 0]
click at [38, 355] on div "Info" at bounding box center [33, 365] width 31 height 20
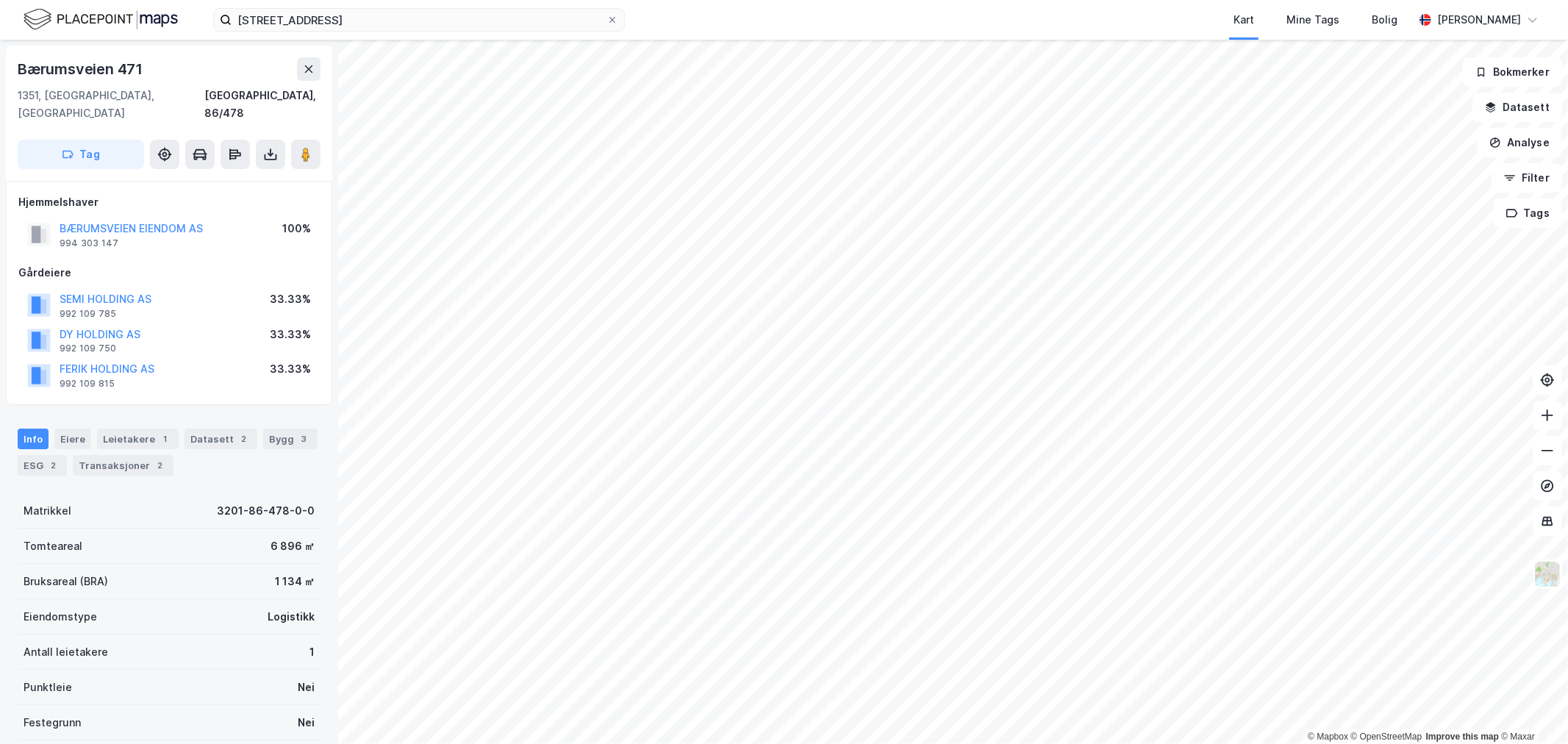
scroll to position [73, 0]
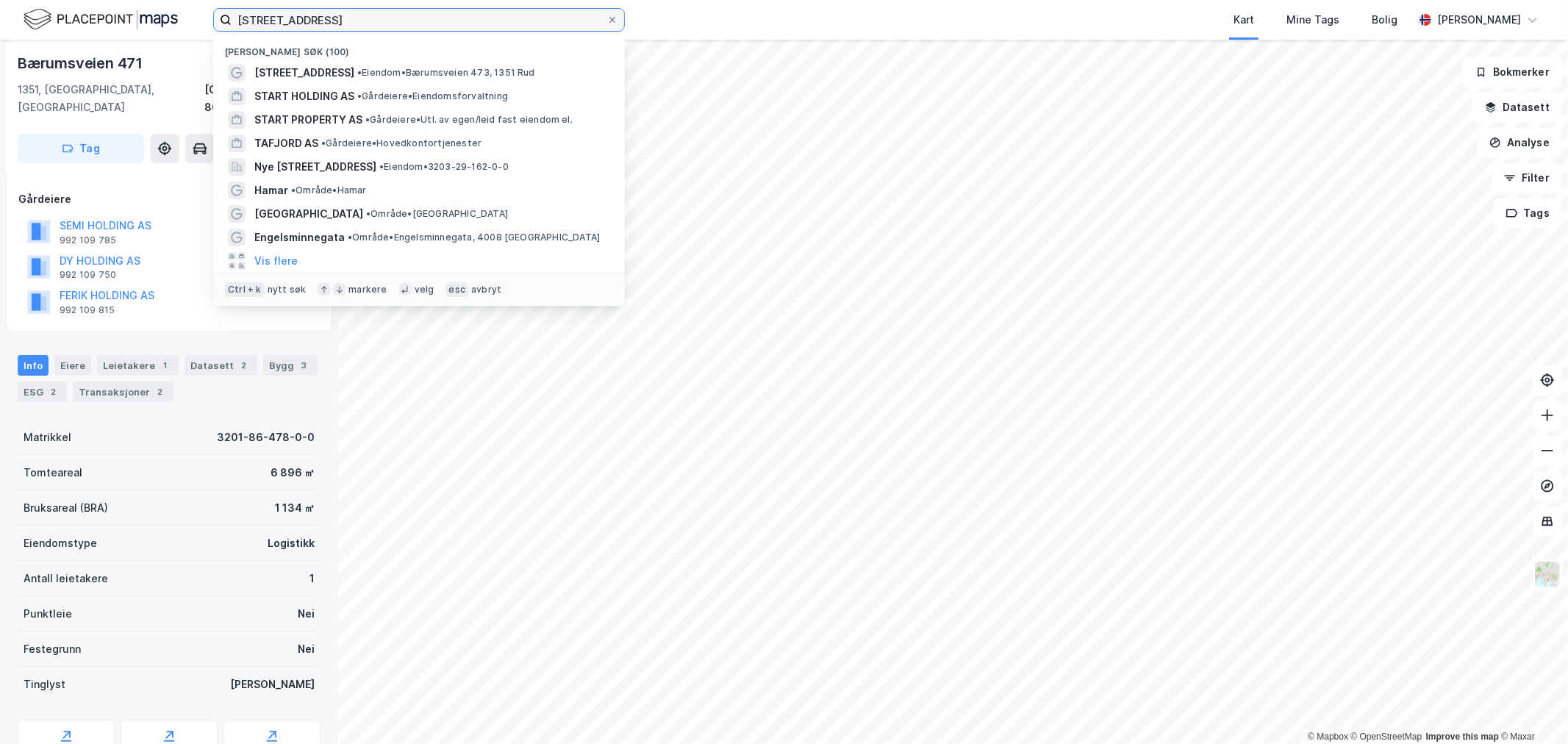
drag, startPoint x: 374, startPoint y: 20, endPoint x: 24, endPoint y: 10, distance: 350.1
click at [63, 10] on div "Bærumsveien 473 [GEOGRAPHIC_DATA] (100) [GEOGRAPHIC_DATA] 473 • [PERSON_NAME] 4…" at bounding box center [784, 19] width 1568 height 40
paste input "[STREET_ADDRESS]"
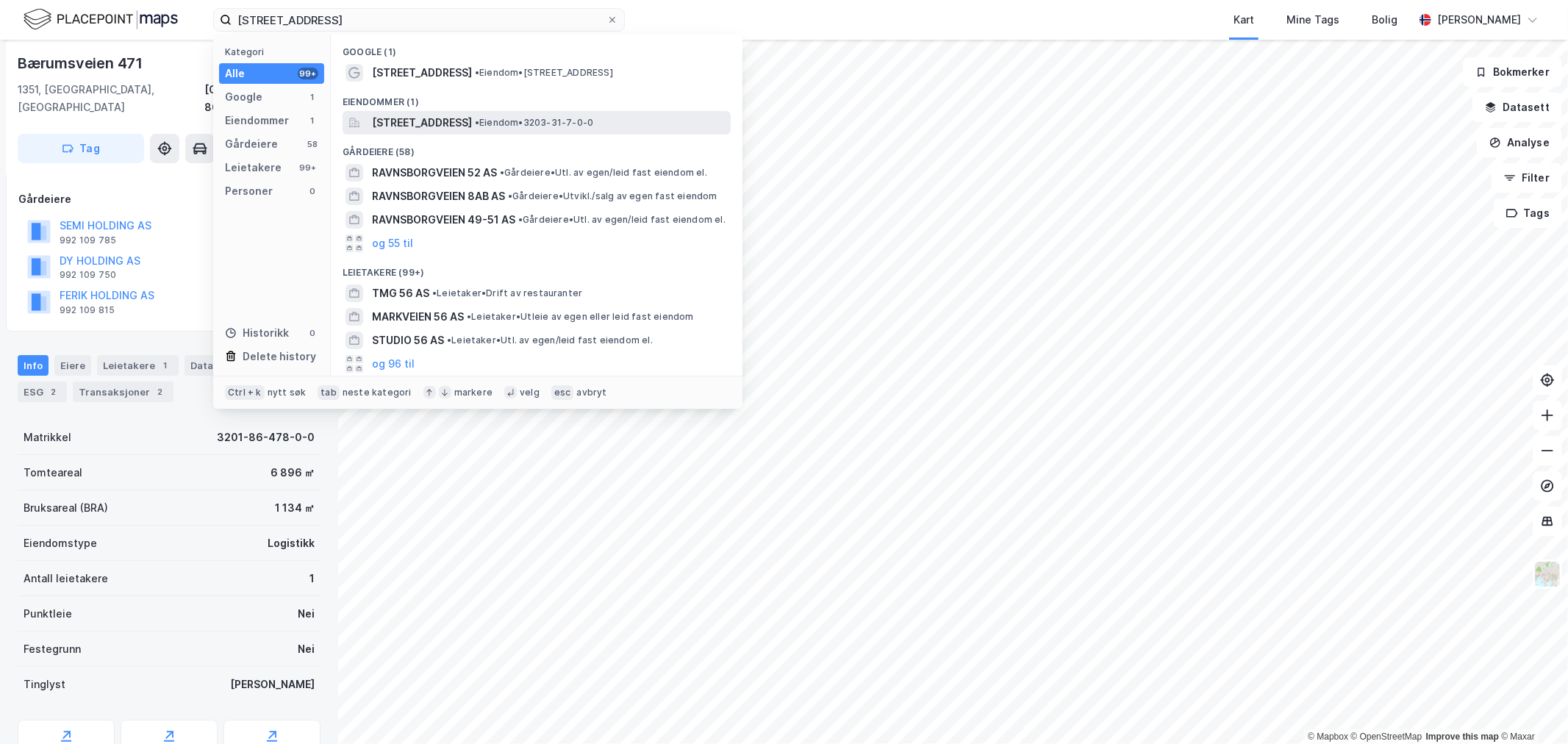
click at [422, 120] on span "[STREET_ADDRESS]" at bounding box center [422, 122] width 100 height 18
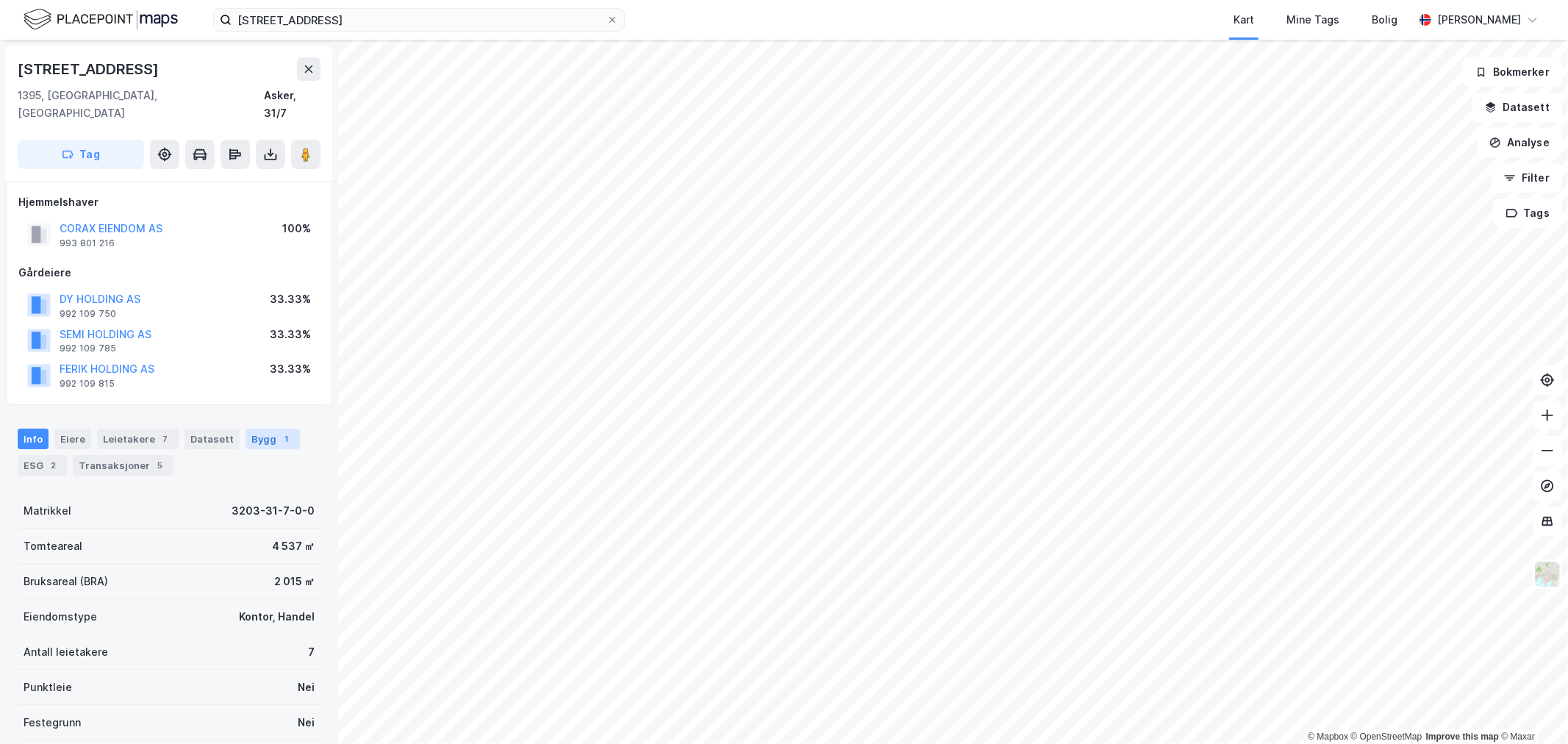
click at [252, 428] on div "Bygg 1" at bounding box center [273, 438] width 55 height 20
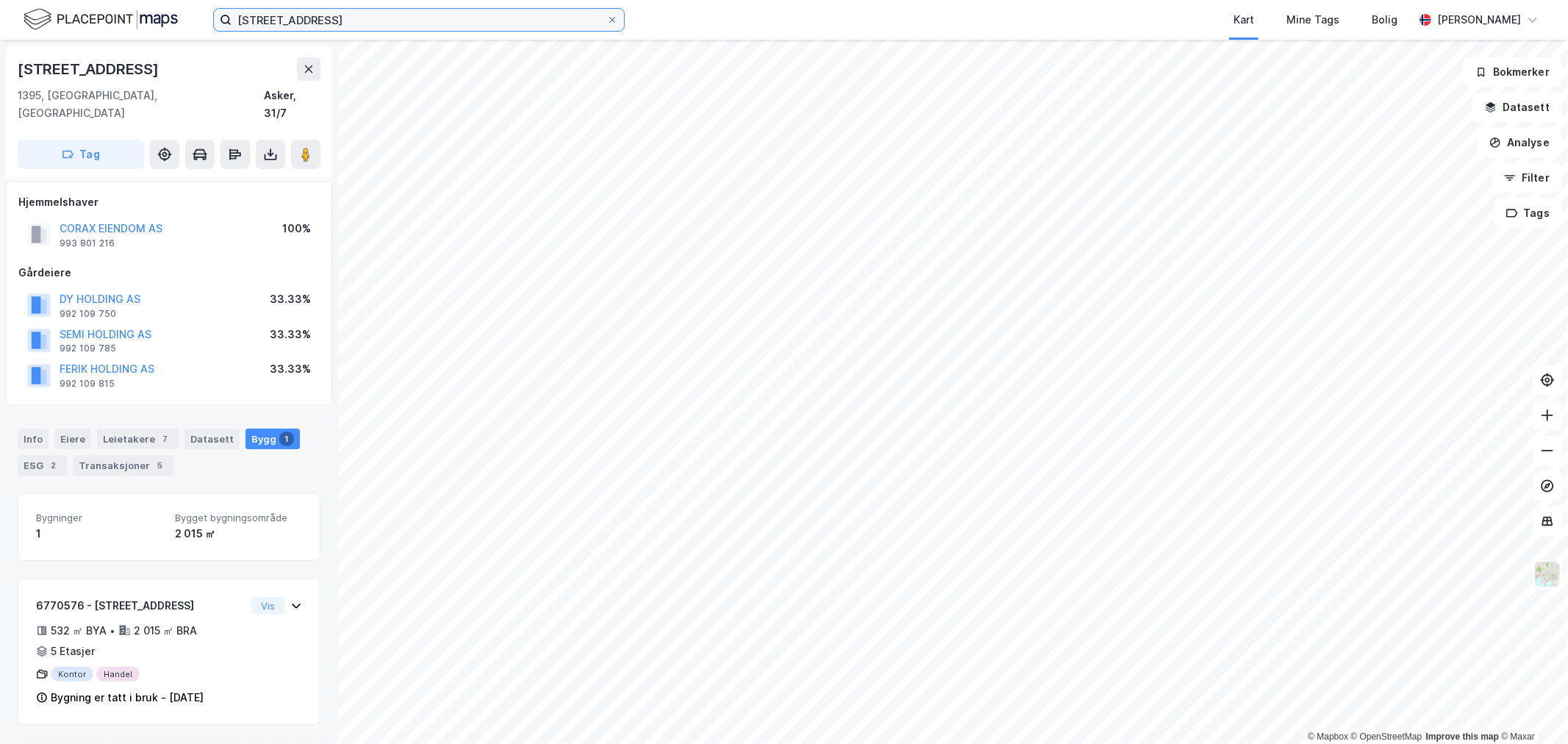
drag, startPoint x: 404, startPoint y: 27, endPoint x: -75, endPoint y: 23, distance: 479.0
click at [0, 23] on html "[STREET_ADDRESS] Kart Mine Tags Bolig [PERSON_NAME] © Mapbox © OpenStreetMap Im…" at bounding box center [784, 372] width 1568 height 744
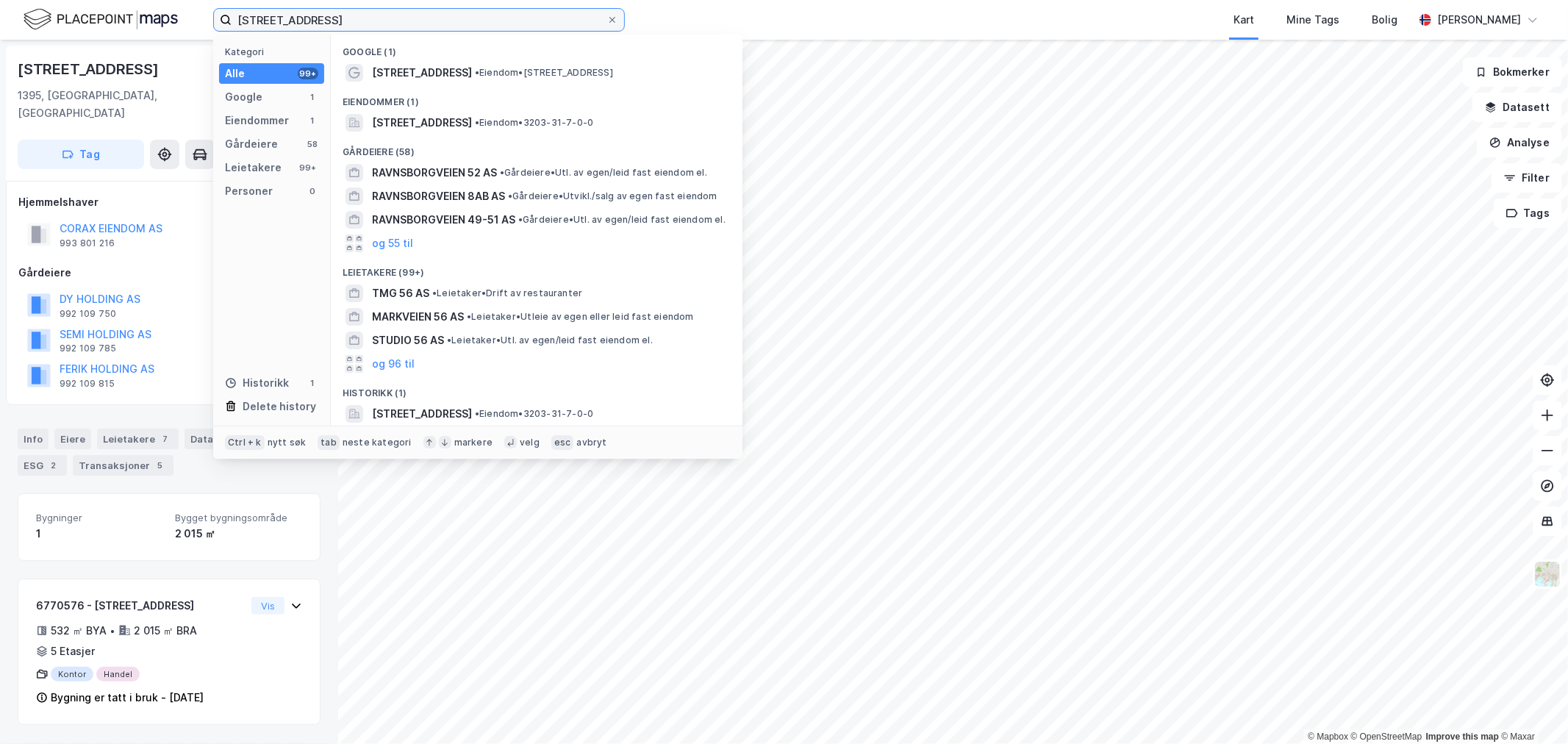
paste input "[STREET_ADDRESS]"
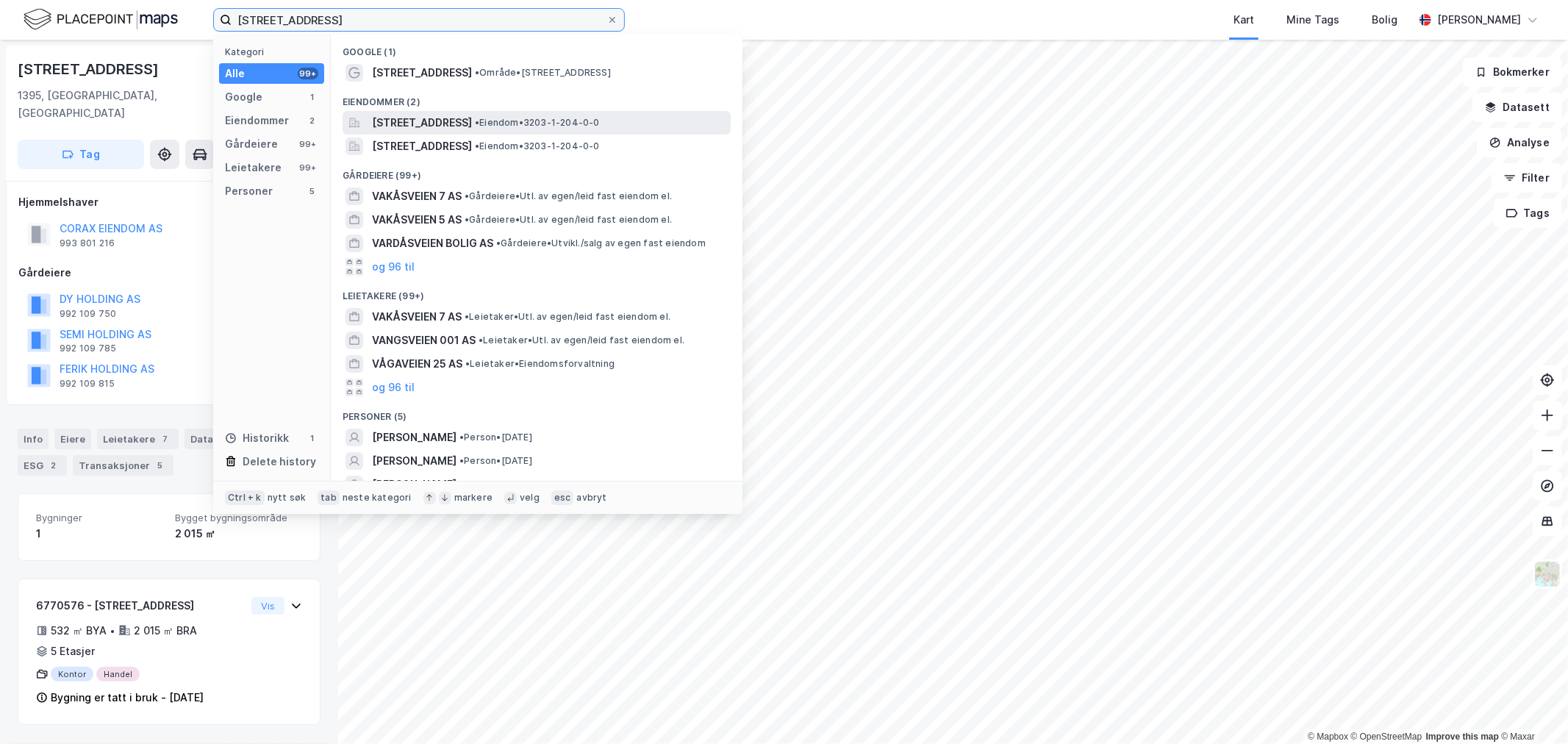
type input "[STREET_ADDRESS]"
click at [449, 125] on span "[STREET_ADDRESS]" at bounding box center [422, 122] width 100 height 18
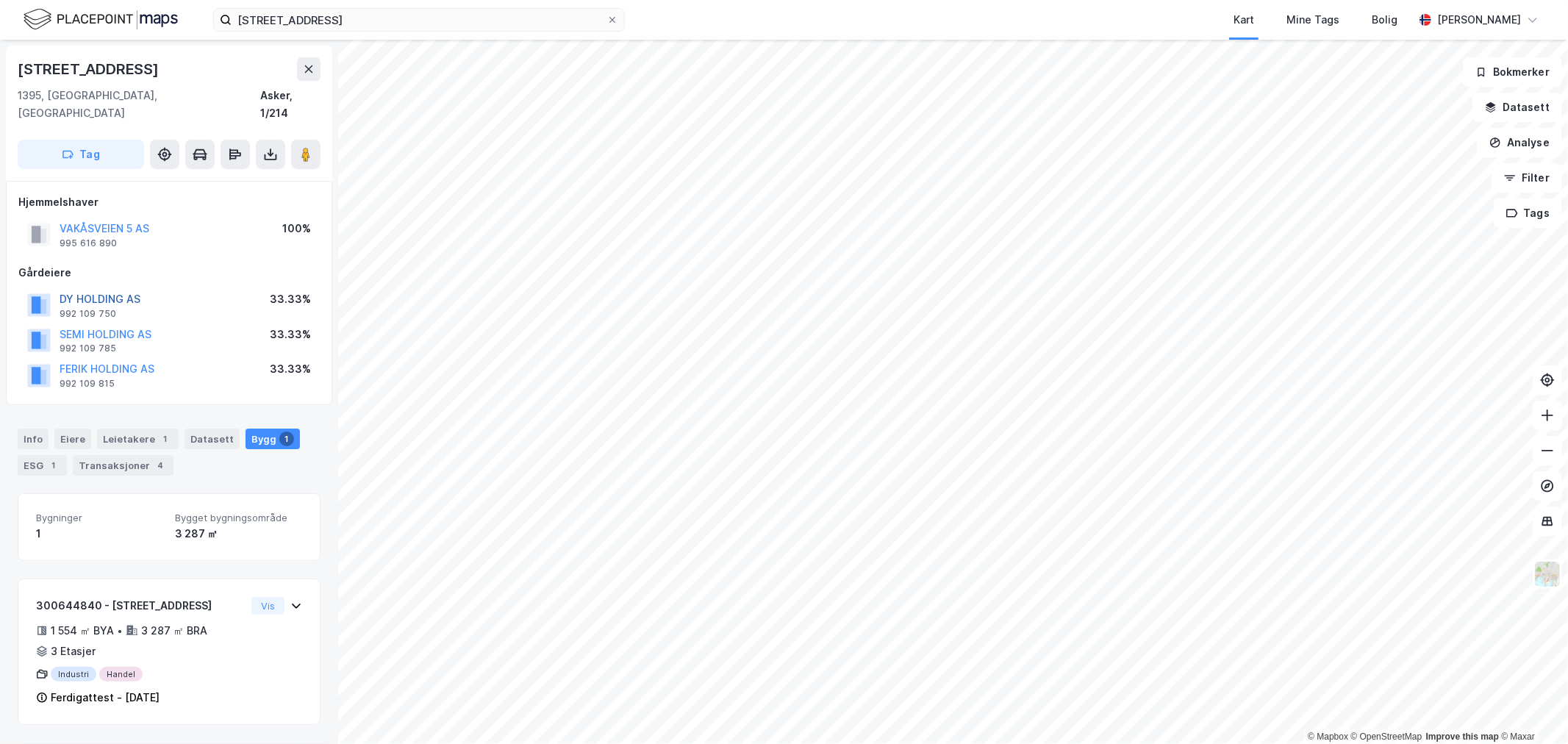
click at [0, 0] on button "DY HOLDING AS" at bounding box center [0, 0] width 0 height 0
